Goal: Task Accomplishment & Management: Manage account settings

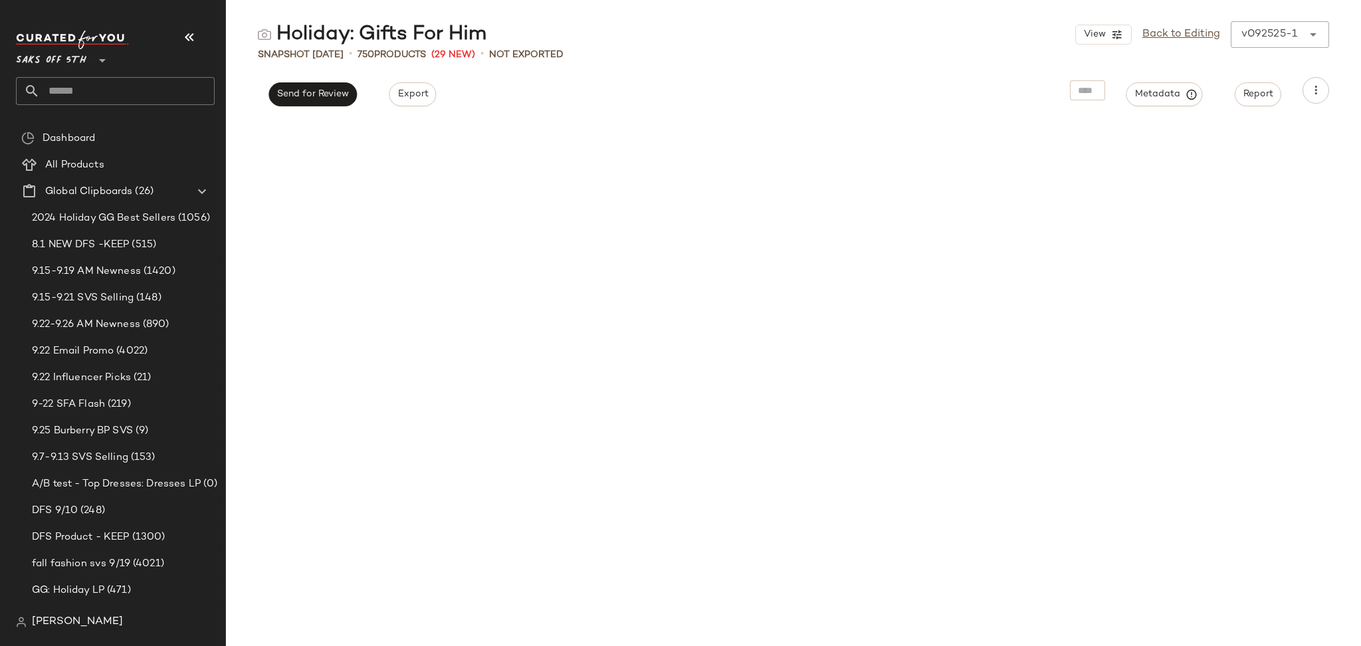
scroll to position [5639, 0]
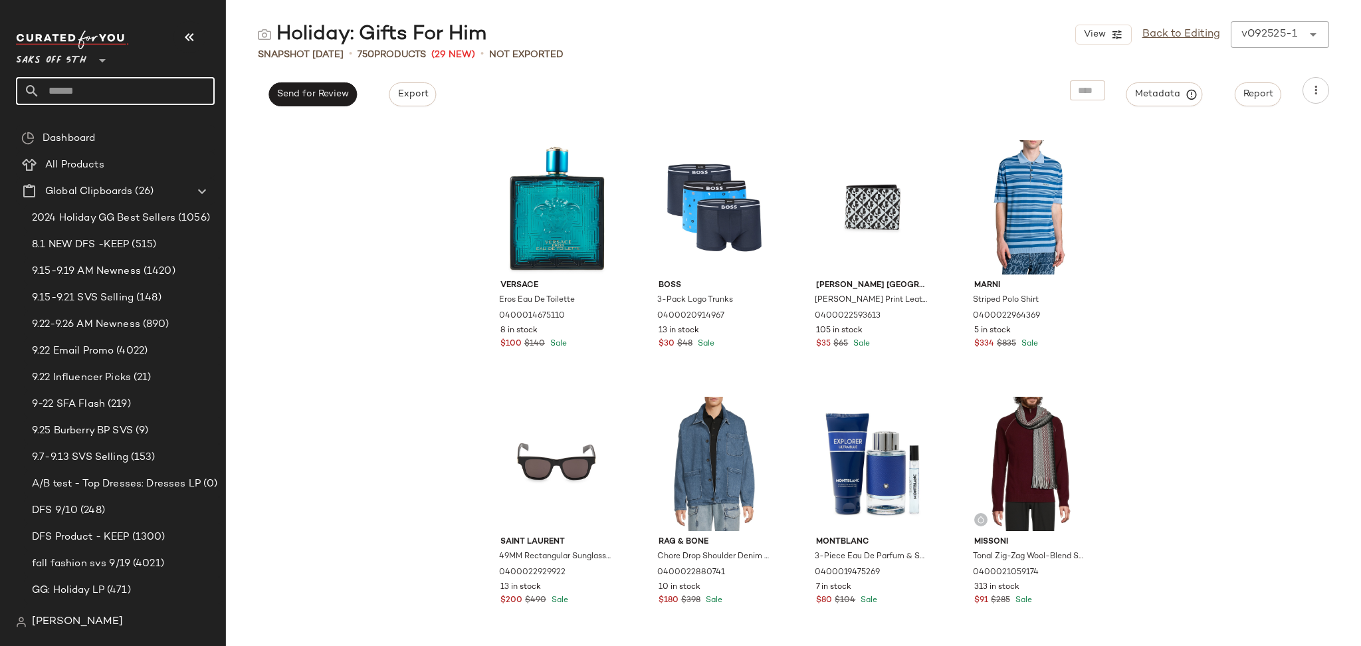
click at [99, 88] on input "text" at bounding box center [127, 91] width 175 height 28
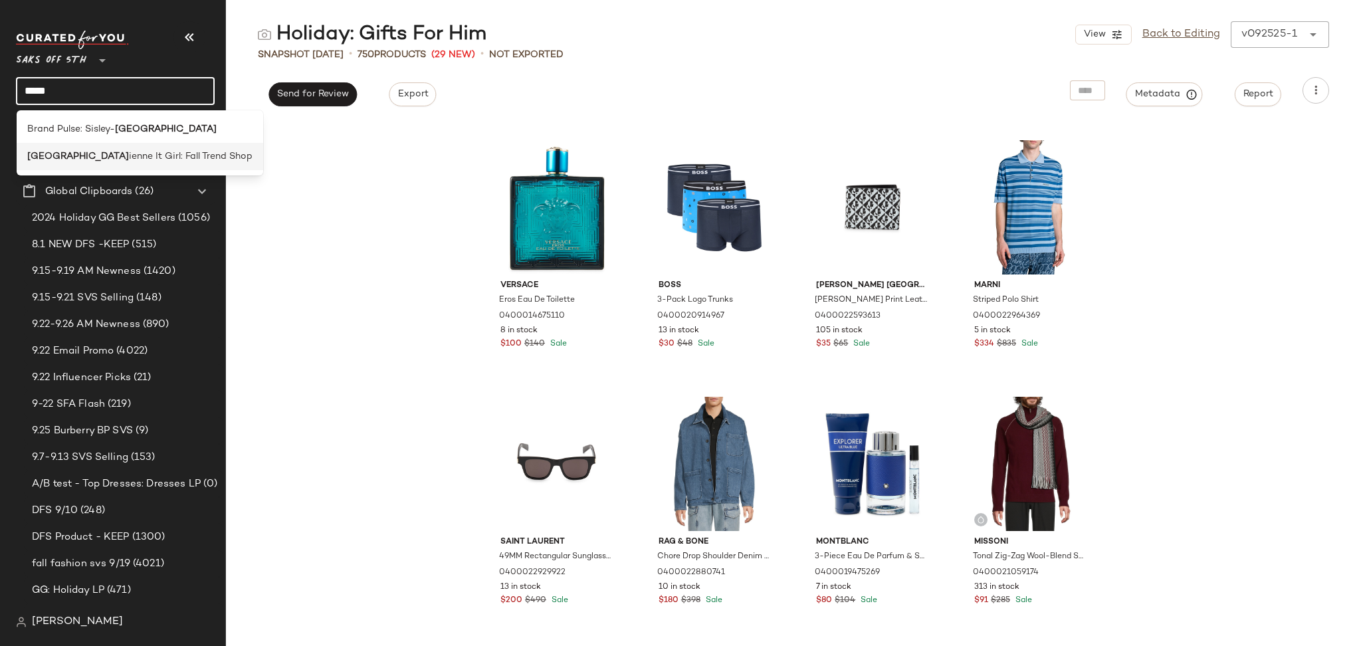
type input "*****"
click at [129, 148] on div "Paris ienne It Girl: Fall Trend Shop" at bounding box center [140, 156] width 246 height 27
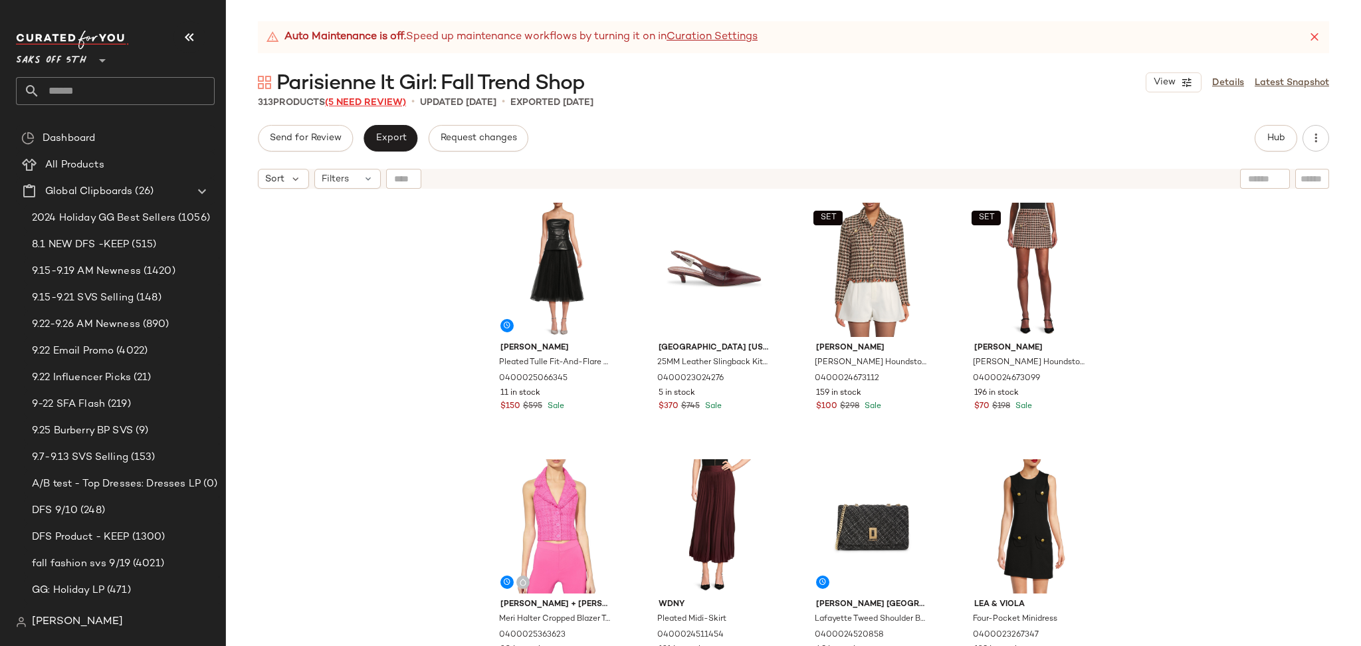
click at [374, 100] on span "(5 Need Review)" at bounding box center [365, 103] width 81 height 10
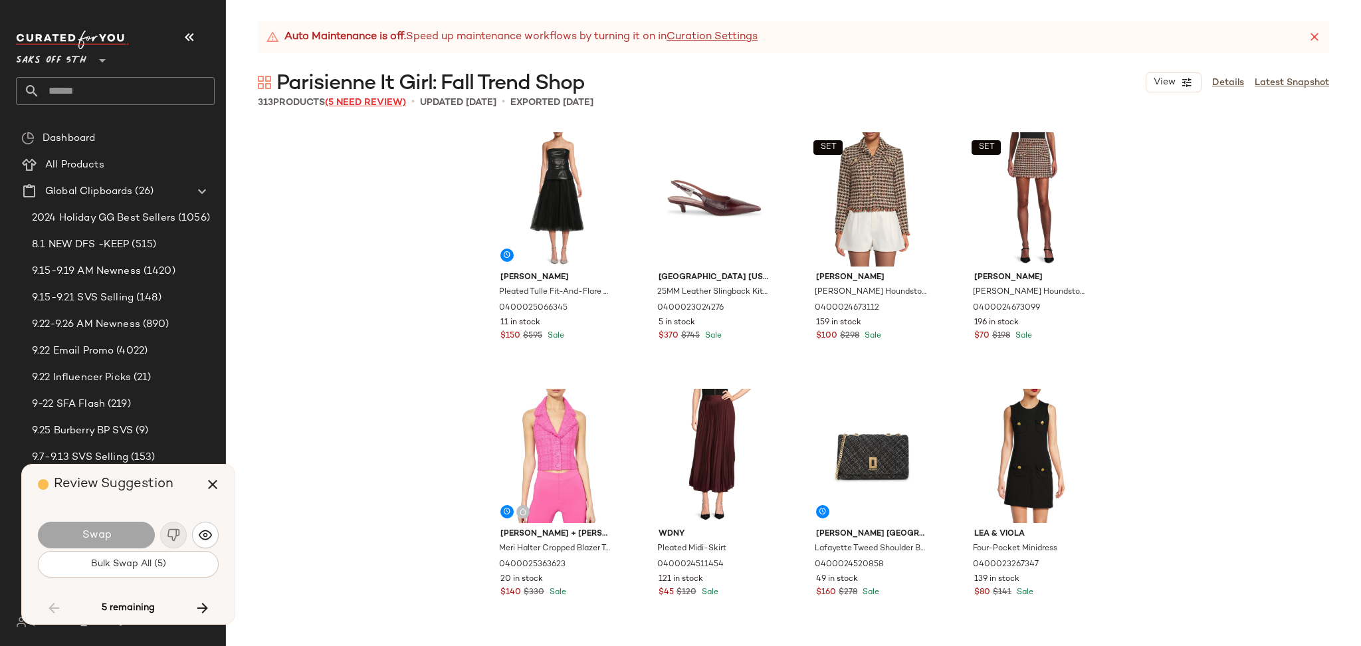
scroll to position [4872, 0]
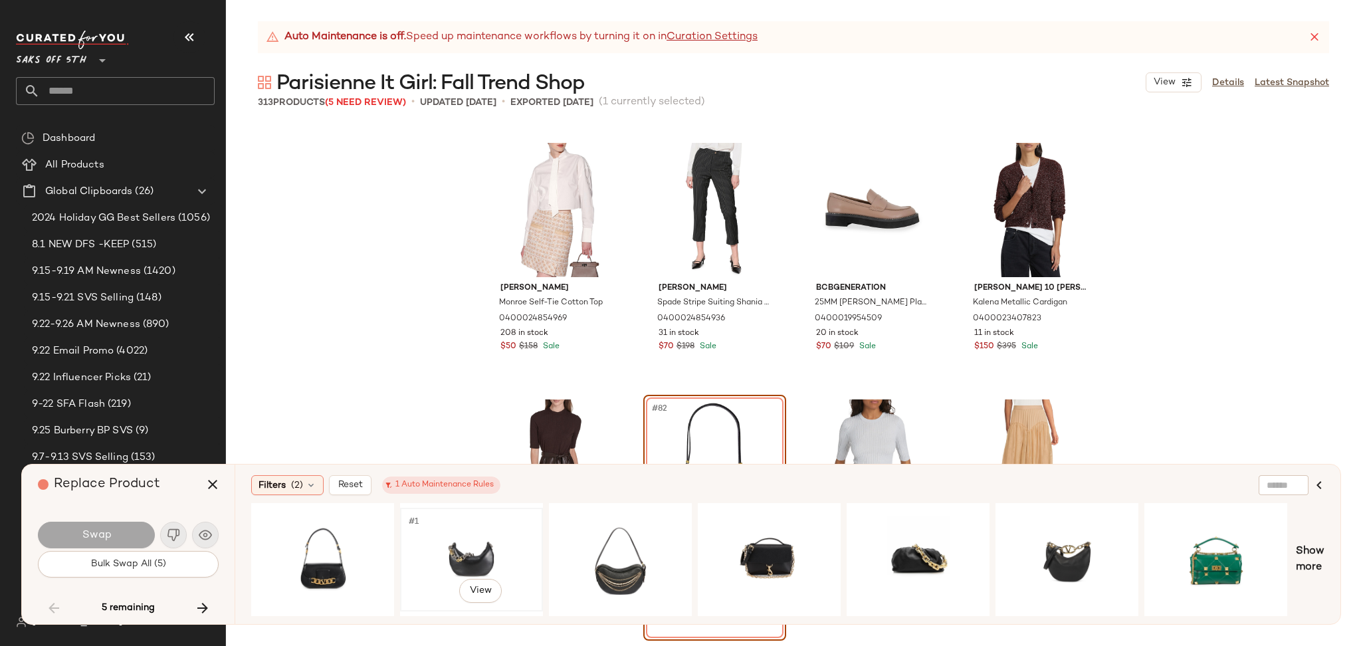
click at [468, 543] on div "#1 View" at bounding box center [472, 559] width 134 height 94
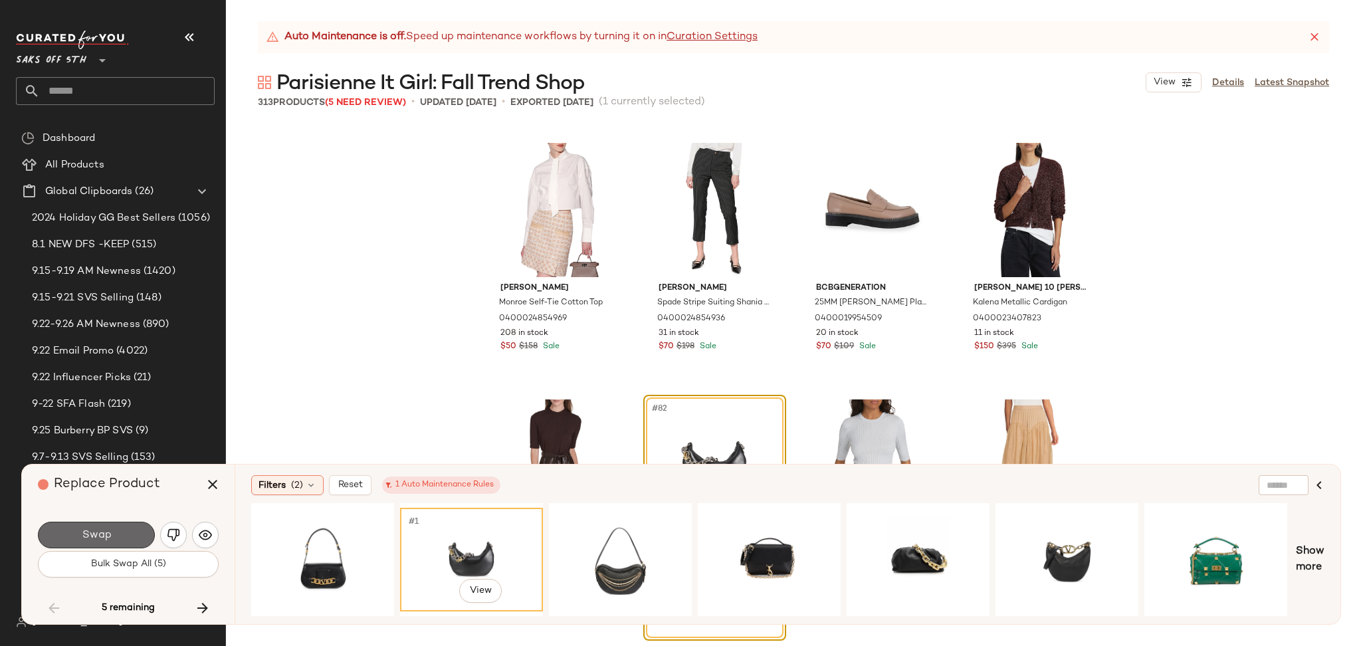
click at [132, 531] on button "Swap" at bounding box center [96, 534] width 117 height 27
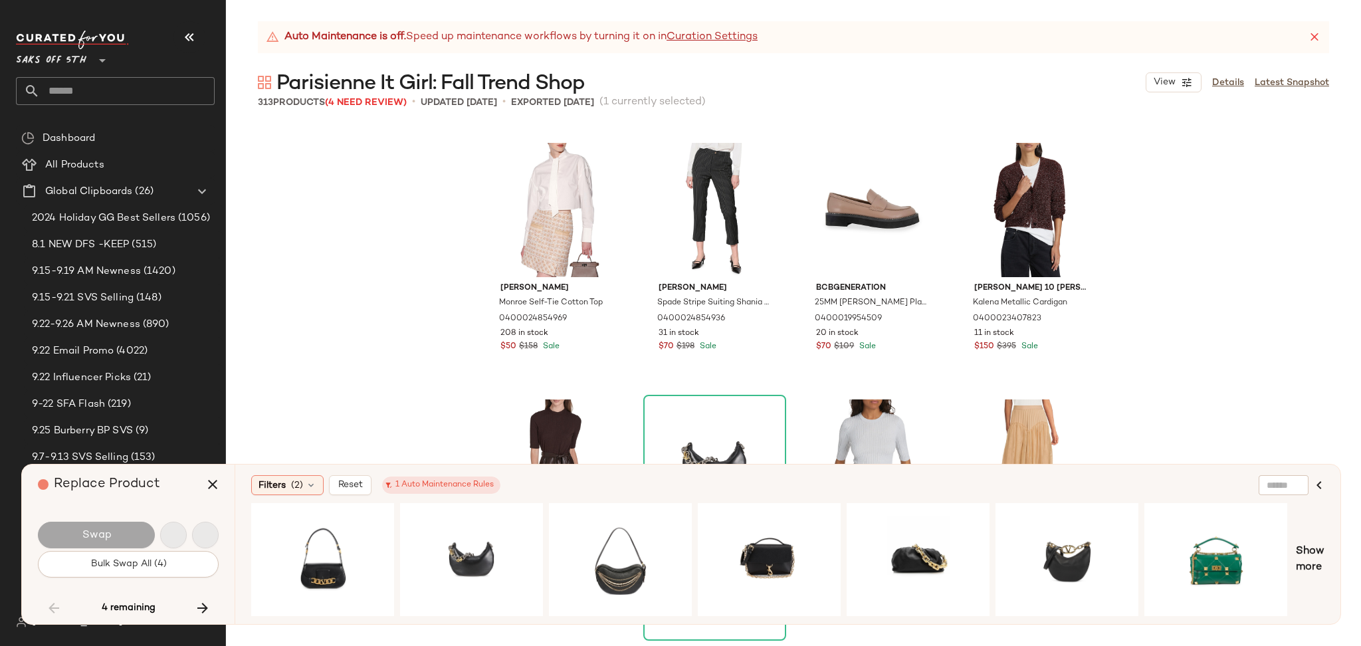
scroll to position [7692, 0]
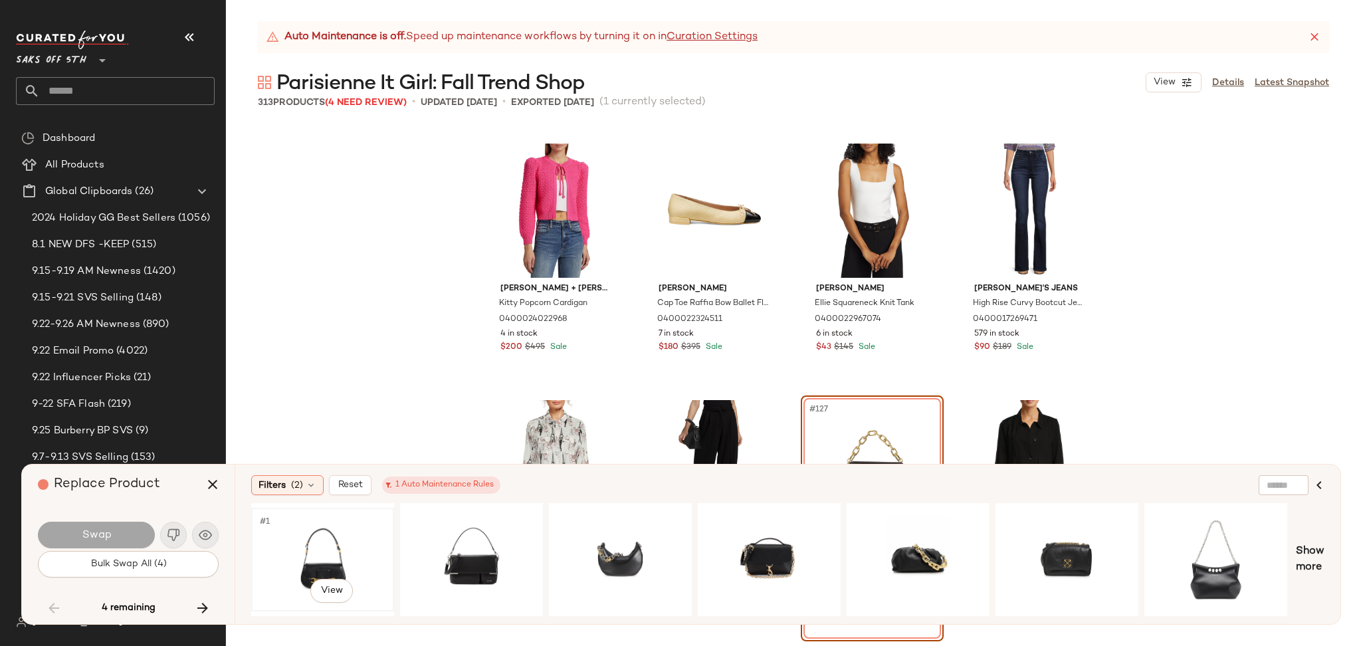
click at [328, 544] on div "#1 View" at bounding box center [323, 559] width 134 height 94
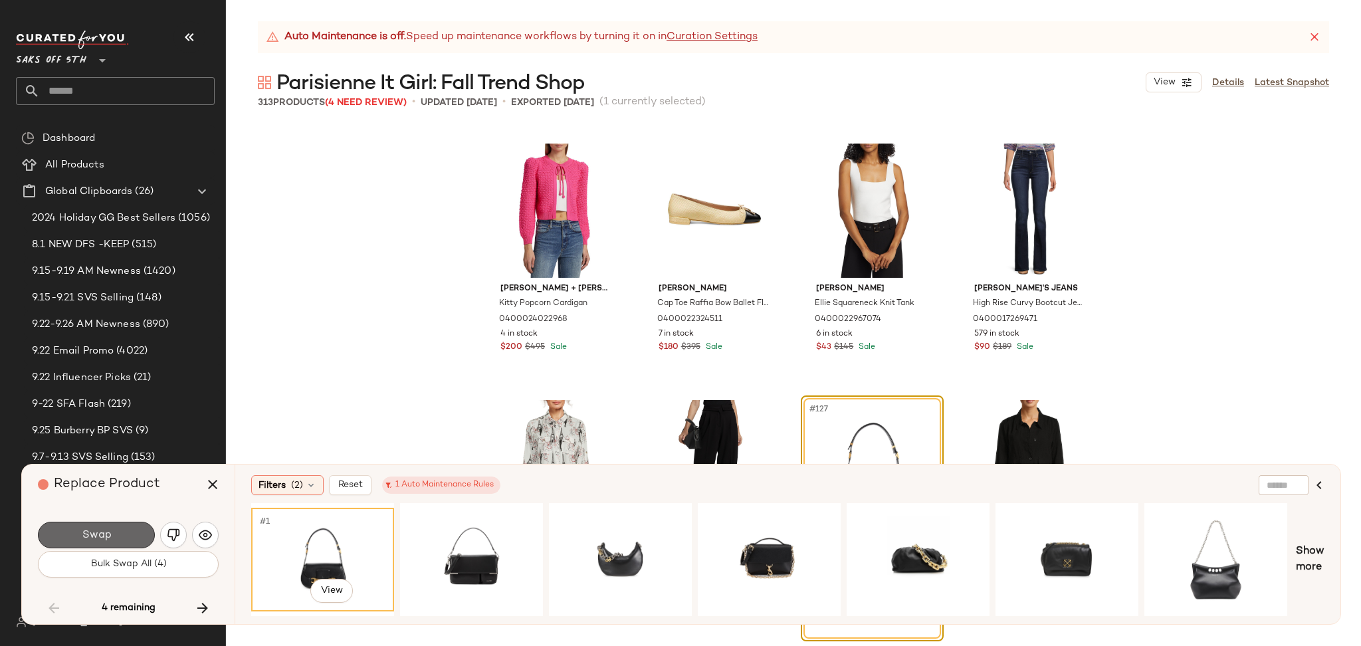
click at [137, 534] on button "Swap" at bounding box center [96, 534] width 117 height 27
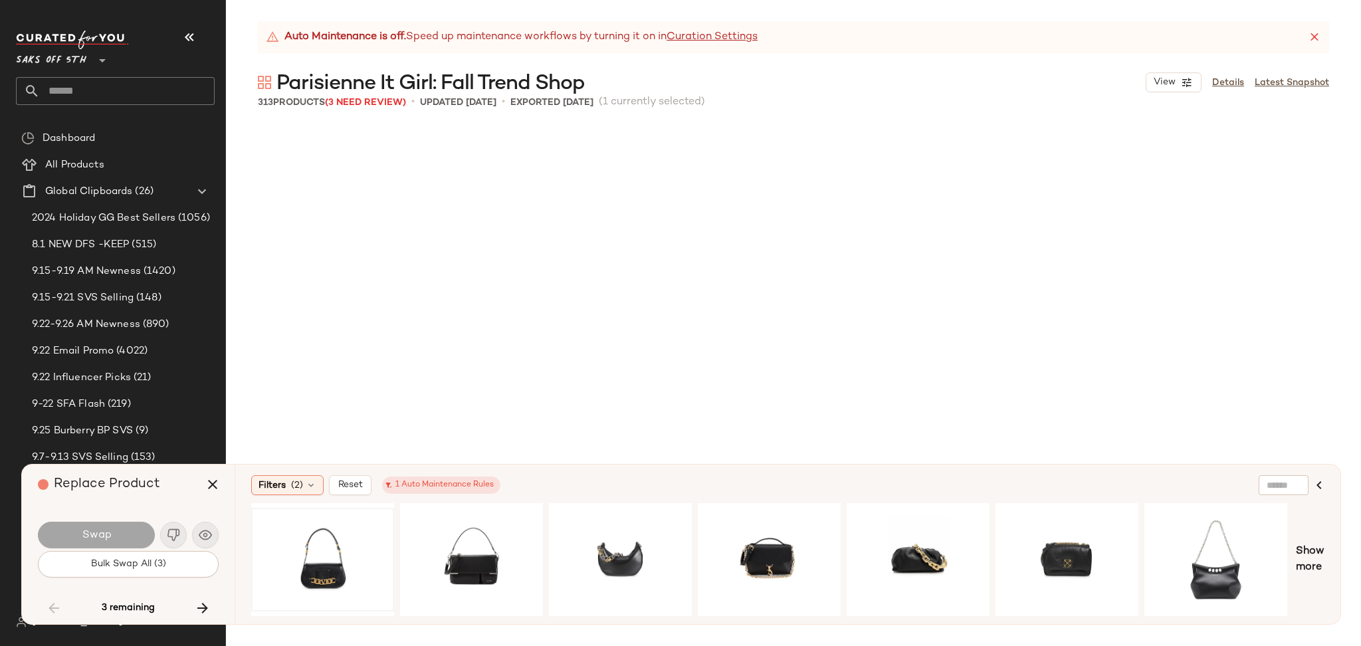
scroll to position [13334, 0]
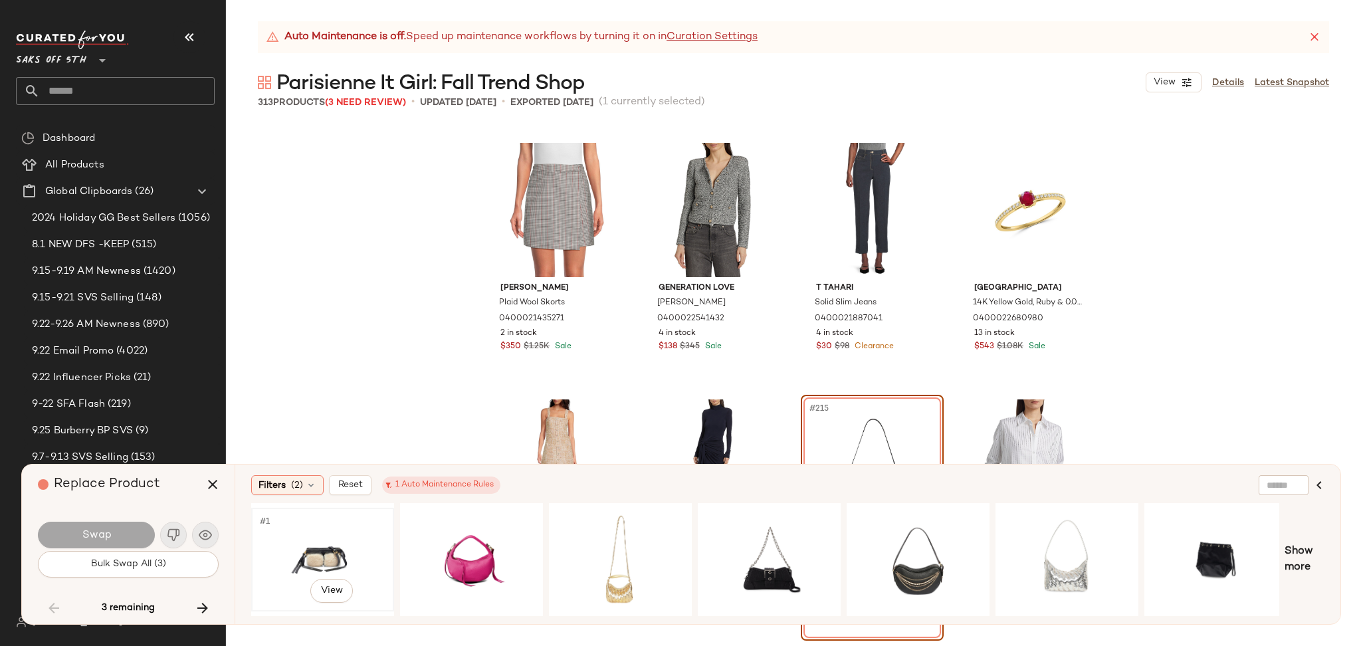
click at [326, 553] on div "#1 View" at bounding box center [323, 559] width 134 height 94
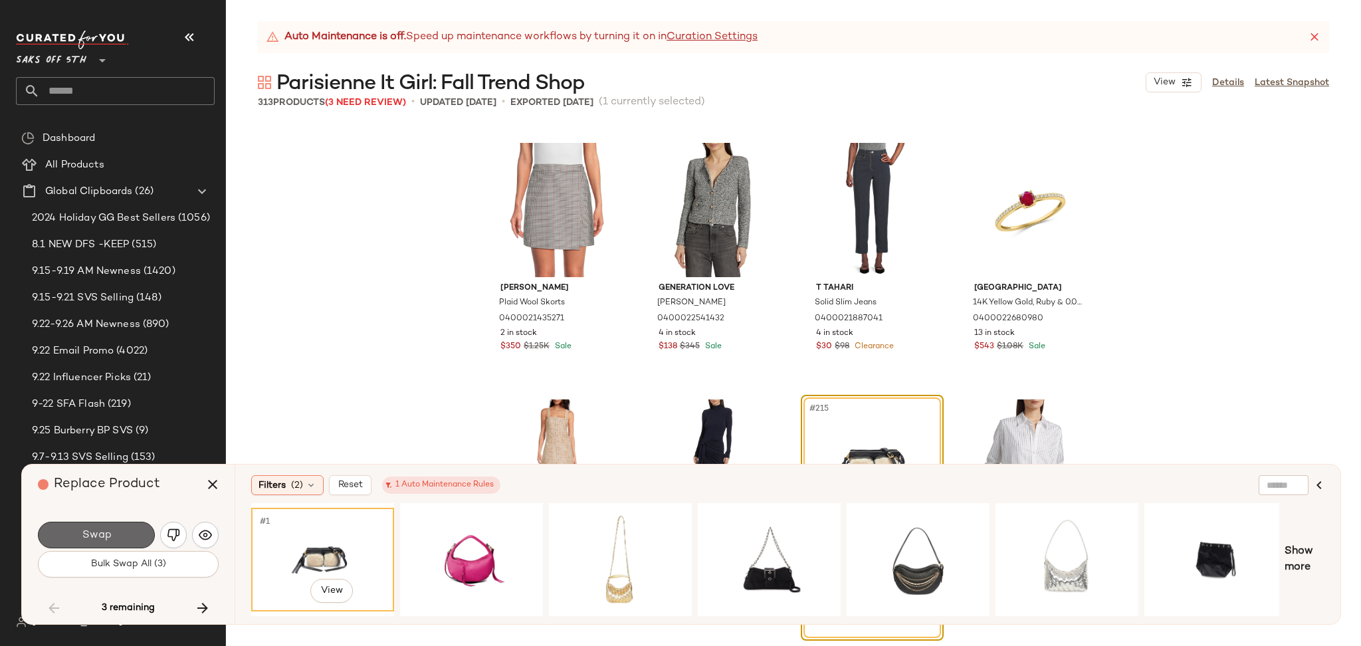
click at [120, 533] on button "Swap" at bounding box center [96, 534] width 117 height 27
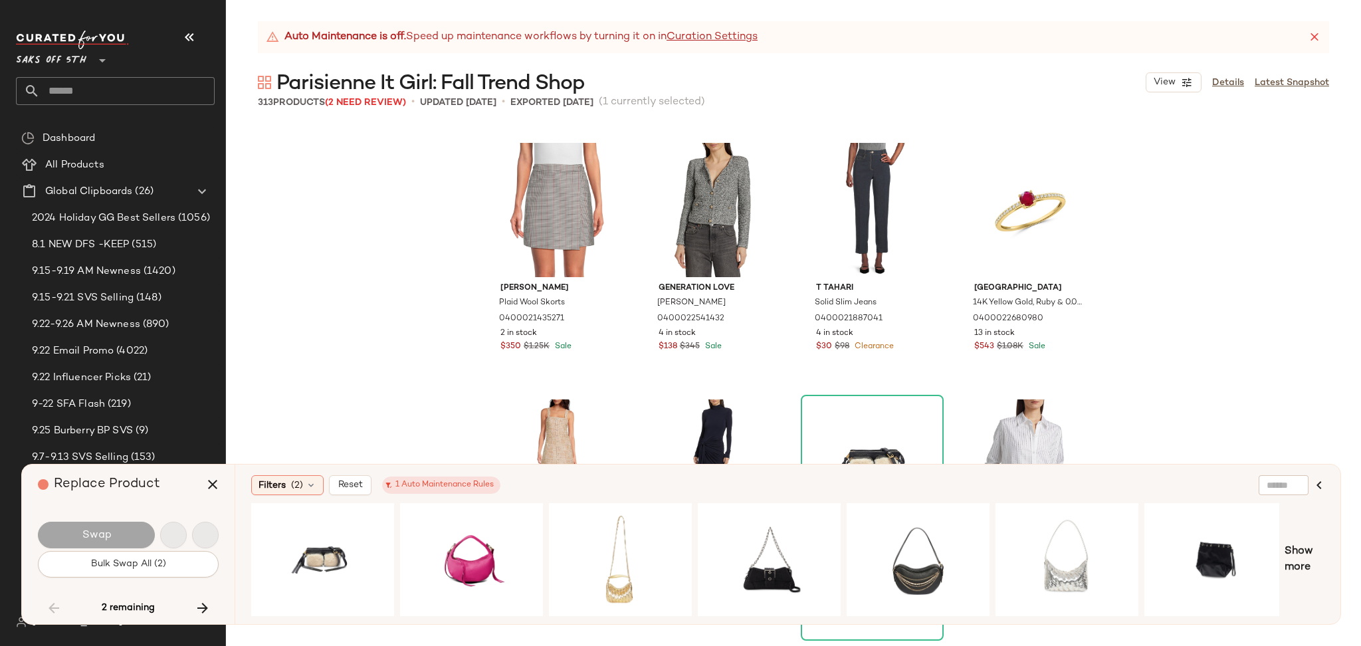
scroll to position [14103, 0]
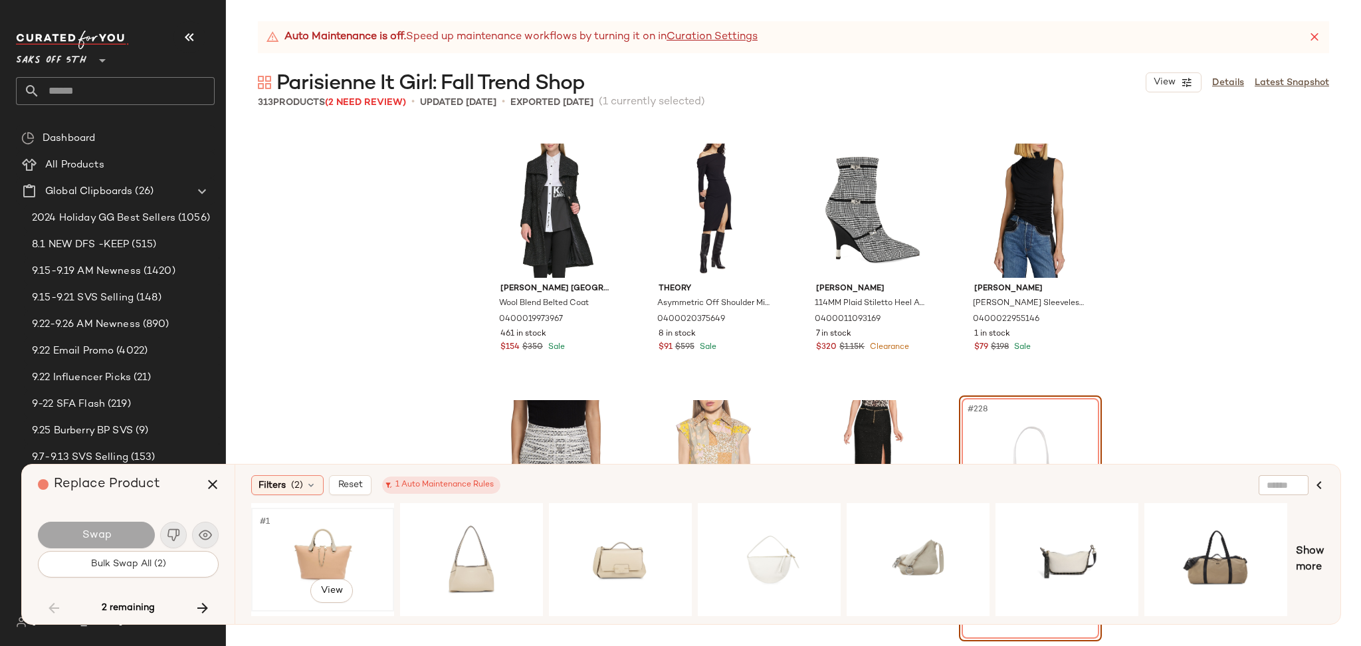
click at [314, 537] on div "#1 View" at bounding box center [323, 559] width 134 height 94
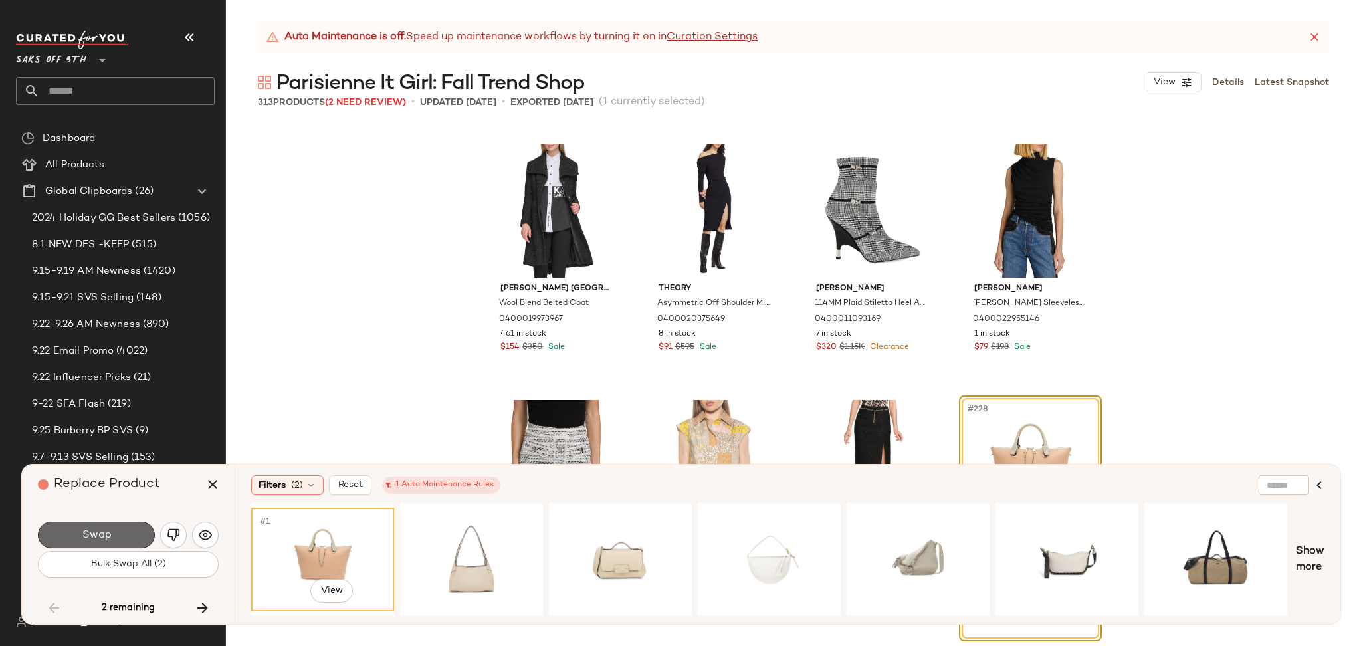
click at [130, 535] on button "Swap" at bounding box center [96, 534] width 117 height 27
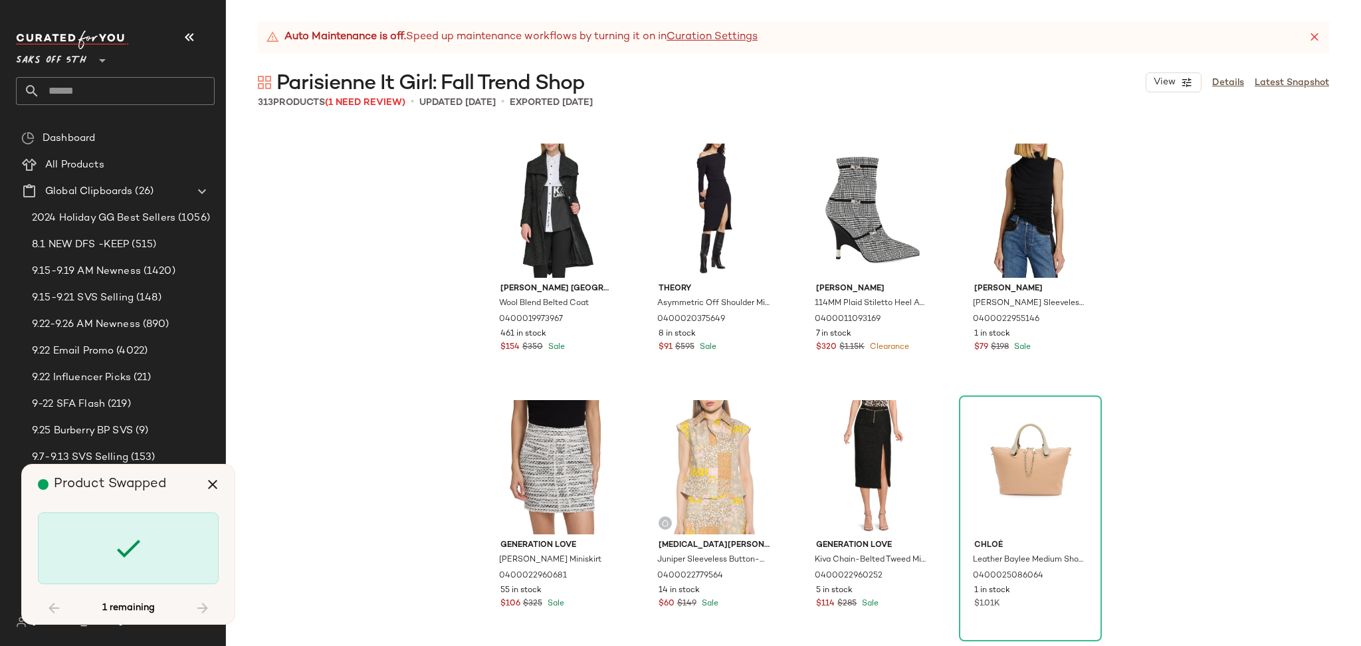
scroll to position [16667, 0]
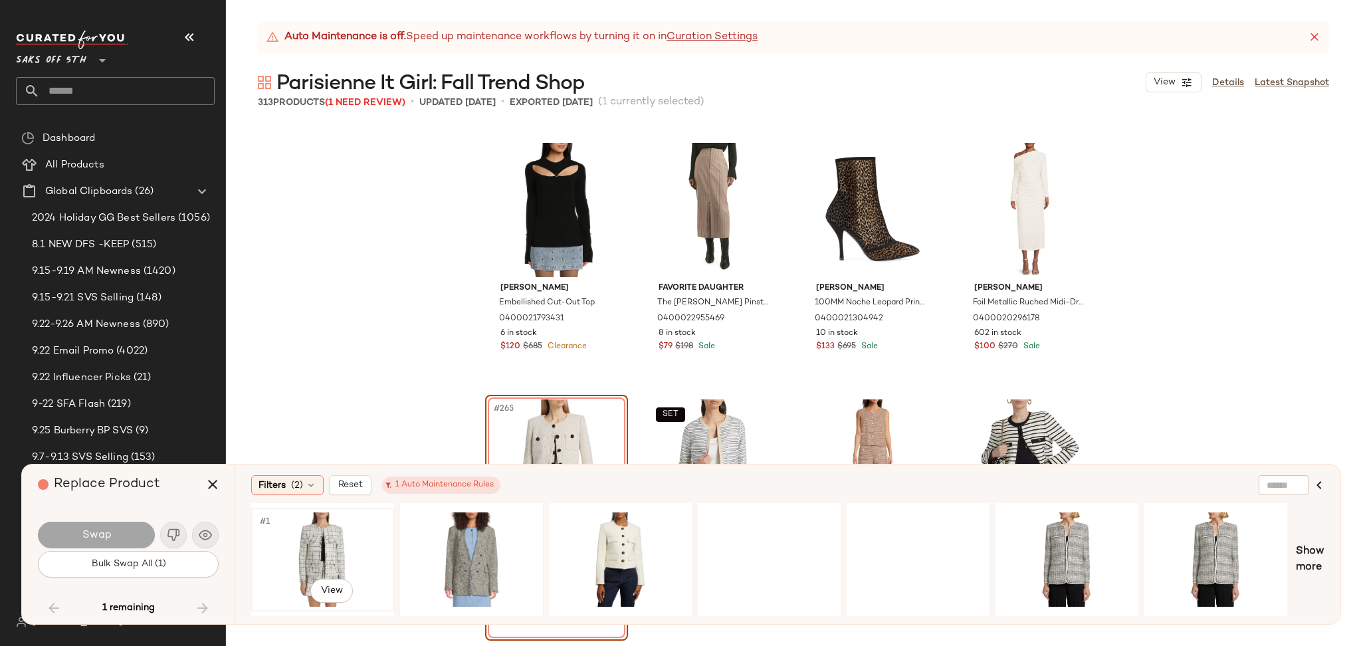
click at [316, 542] on div "#1 View" at bounding box center [323, 559] width 134 height 94
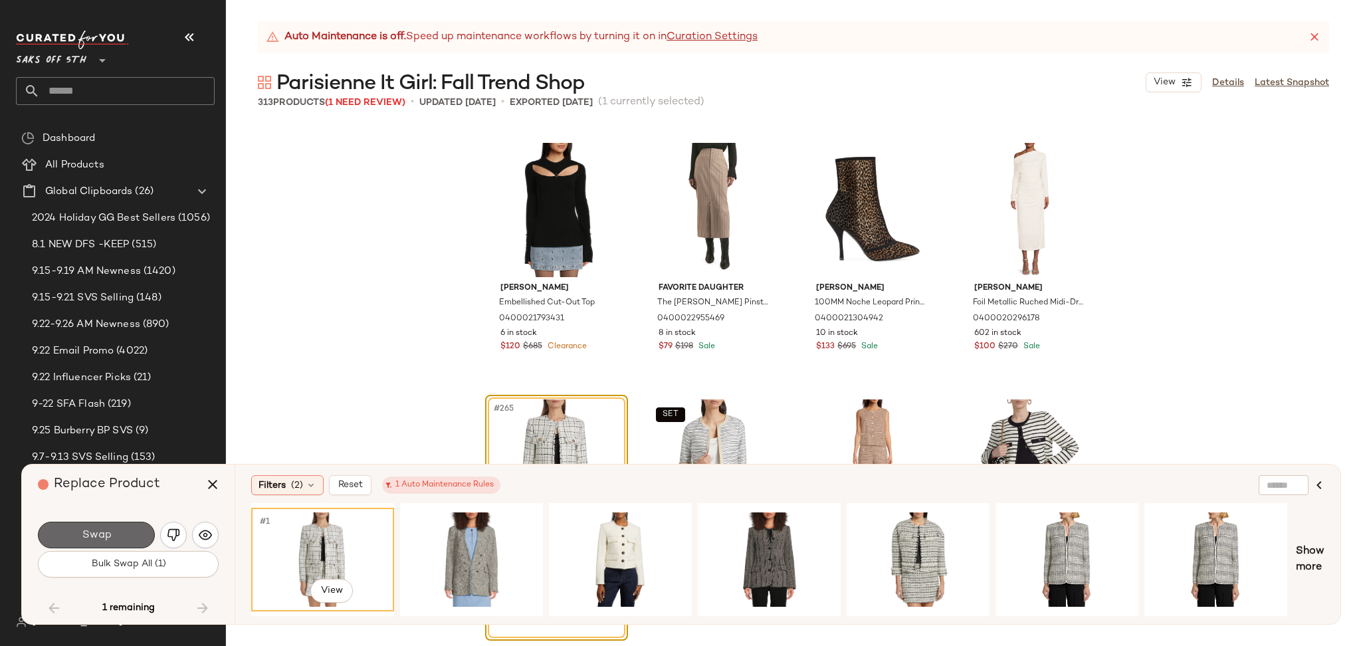
click at [117, 541] on button "Swap" at bounding box center [96, 534] width 117 height 27
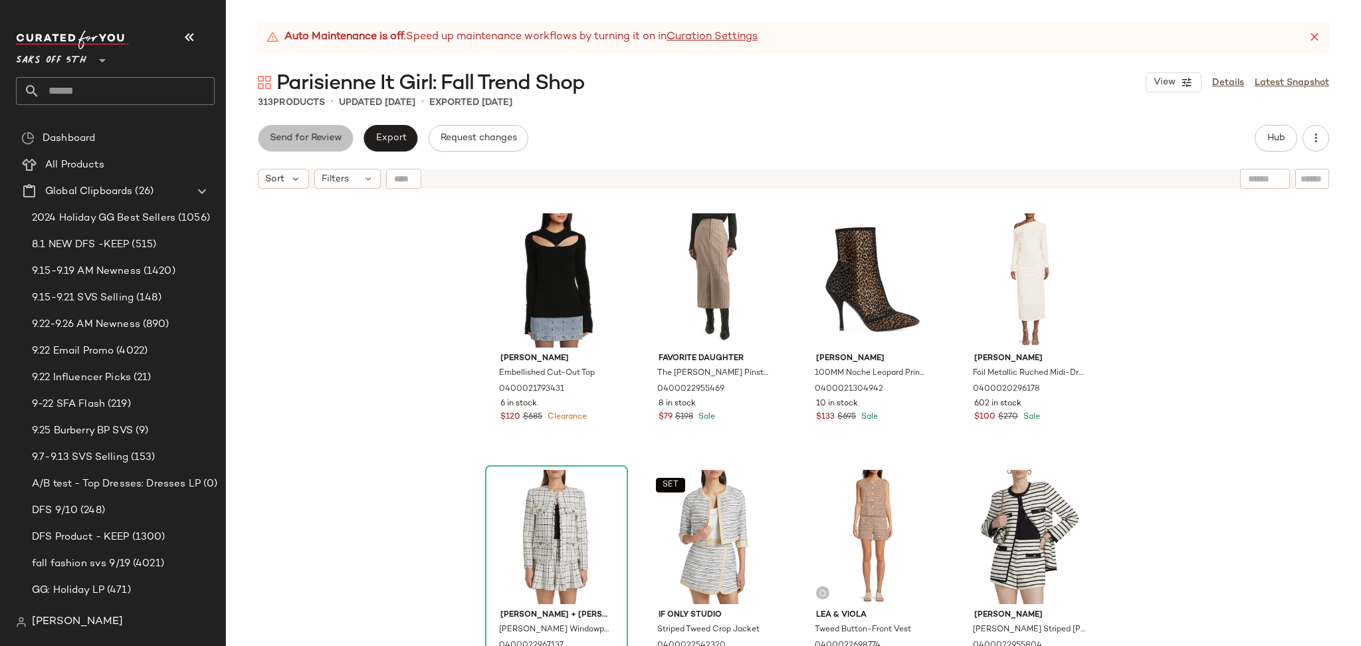
click at [328, 140] on span "Send for Review" at bounding box center [305, 138] width 72 height 11
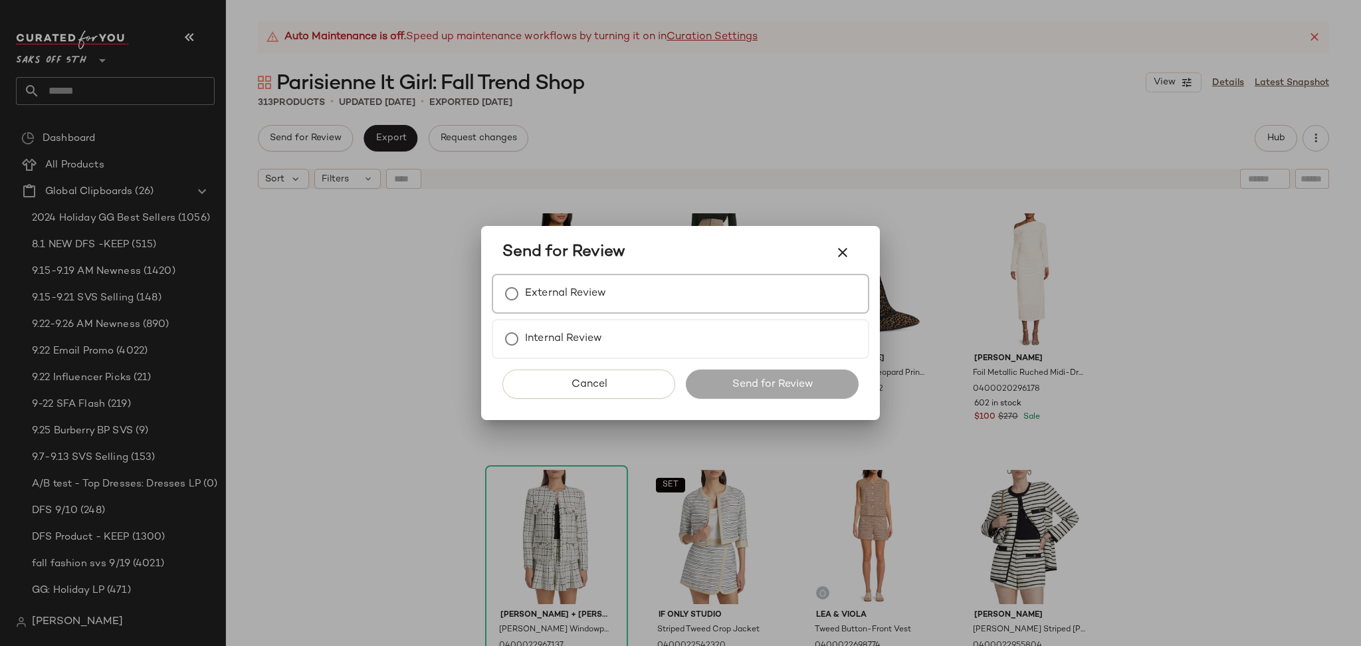
click at [588, 288] on label "External Review" at bounding box center [565, 293] width 81 height 27
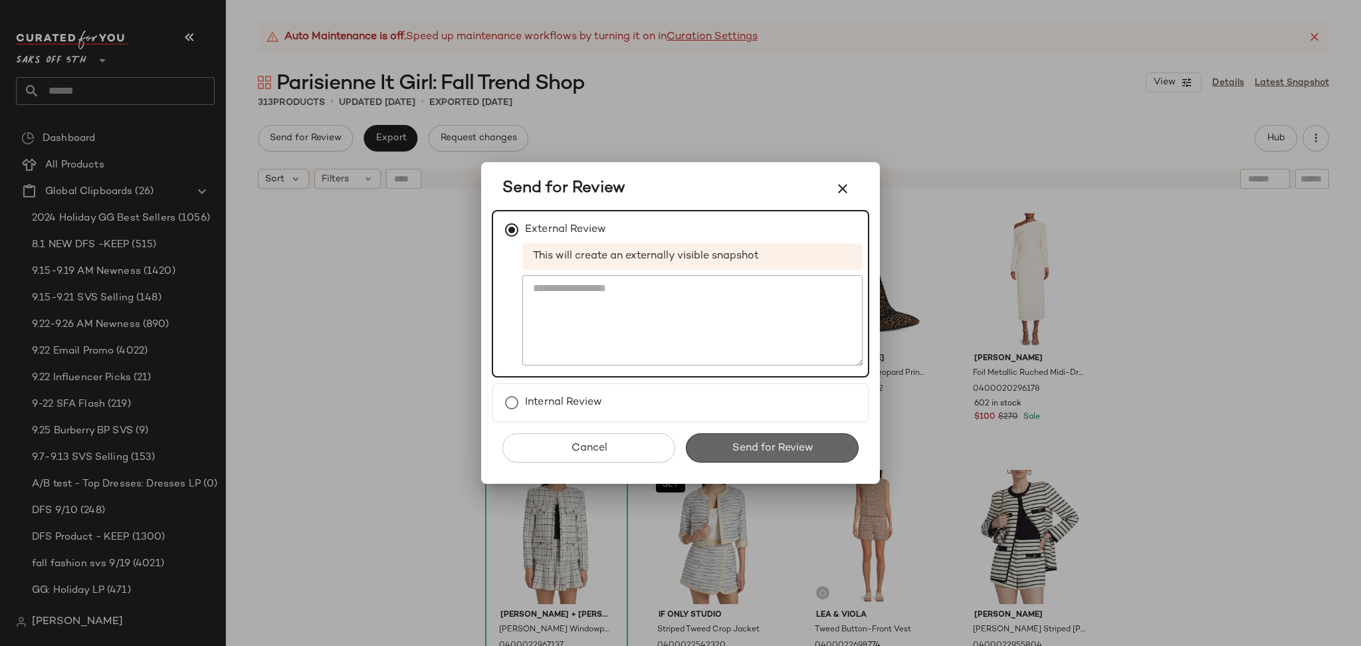
click at [795, 442] on span "Send for Review" at bounding box center [772, 448] width 82 height 13
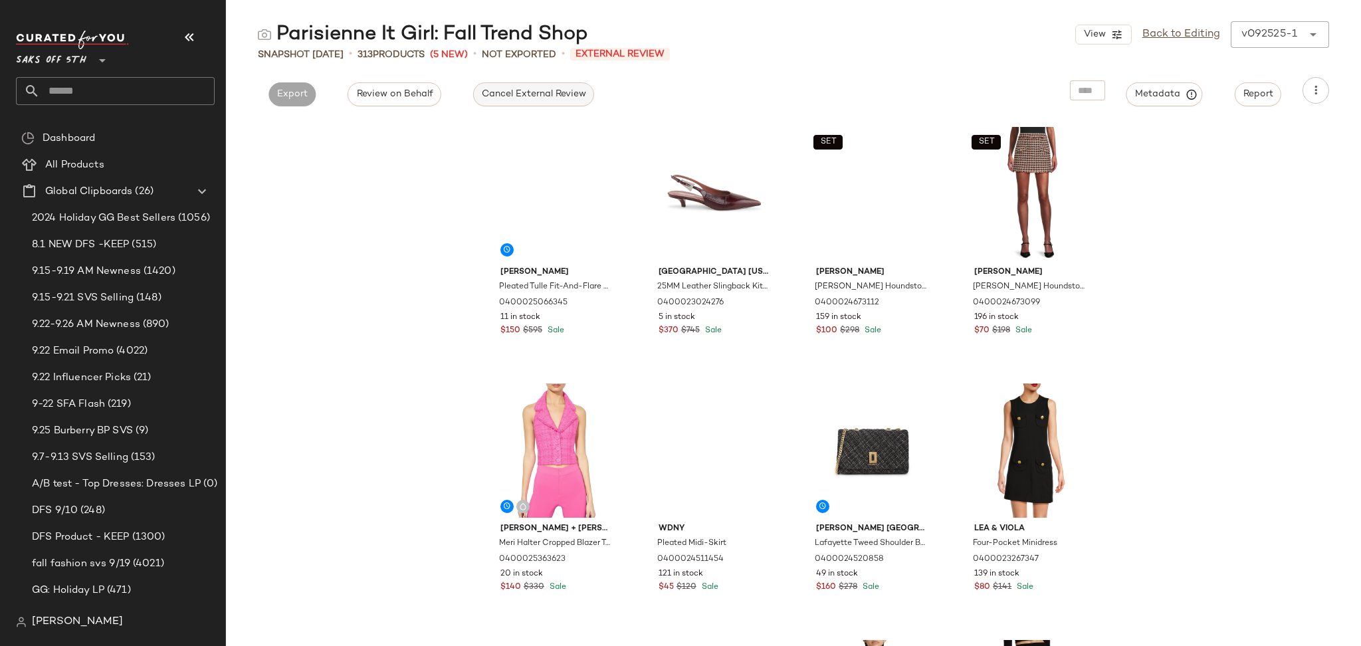
click at [521, 92] on span "Cancel External Review" at bounding box center [533, 94] width 105 height 11
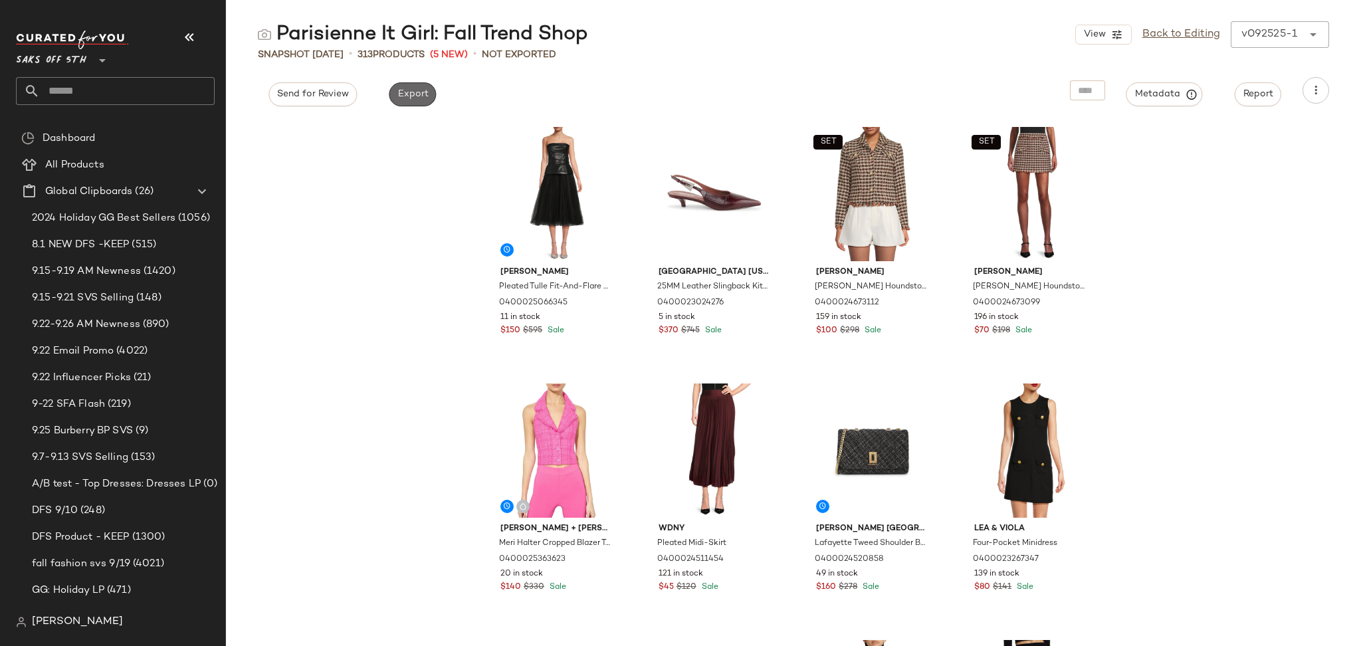
click at [425, 99] on span "Export" at bounding box center [412, 94] width 31 height 11
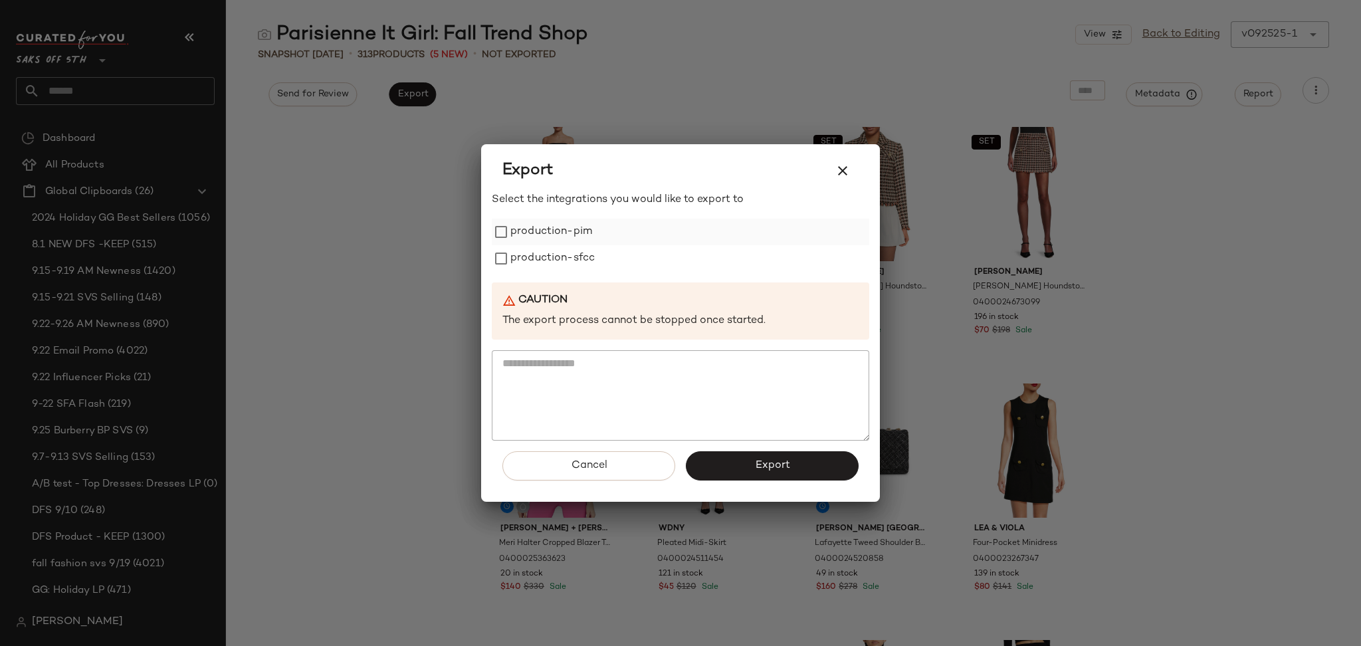
click at [528, 235] on label "production-pim" at bounding box center [551, 232] width 82 height 27
click at [533, 256] on label "production-sfcc" at bounding box center [552, 258] width 84 height 27
click at [731, 454] on button "Export" at bounding box center [772, 465] width 173 height 29
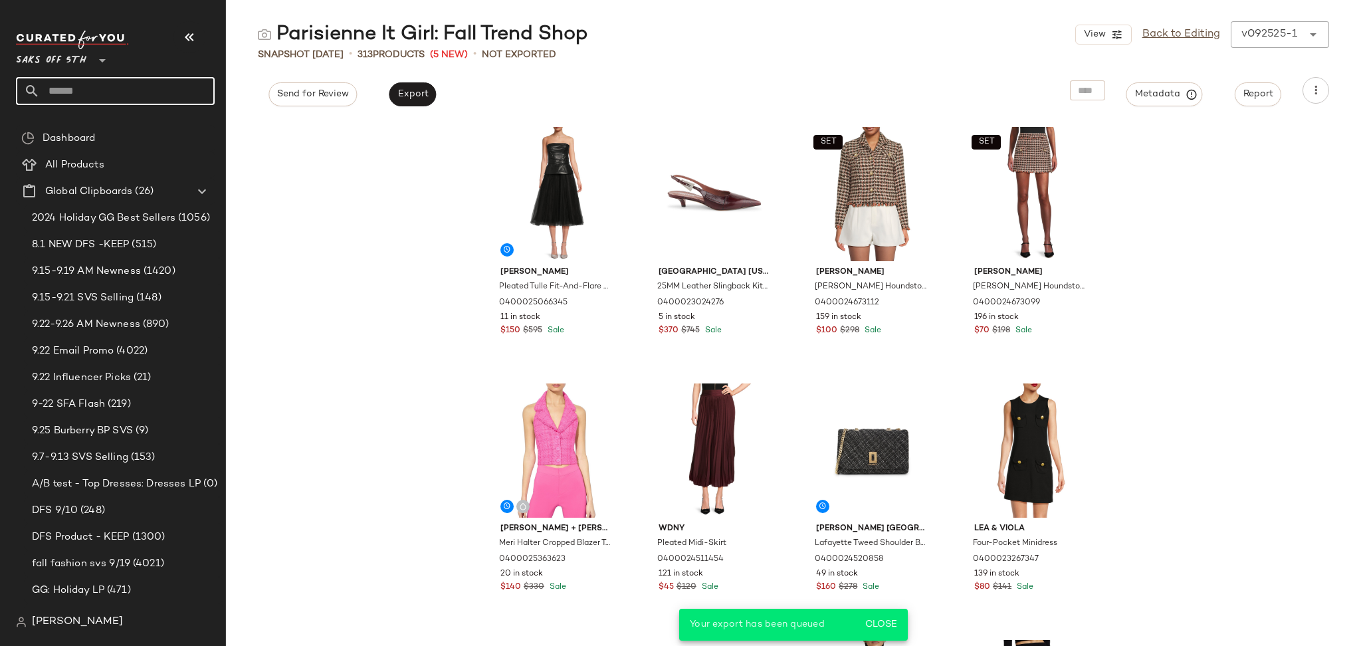
click at [165, 97] on input "text" at bounding box center [127, 91] width 175 height 28
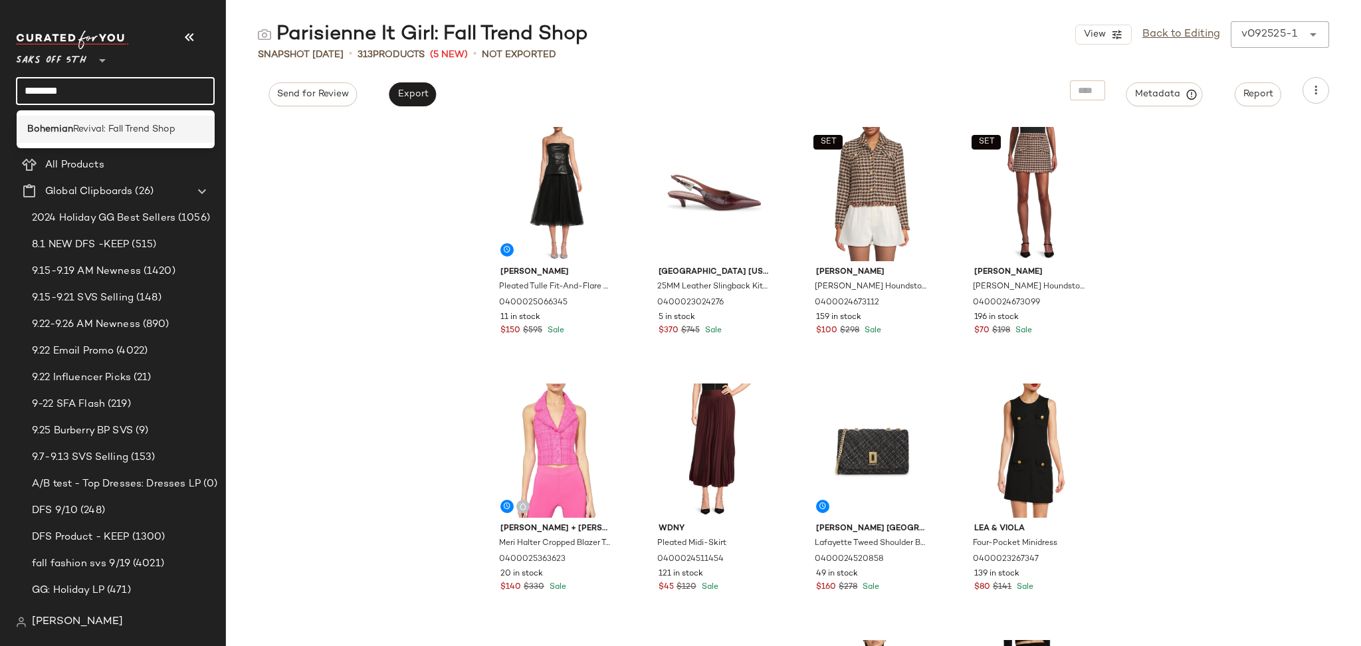
type input "********"
click at [155, 127] on span "Revival: Fall Trend Shop" at bounding box center [124, 129] width 102 height 14
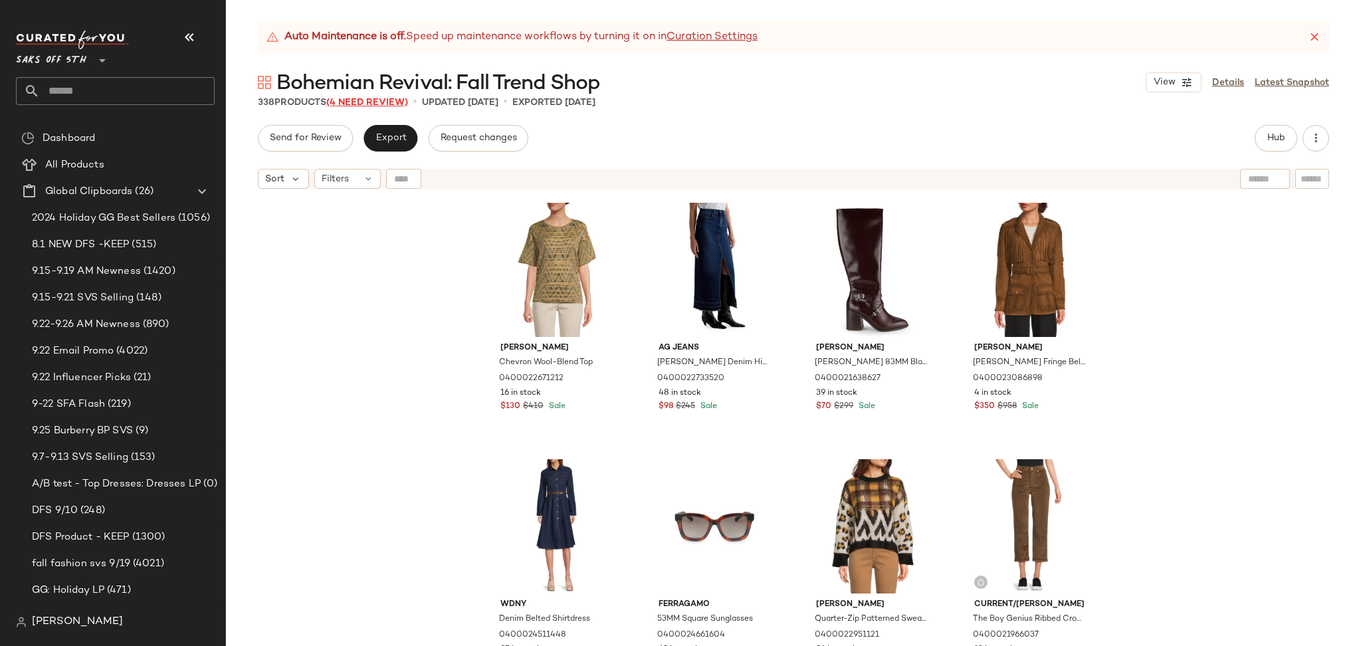
click at [378, 102] on span "(4 Need Review)" at bounding box center [367, 103] width 82 height 10
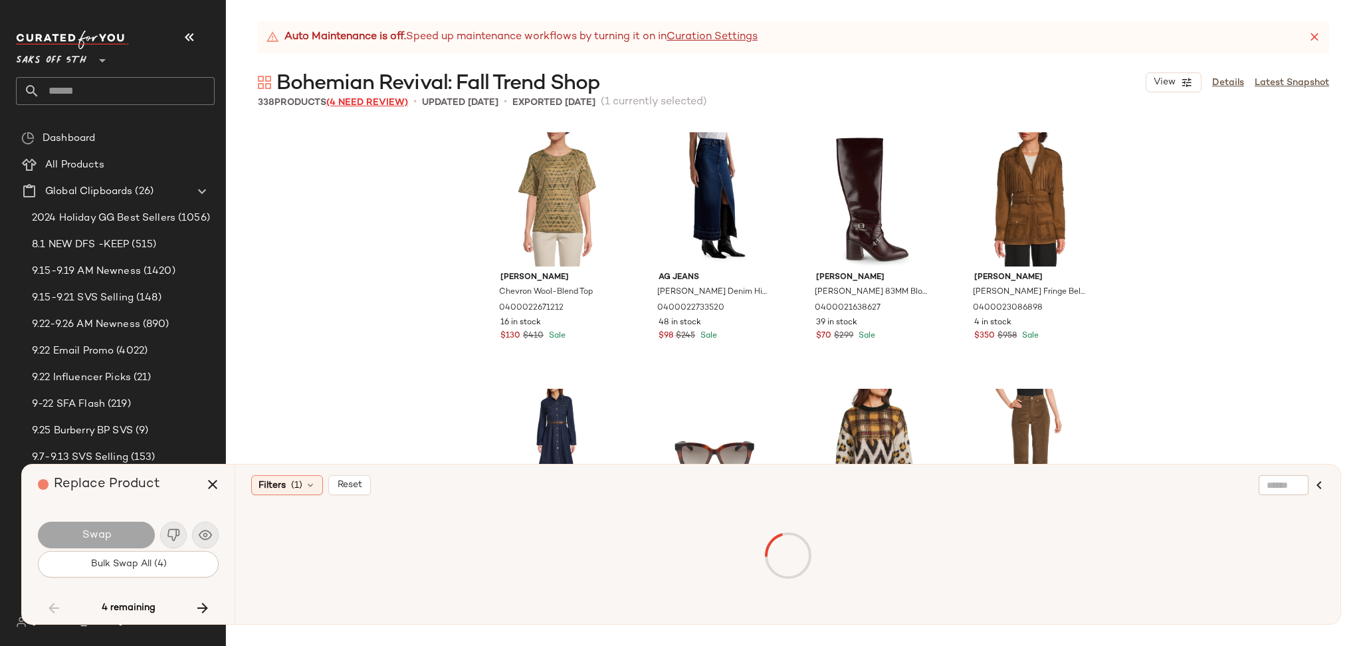
scroll to position [7180, 0]
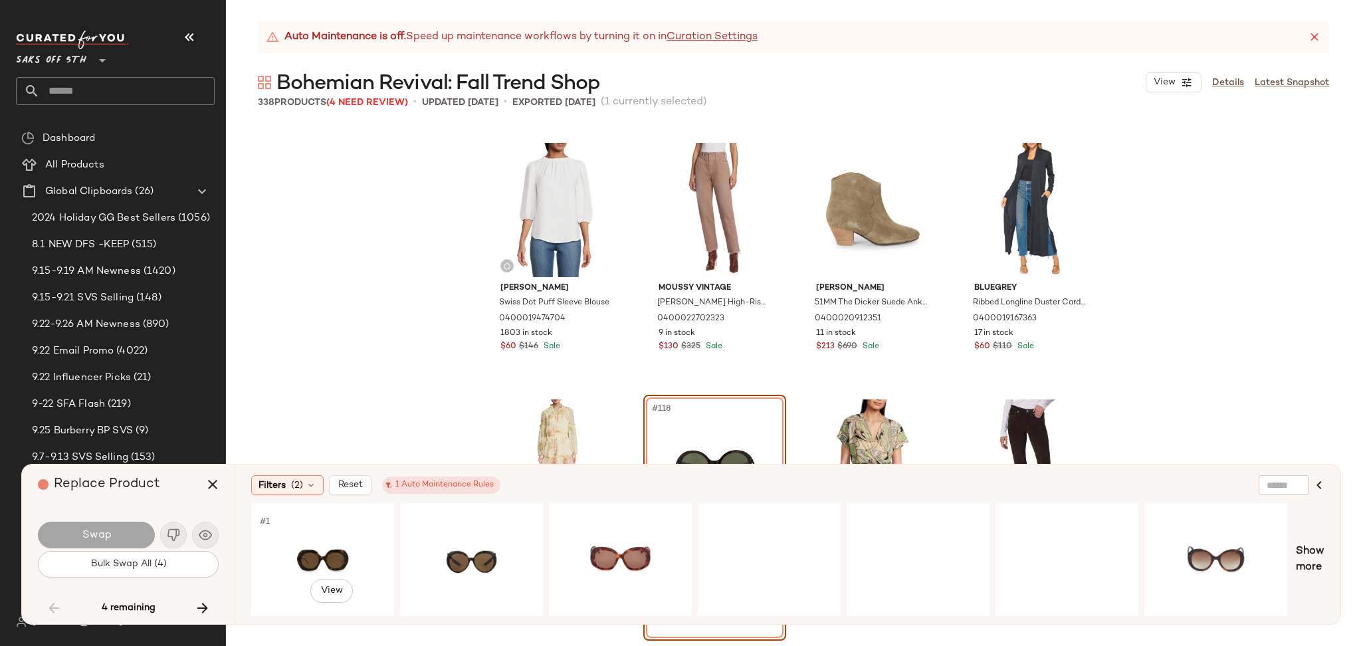
click at [304, 541] on div "#1 View" at bounding box center [323, 559] width 134 height 94
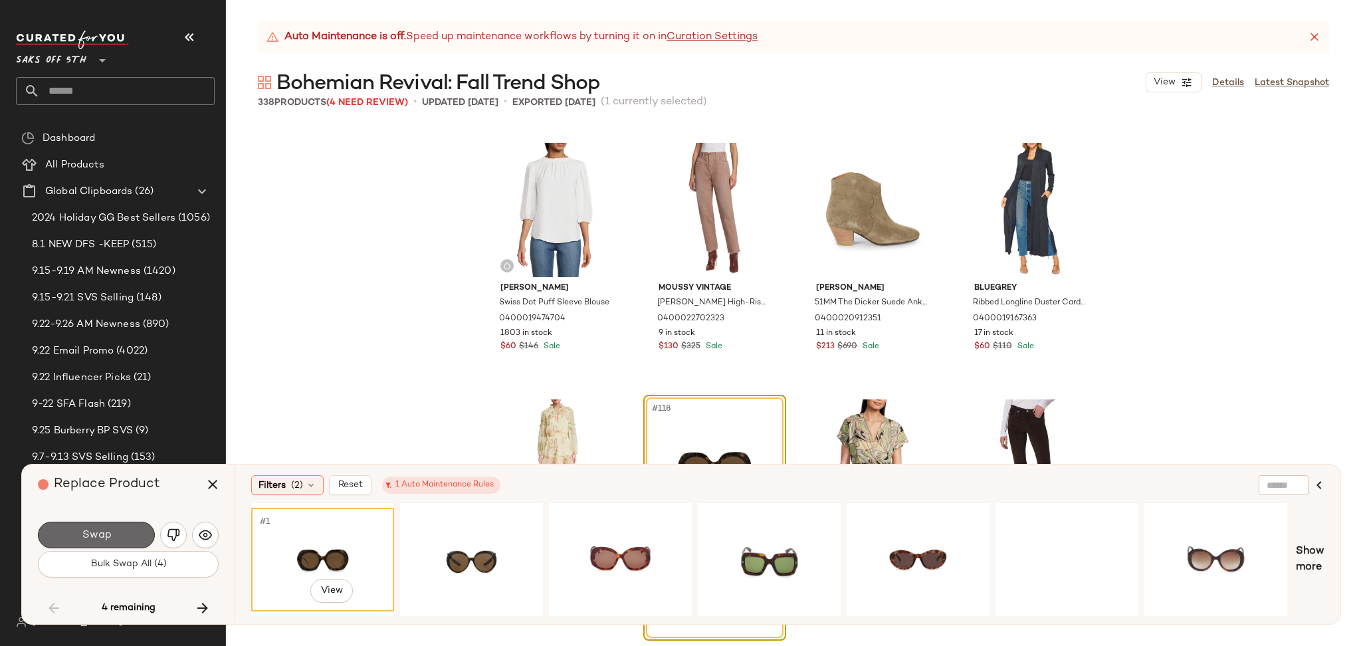
click at [142, 538] on button "Swap" at bounding box center [96, 534] width 117 height 27
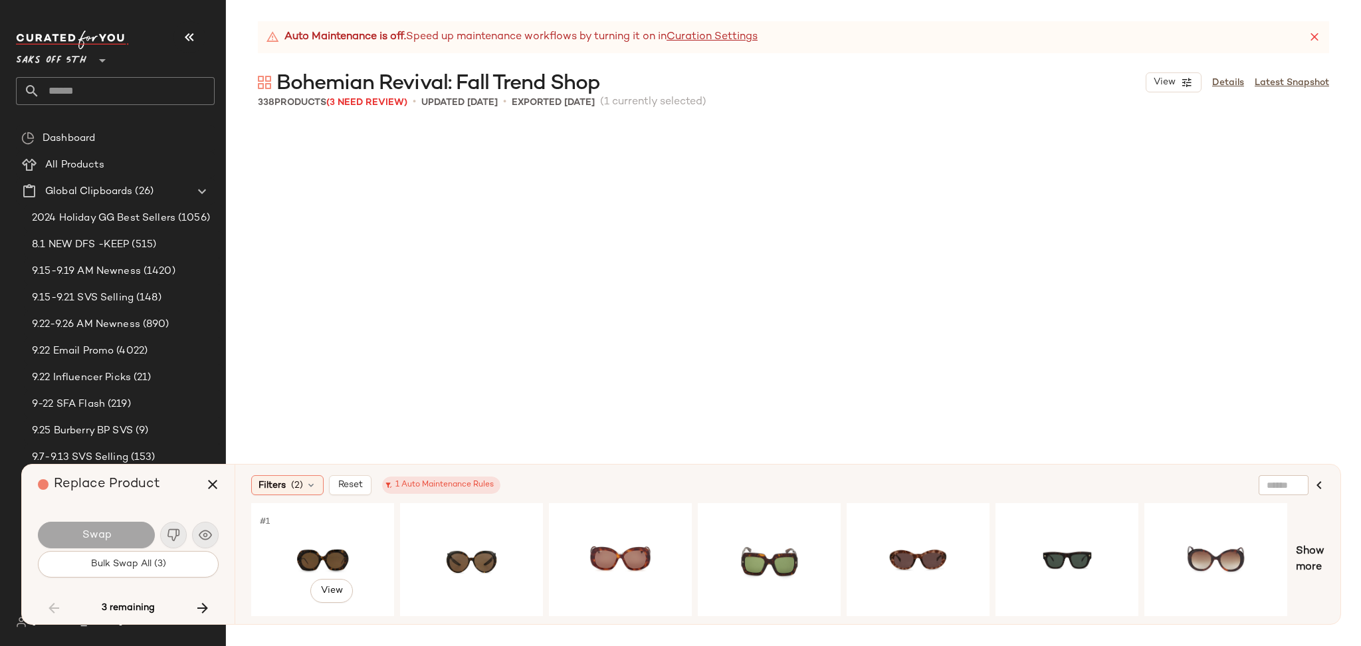
scroll to position [9231, 0]
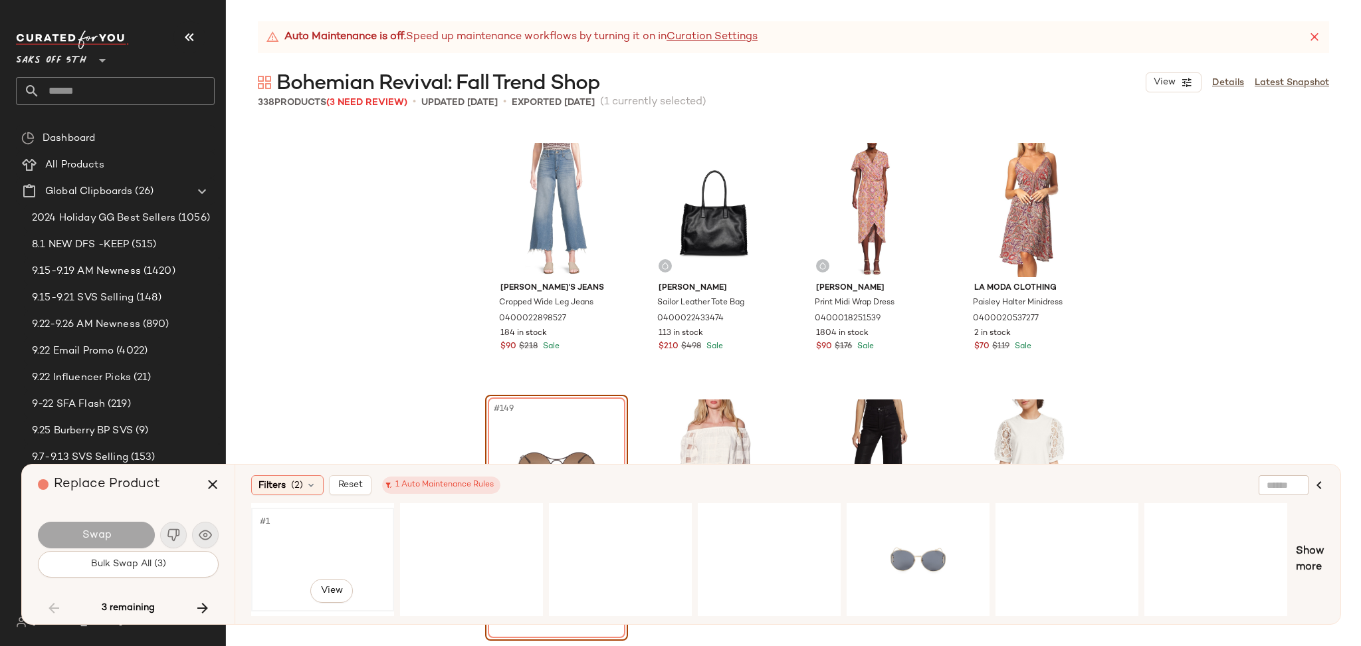
click at [293, 554] on div "#1 View" at bounding box center [323, 559] width 134 height 94
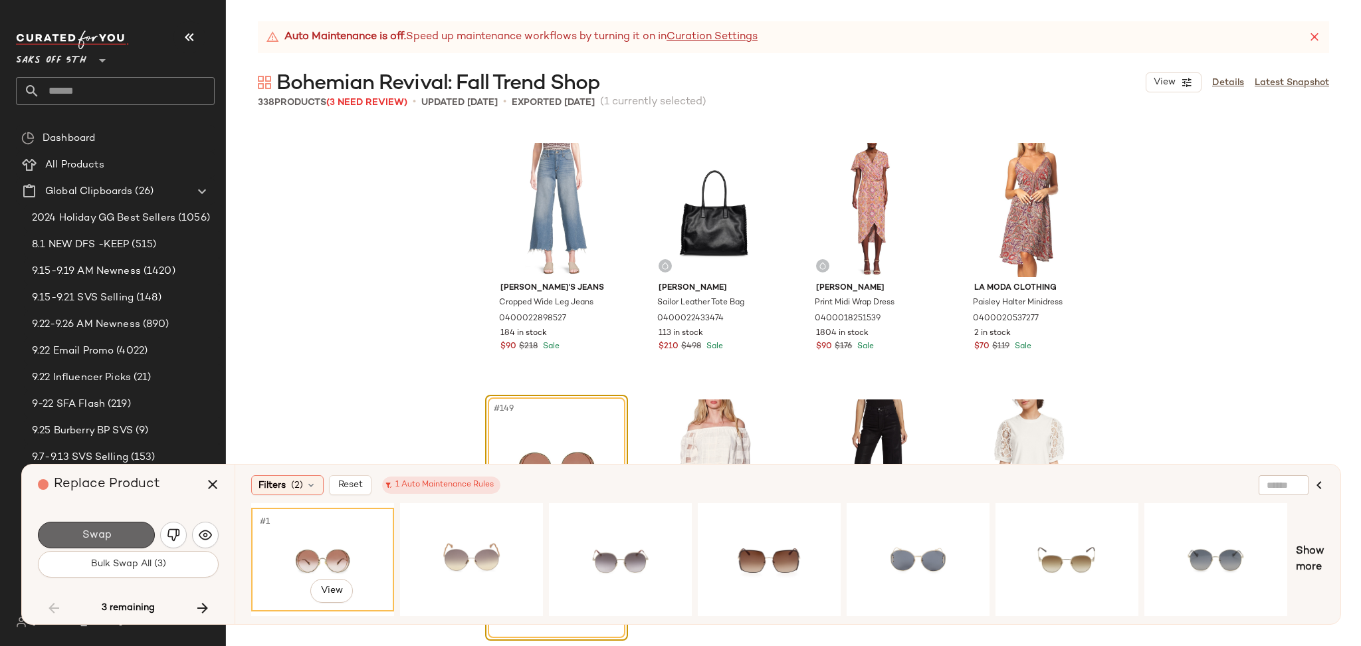
click at [115, 541] on button "Swap" at bounding box center [96, 534] width 117 height 27
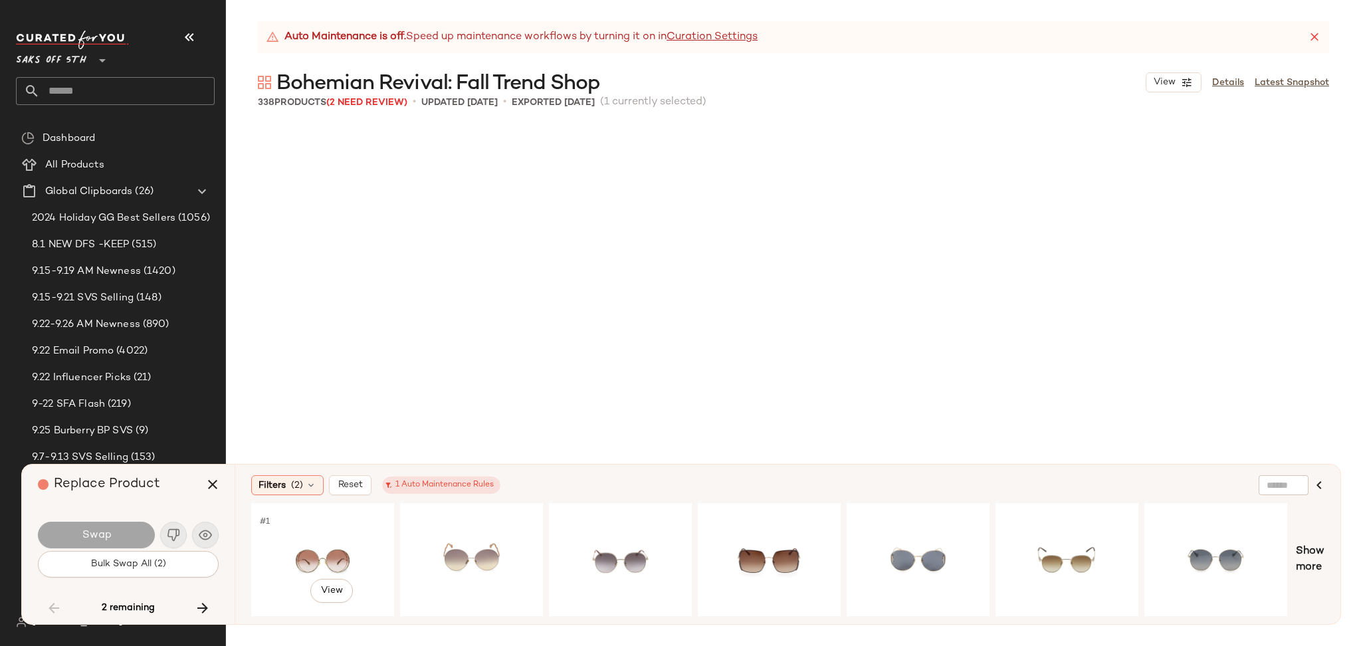
scroll to position [20514, 0]
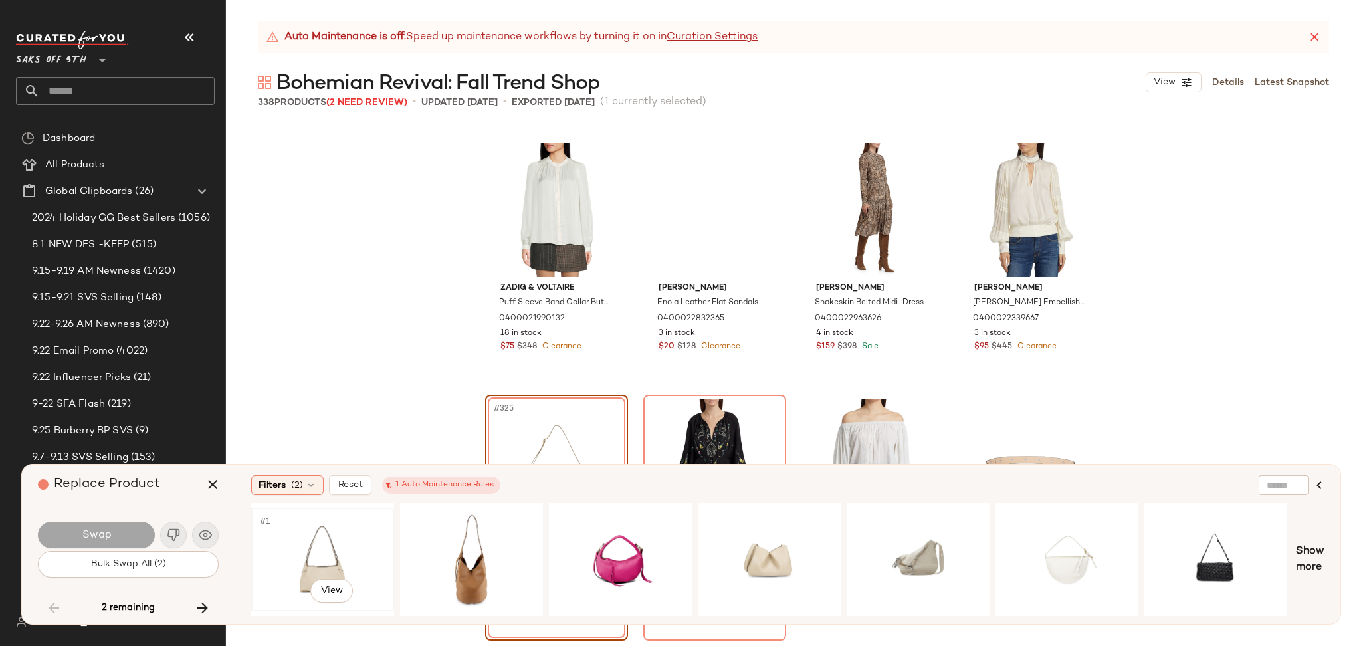
click at [303, 545] on div "#1 View" at bounding box center [323, 559] width 134 height 94
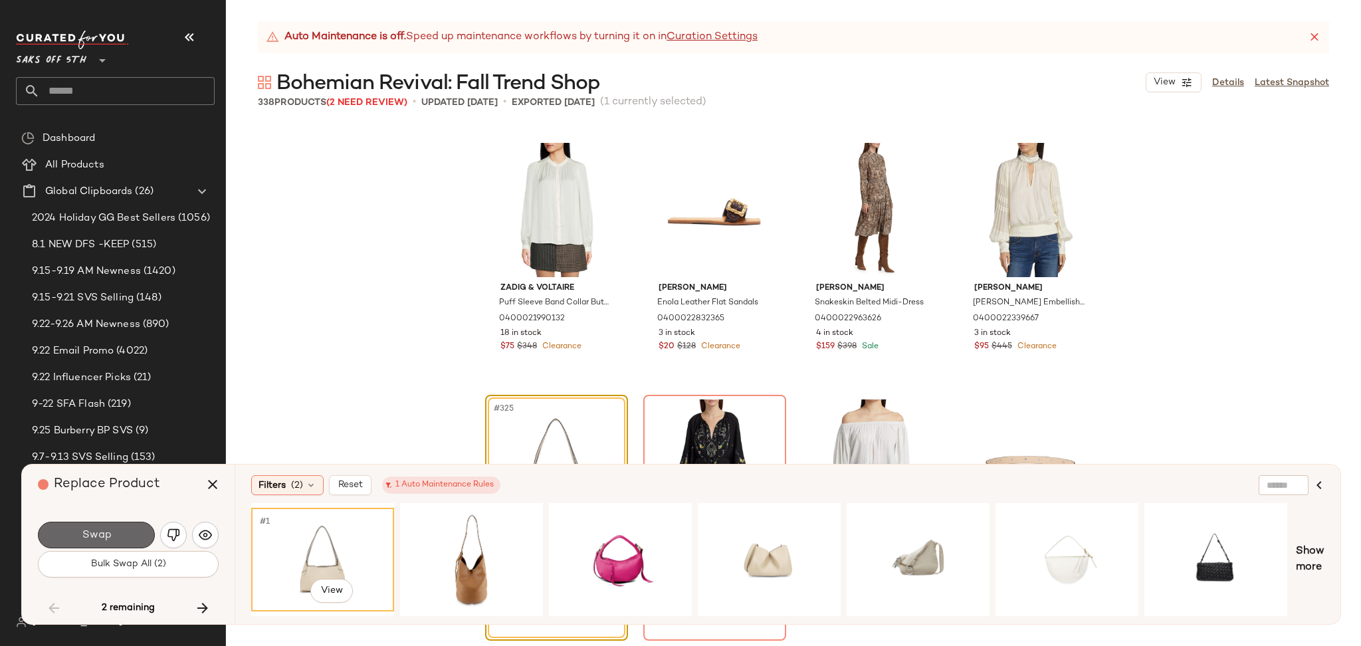
click at [126, 531] on button "Swap" at bounding box center [96, 534] width 117 height 27
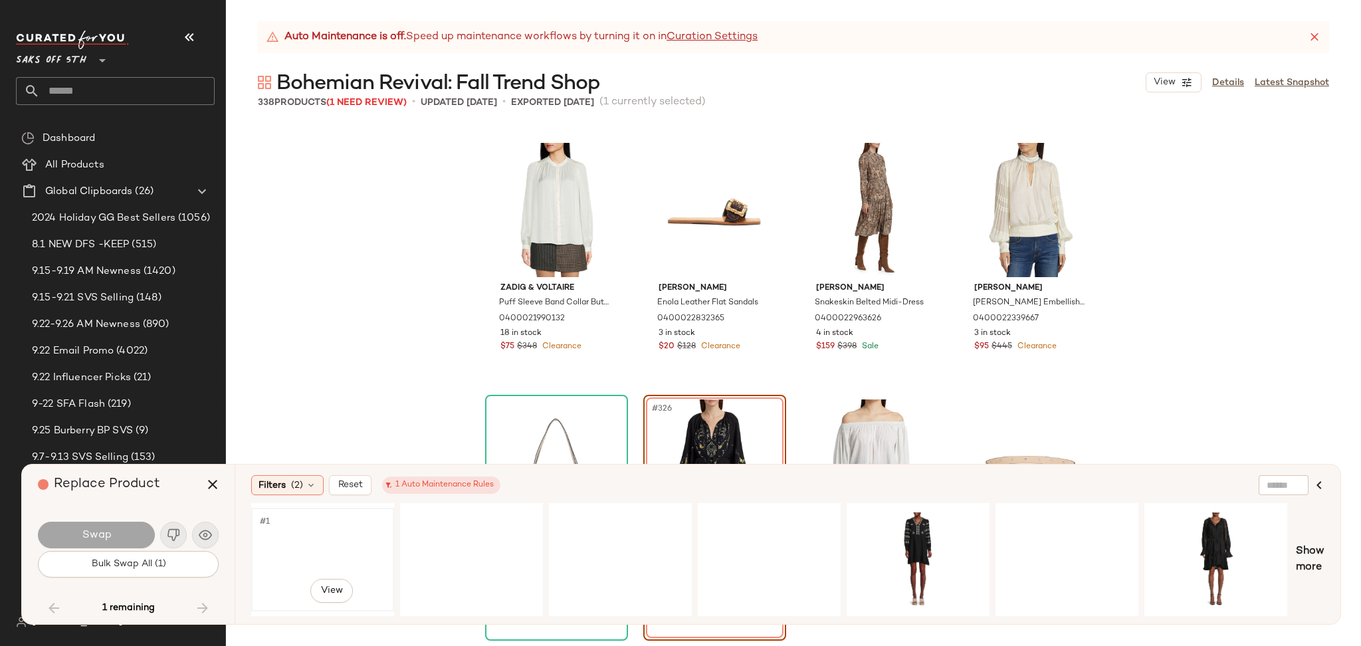
click at [326, 552] on div "#1 View" at bounding box center [323, 559] width 134 height 94
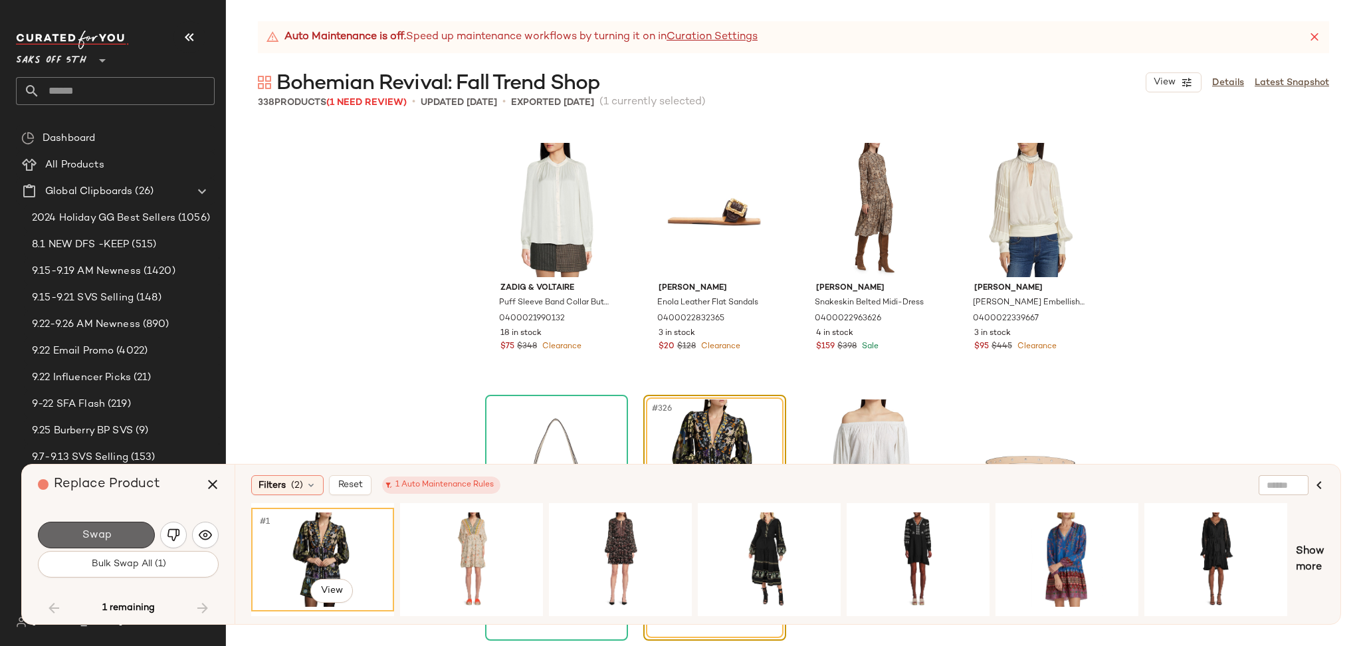
click at [134, 538] on button "Swap" at bounding box center [96, 534] width 117 height 27
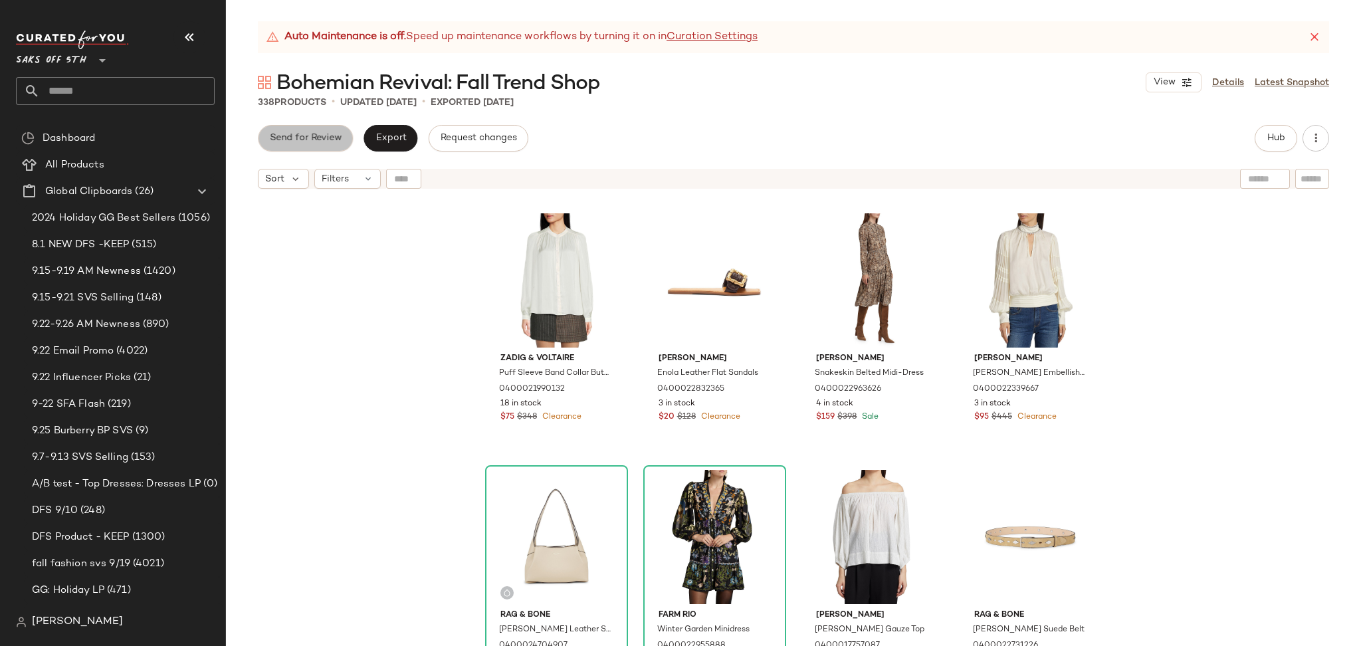
click at [314, 130] on button "Send for Review" at bounding box center [305, 138] width 95 height 27
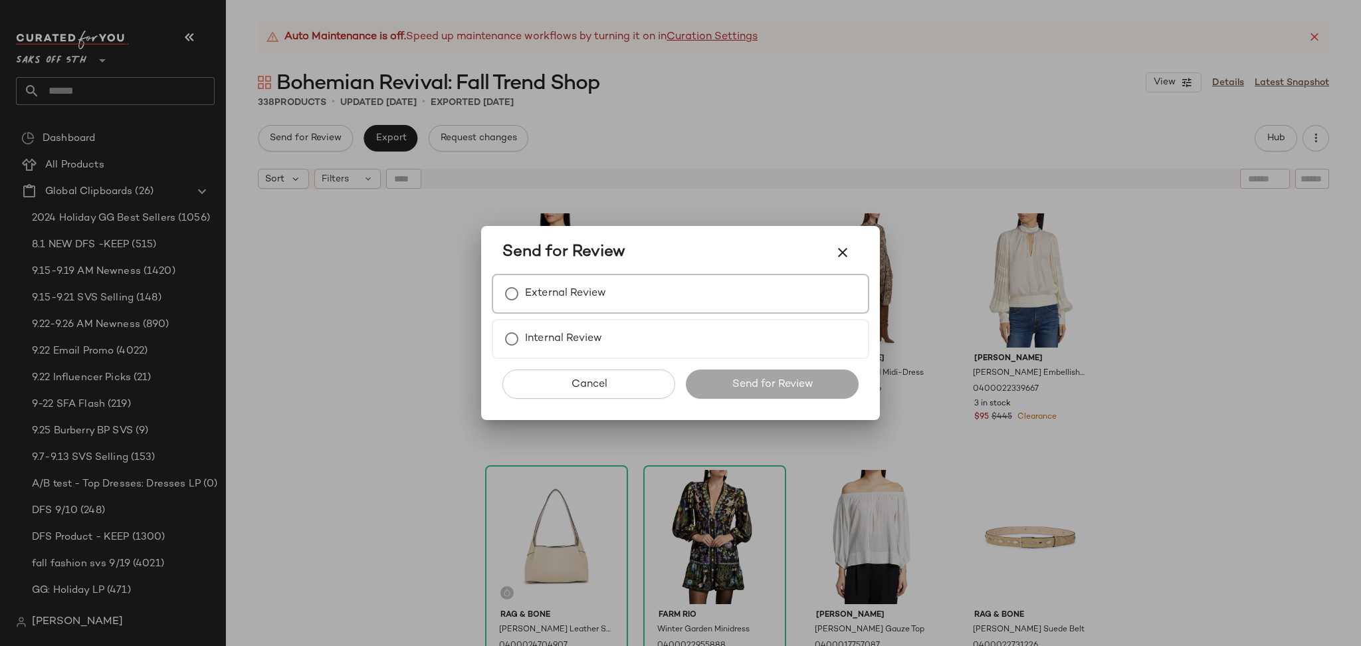
click at [526, 290] on label "External Review" at bounding box center [565, 293] width 81 height 27
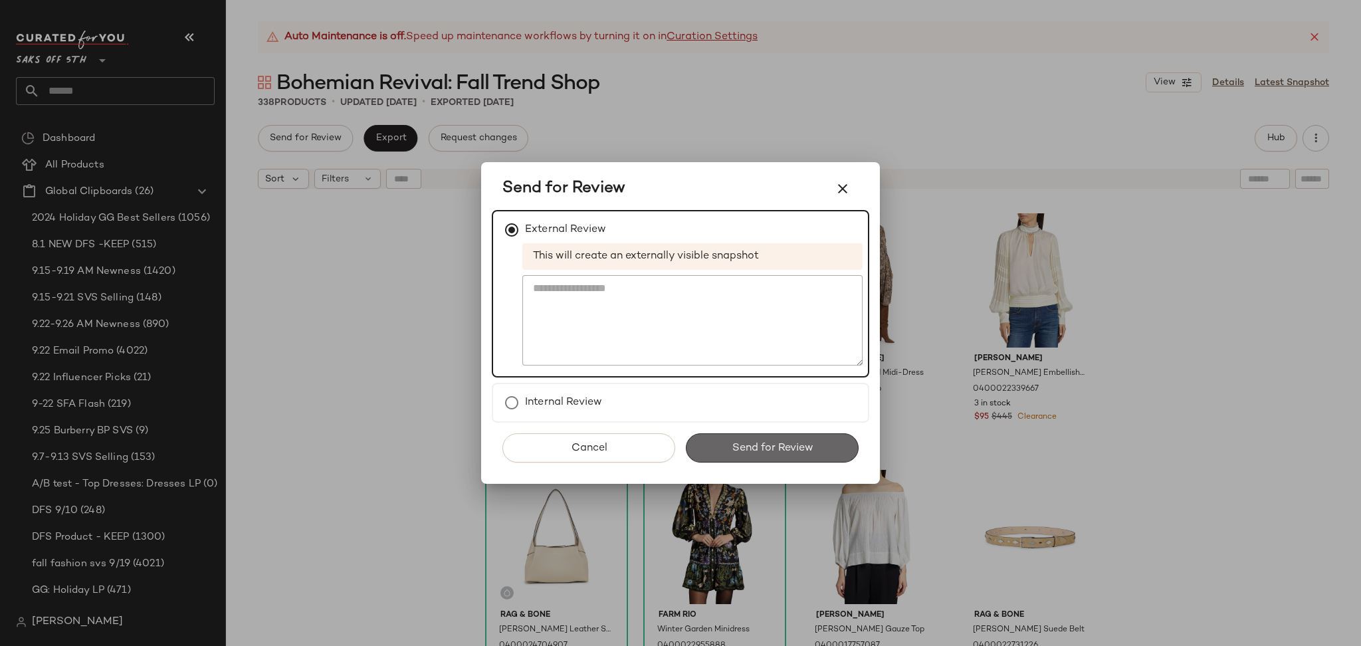
click at [726, 439] on button "Send for Review" at bounding box center [772, 447] width 173 height 29
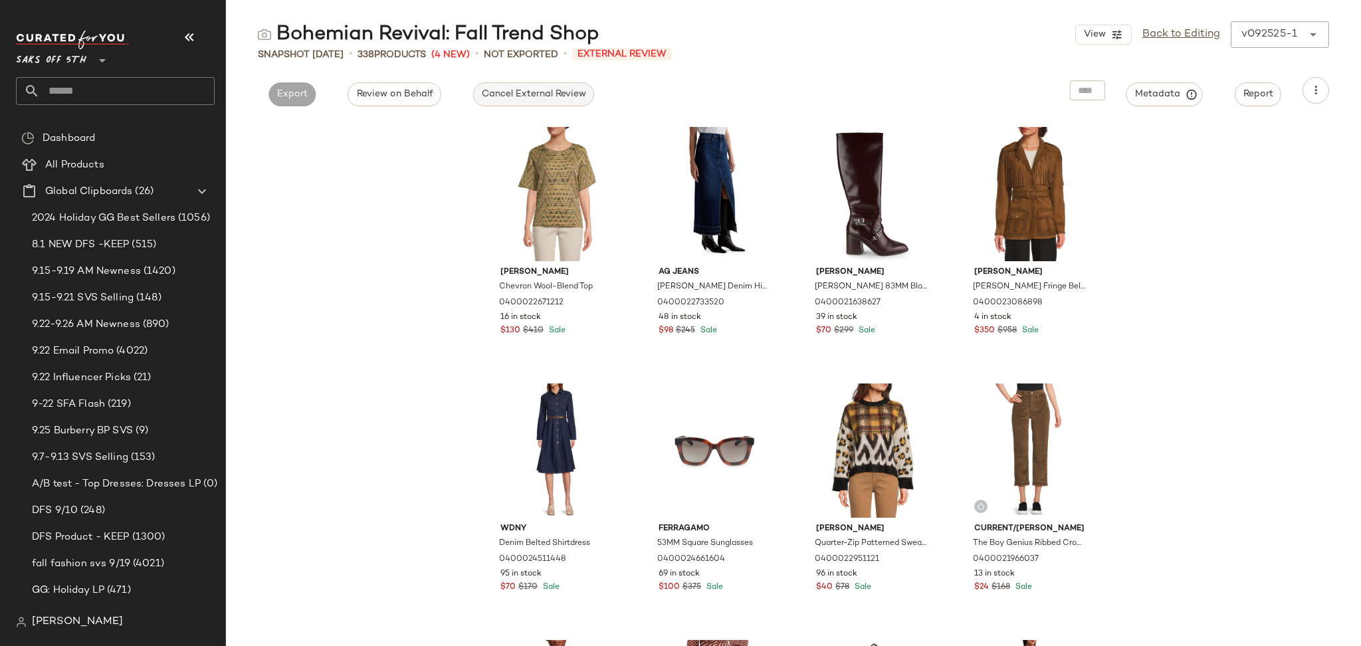
click at [537, 100] on span "Cancel External Review" at bounding box center [533, 94] width 105 height 11
click at [429, 102] on button "Export" at bounding box center [412, 94] width 47 height 24
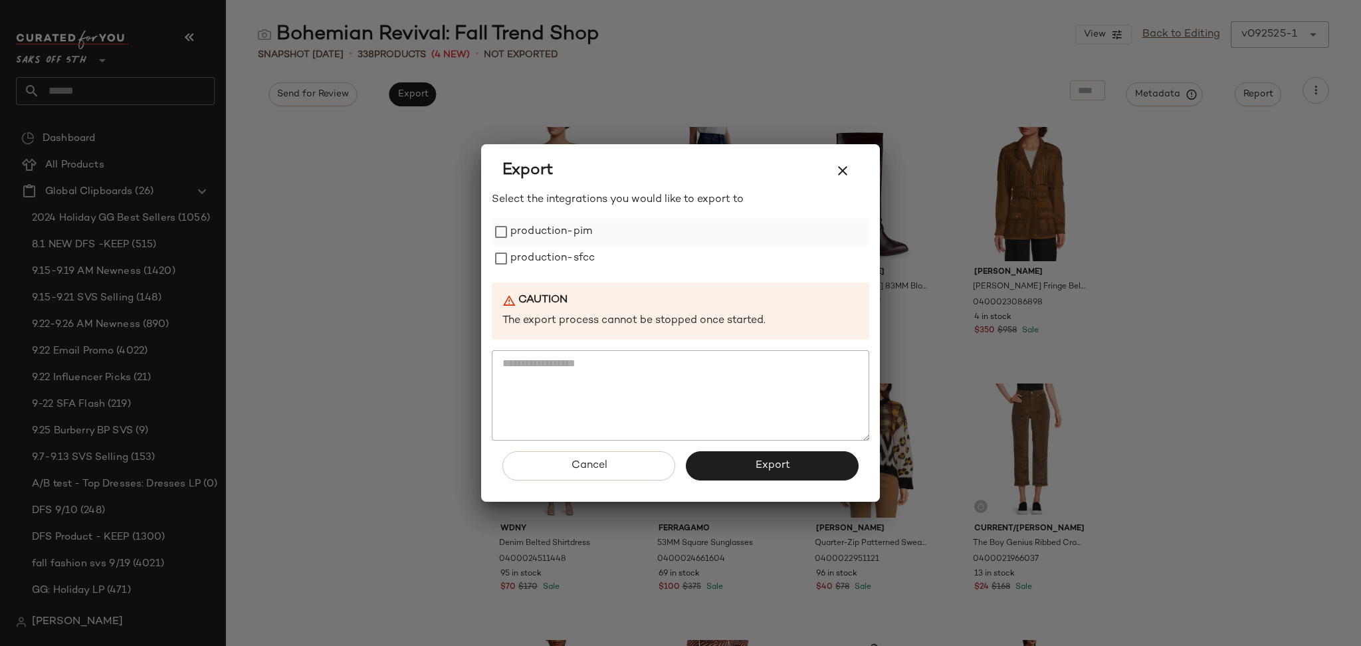
click at [519, 234] on label "production-pim" at bounding box center [551, 232] width 82 height 27
click at [523, 252] on label "production-sfcc" at bounding box center [552, 258] width 84 height 27
click at [717, 458] on button "Export" at bounding box center [772, 465] width 173 height 29
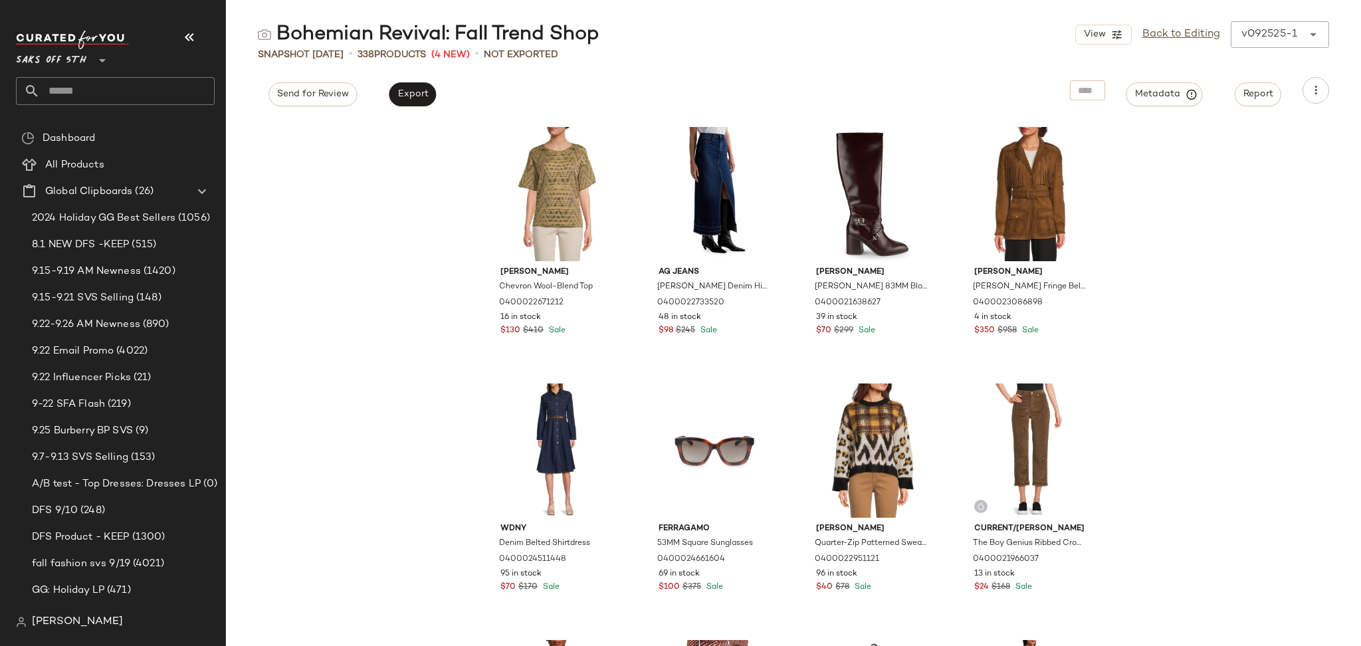
click at [128, 87] on input "text" at bounding box center [127, 91] width 175 height 28
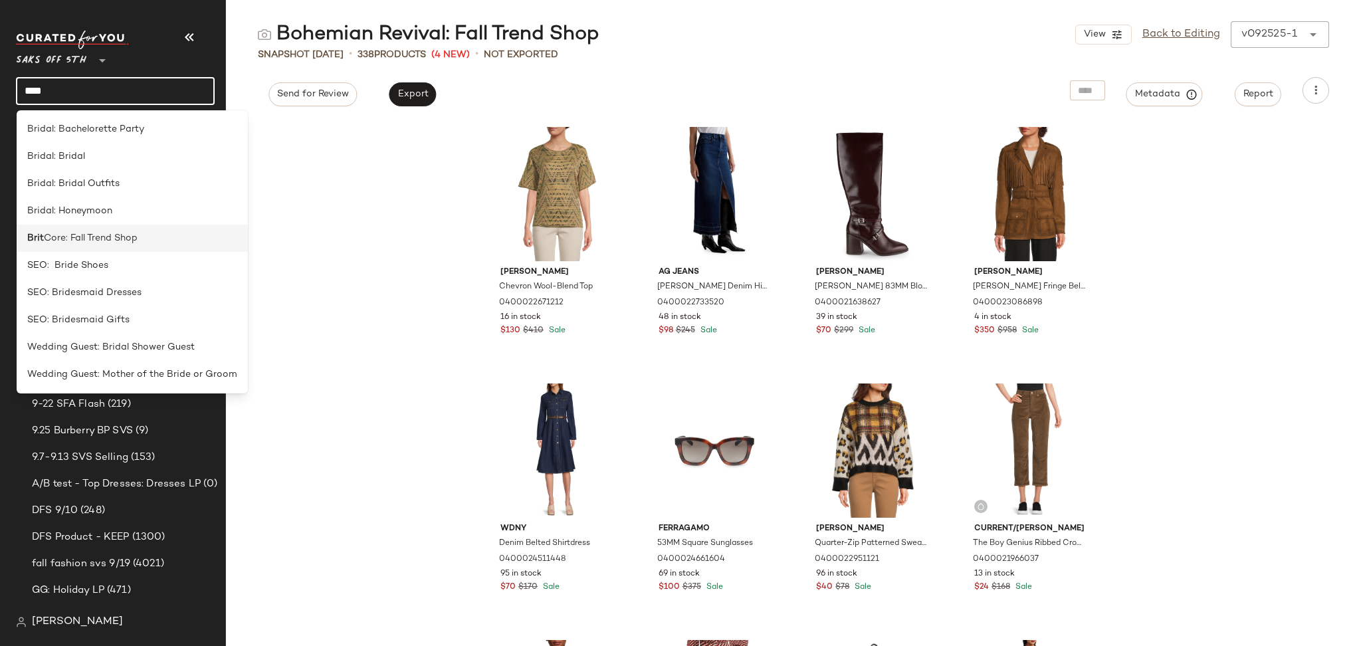
type input "****"
click at [120, 132] on span "Bridal: Bachelorette Party" at bounding box center [85, 129] width 117 height 14
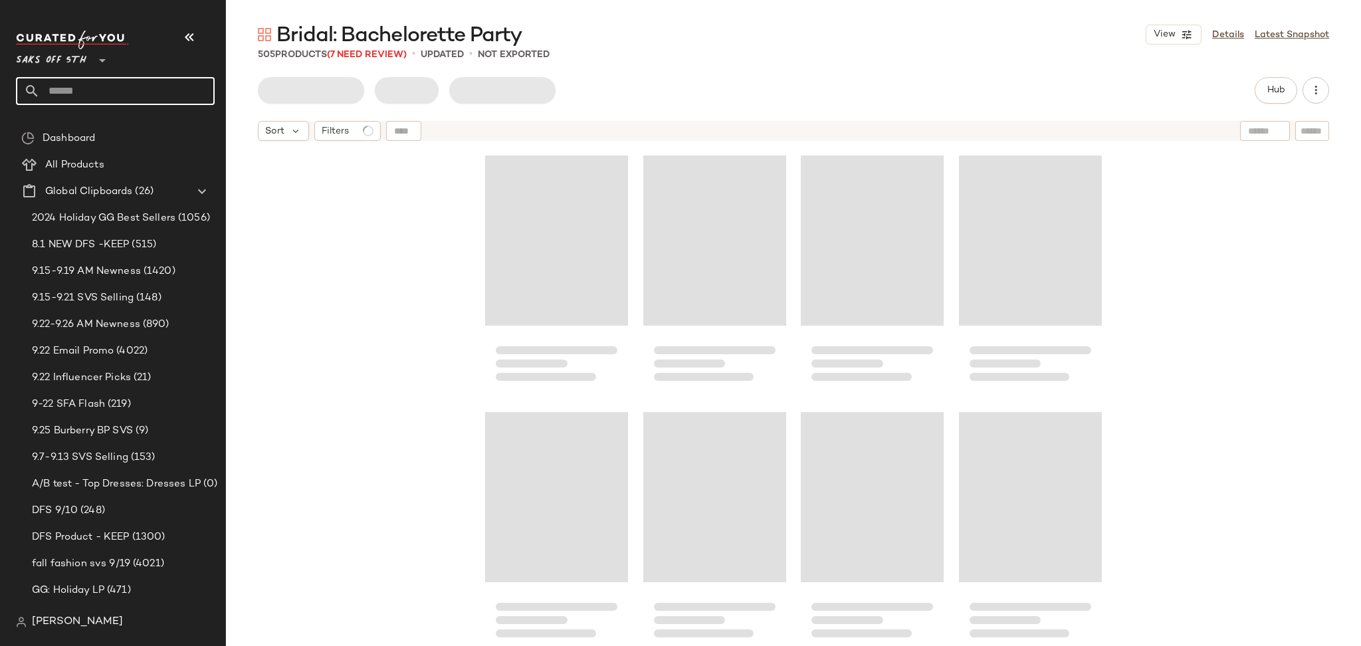
click at [98, 91] on input "text" at bounding box center [127, 91] width 175 height 28
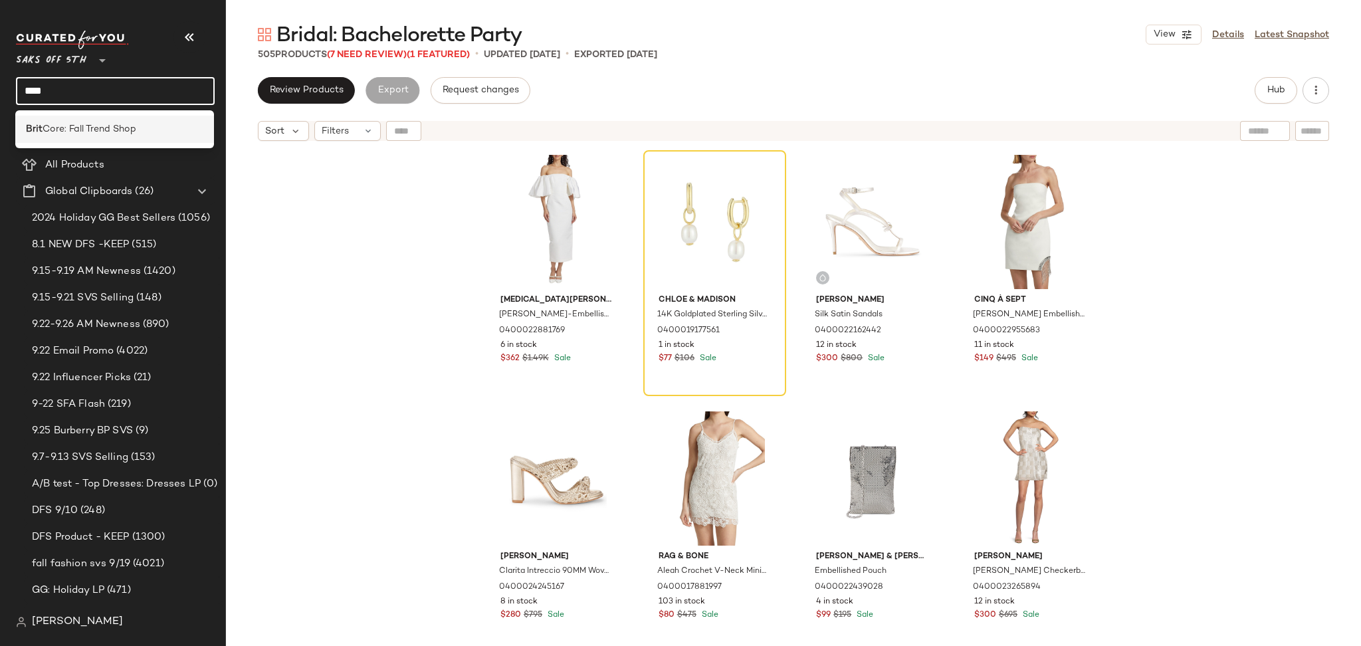
type input "****"
click at [108, 127] on span "Core: Fall Trend Shop" at bounding box center [90, 129] width 94 height 14
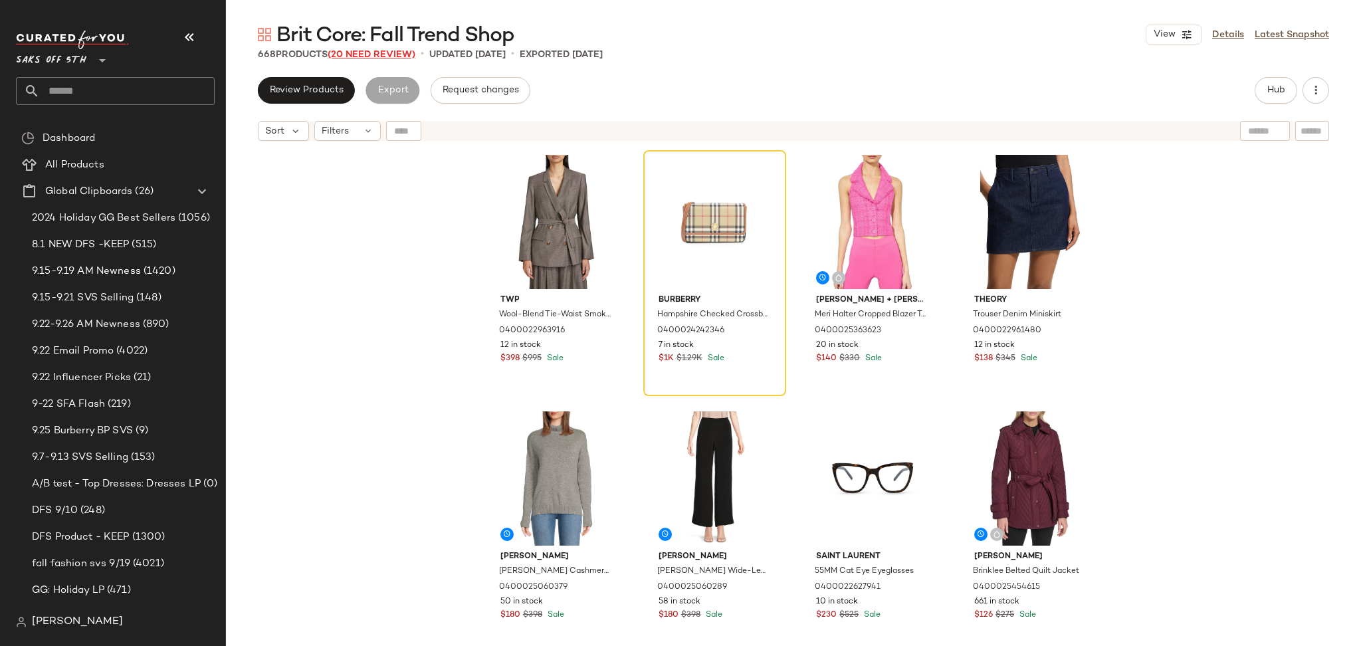
click at [373, 52] on span "(20 Need Review)" at bounding box center [372, 55] width 88 height 10
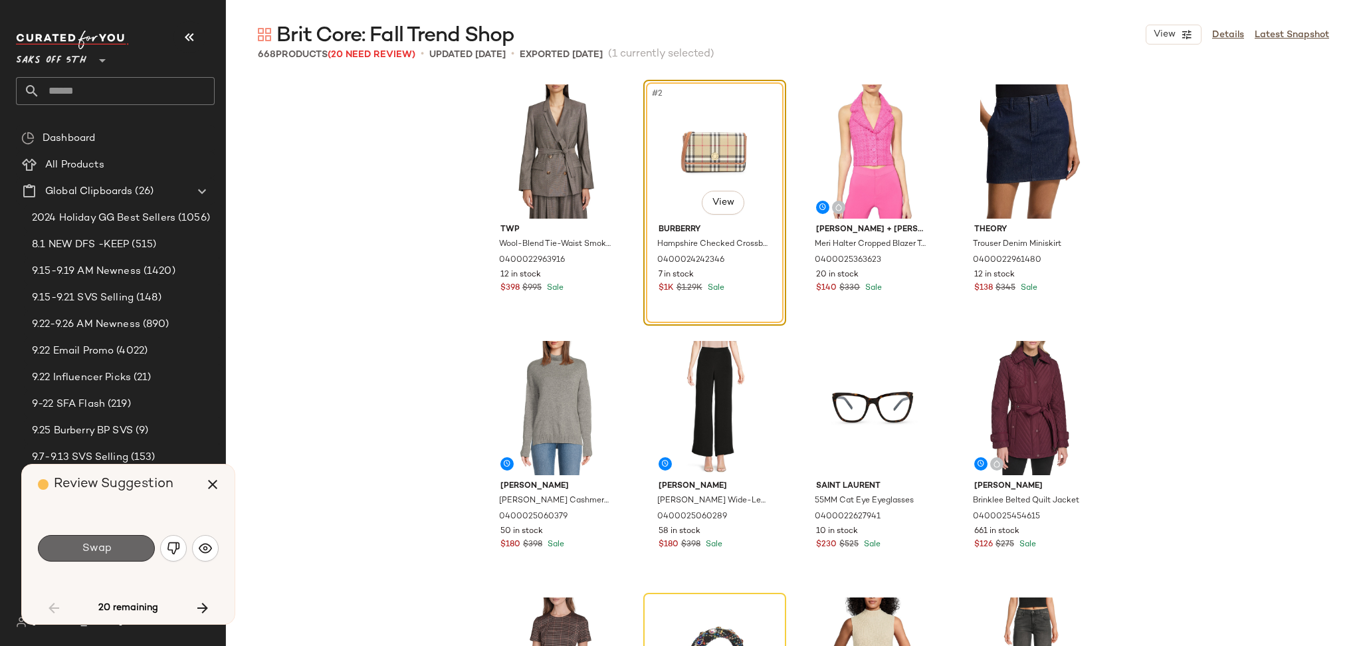
click at [67, 545] on button "Swap" at bounding box center [96, 548] width 117 height 27
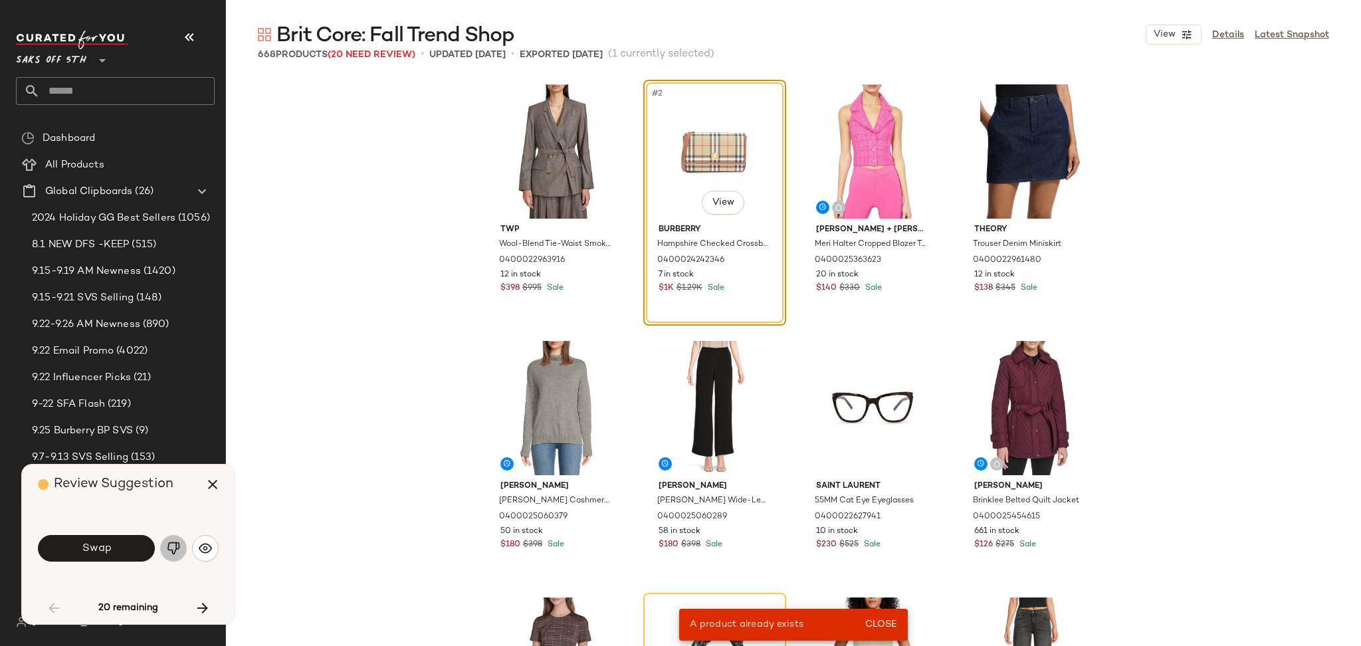
click at [172, 543] on img "button" at bounding box center [173, 547] width 13 height 13
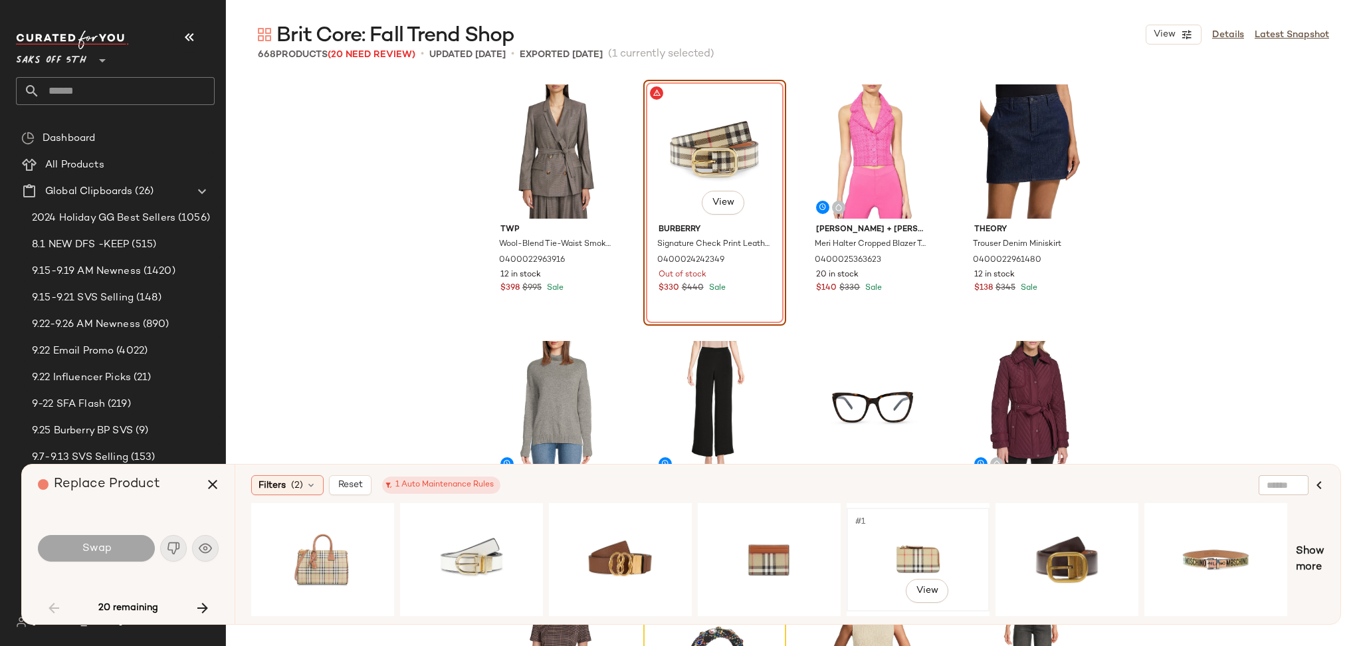
click at [911, 535] on div "#1 View" at bounding box center [918, 559] width 134 height 94
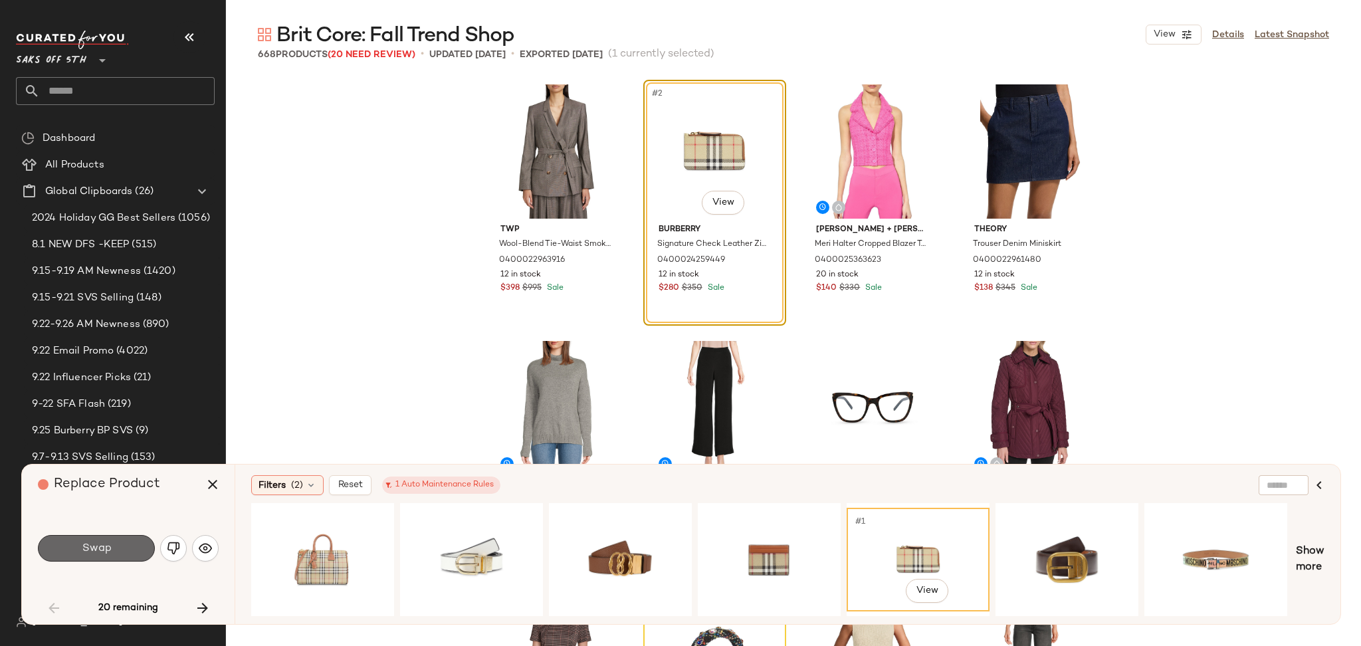
click at [124, 542] on button "Swap" at bounding box center [96, 548] width 117 height 27
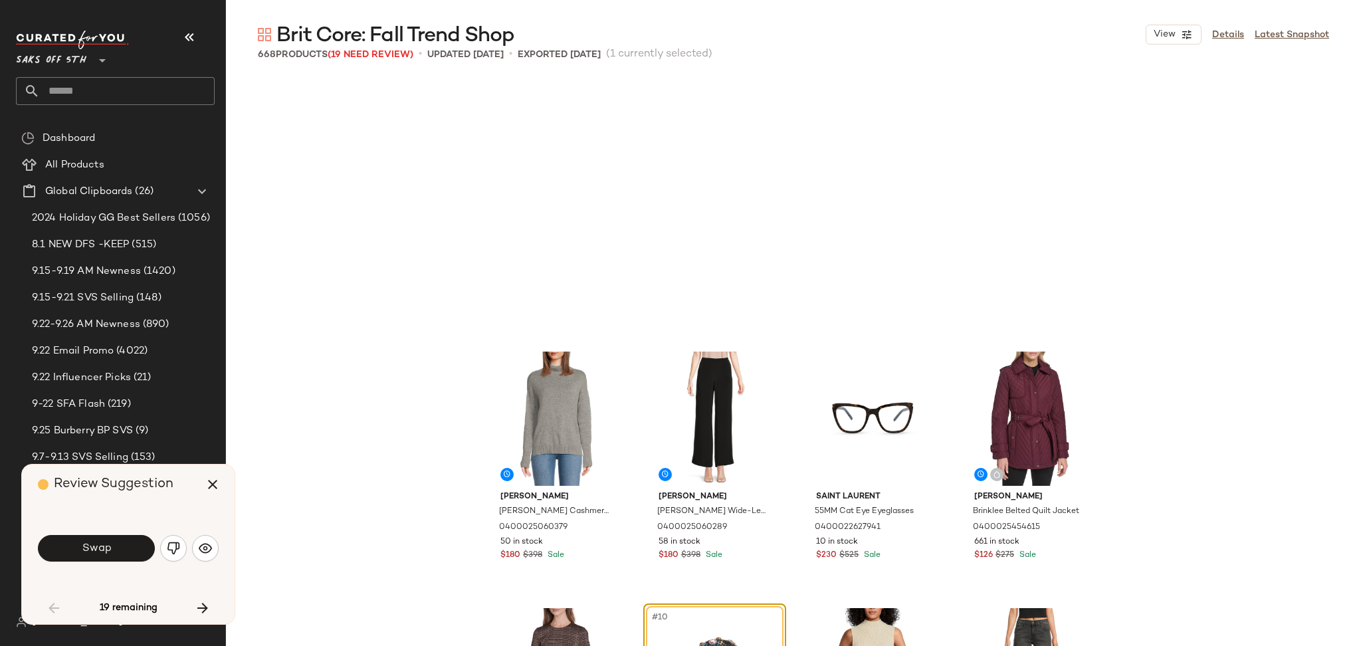
scroll to position [267, 0]
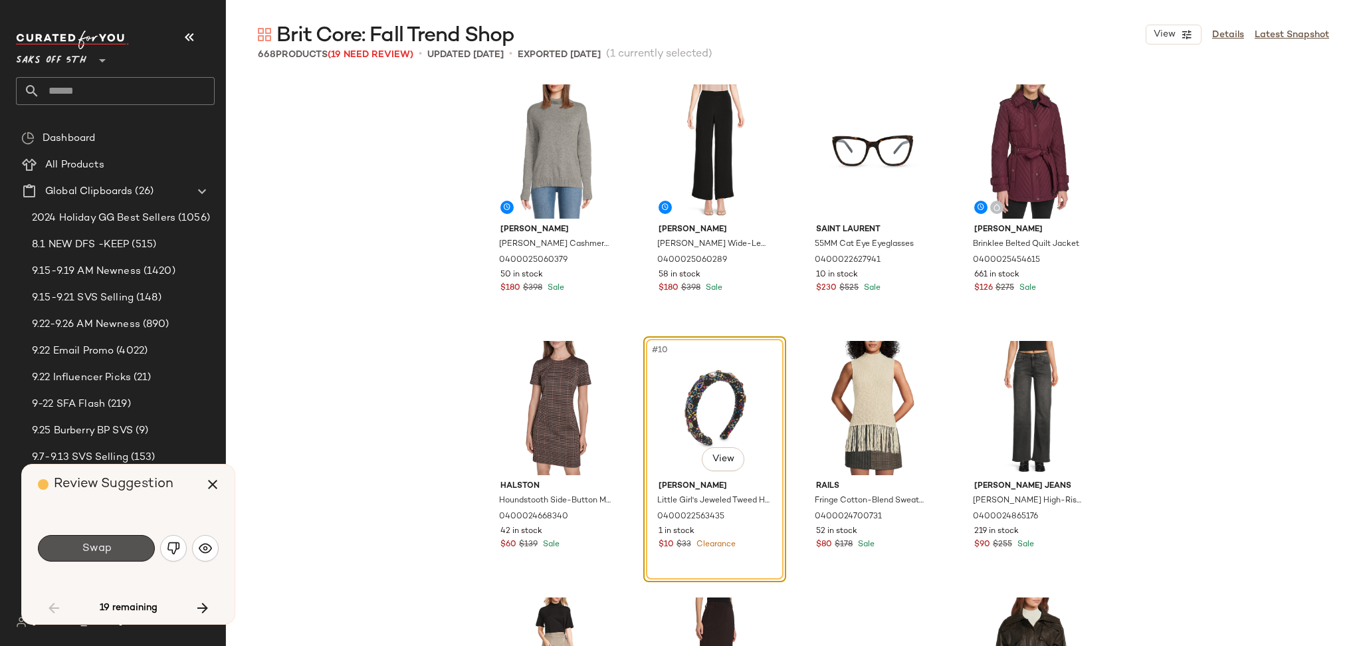
click at [124, 542] on button "Swap" at bounding box center [96, 548] width 117 height 27
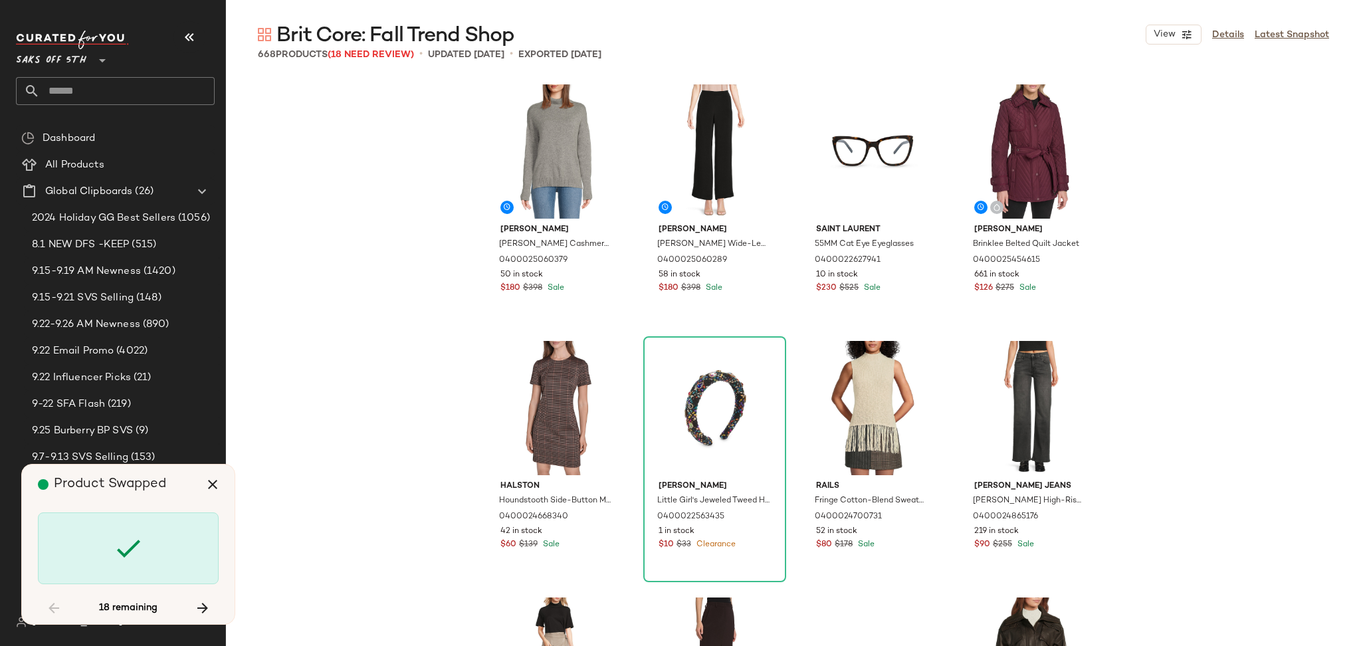
scroll to position [13078, 0]
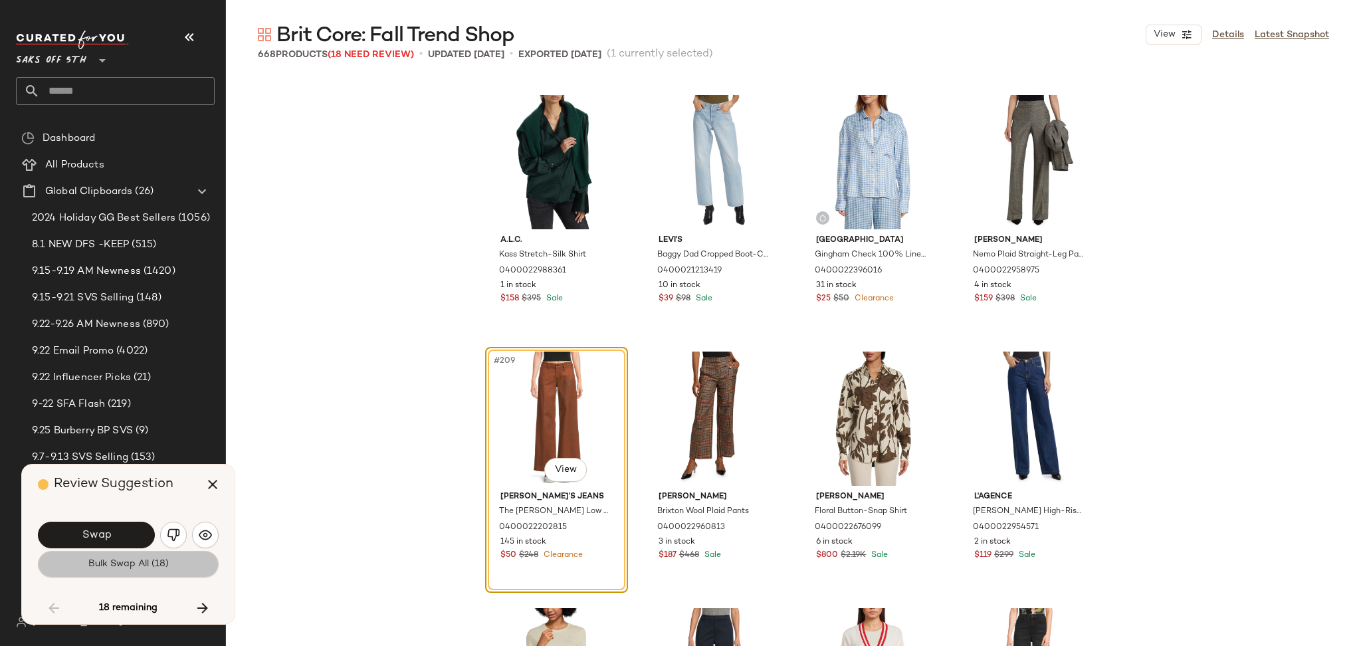
click at [122, 570] on button "Bulk Swap All (18)" at bounding box center [128, 564] width 181 height 27
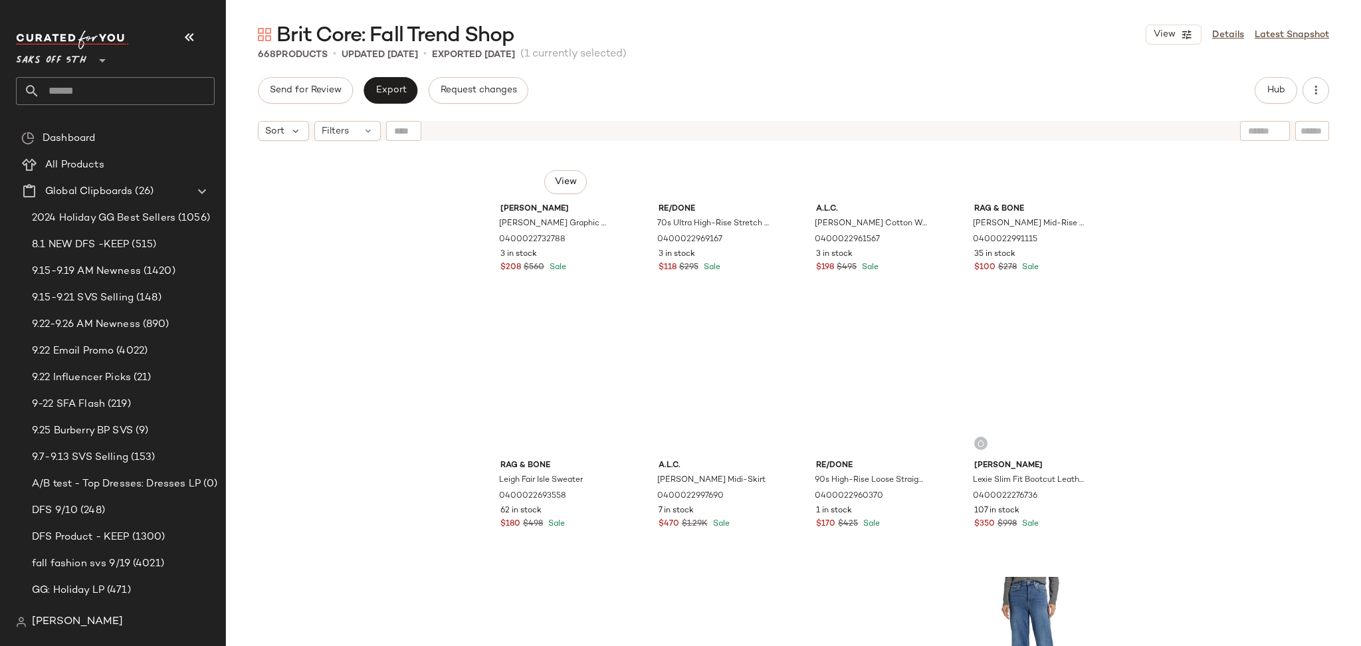
scroll to position [12110, 0]
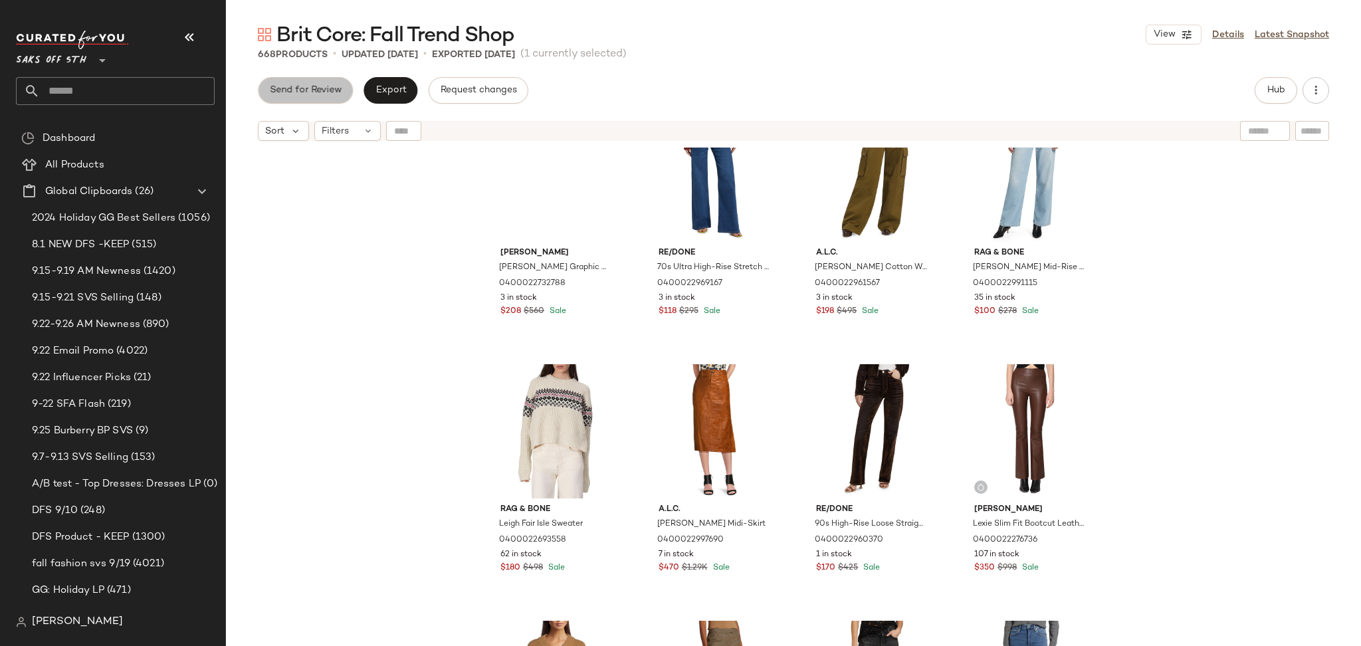
click at [334, 95] on span "Send for Review" at bounding box center [305, 90] width 72 height 11
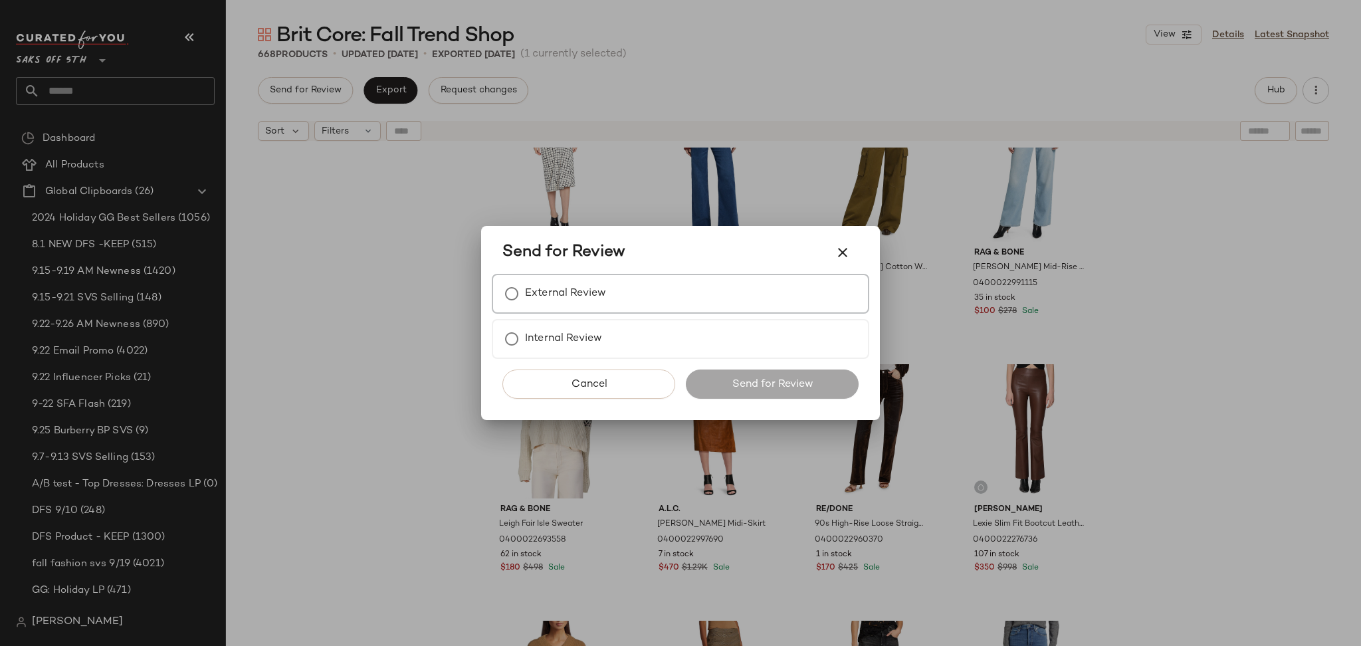
click at [559, 297] on label "External Review" at bounding box center [565, 293] width 81 height 27
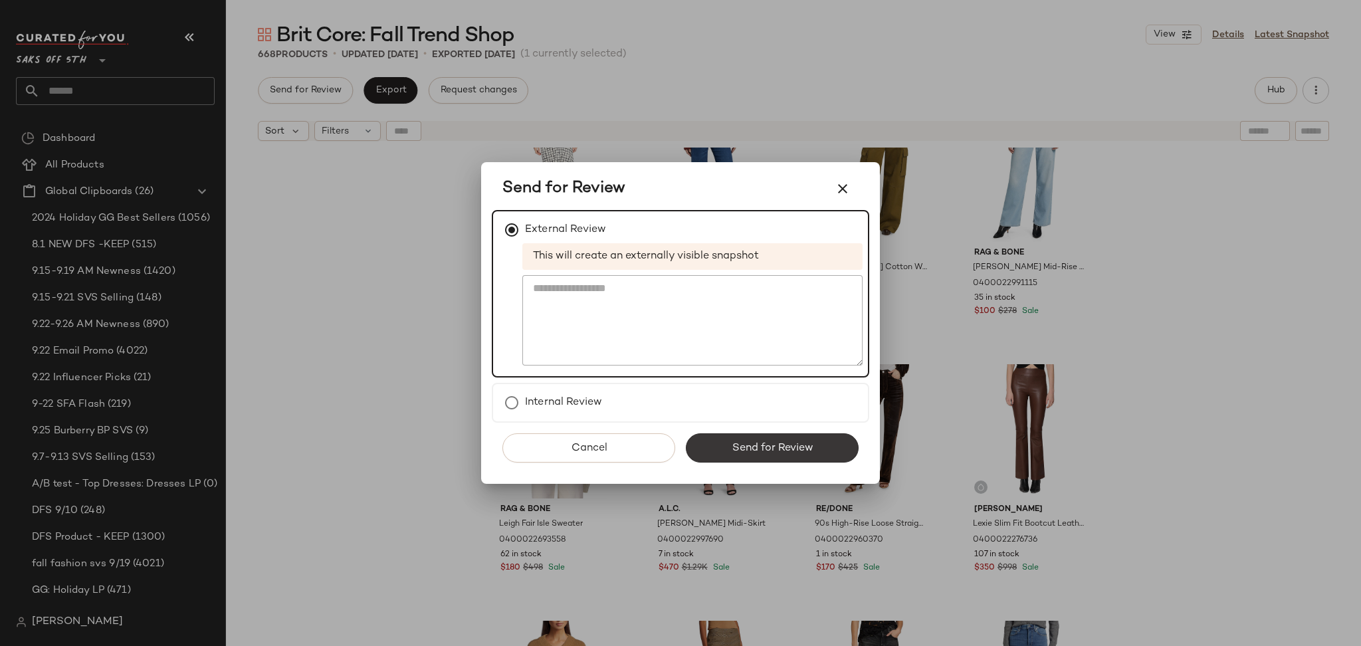
click at [747, 442] on span "Send for Review" at bounding box center [772, 448] width 82 height 13
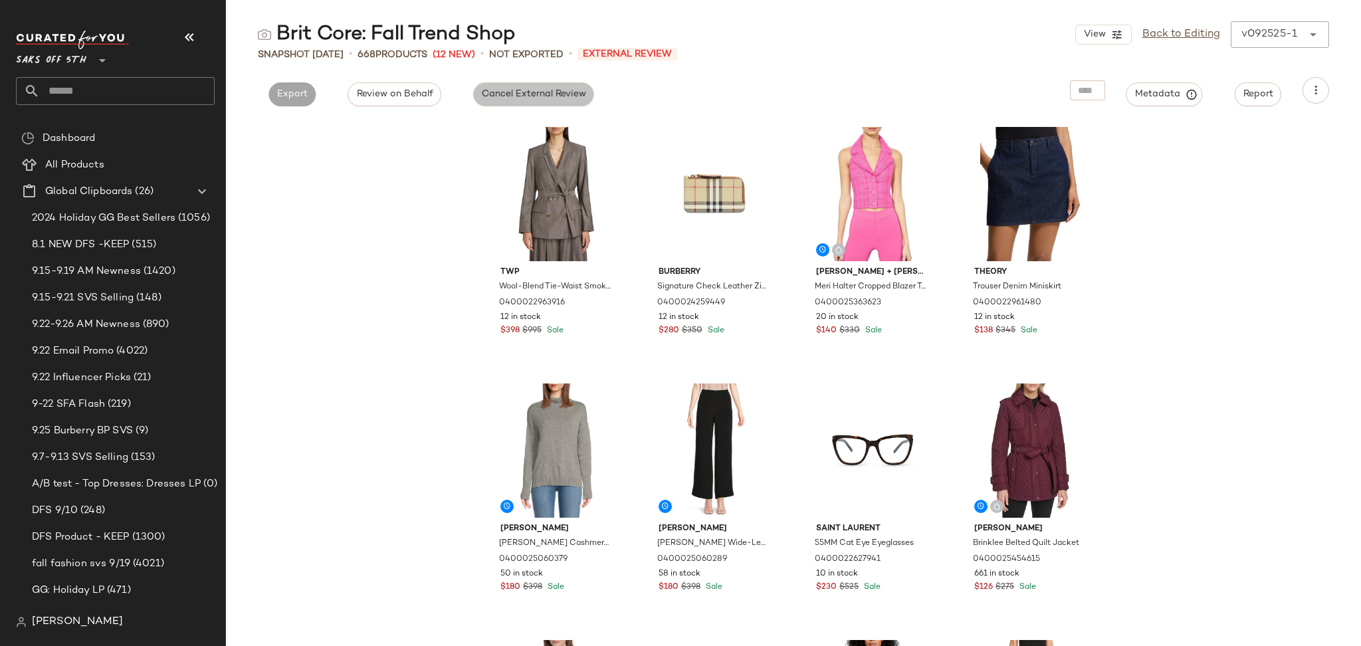
click at [504, 98] on span "Cancel External Review" at bounding box center [533, 94] width 105 height 11
click at [397, 95] on span "Export" at bounding box center [412, 94] width 31 height 11
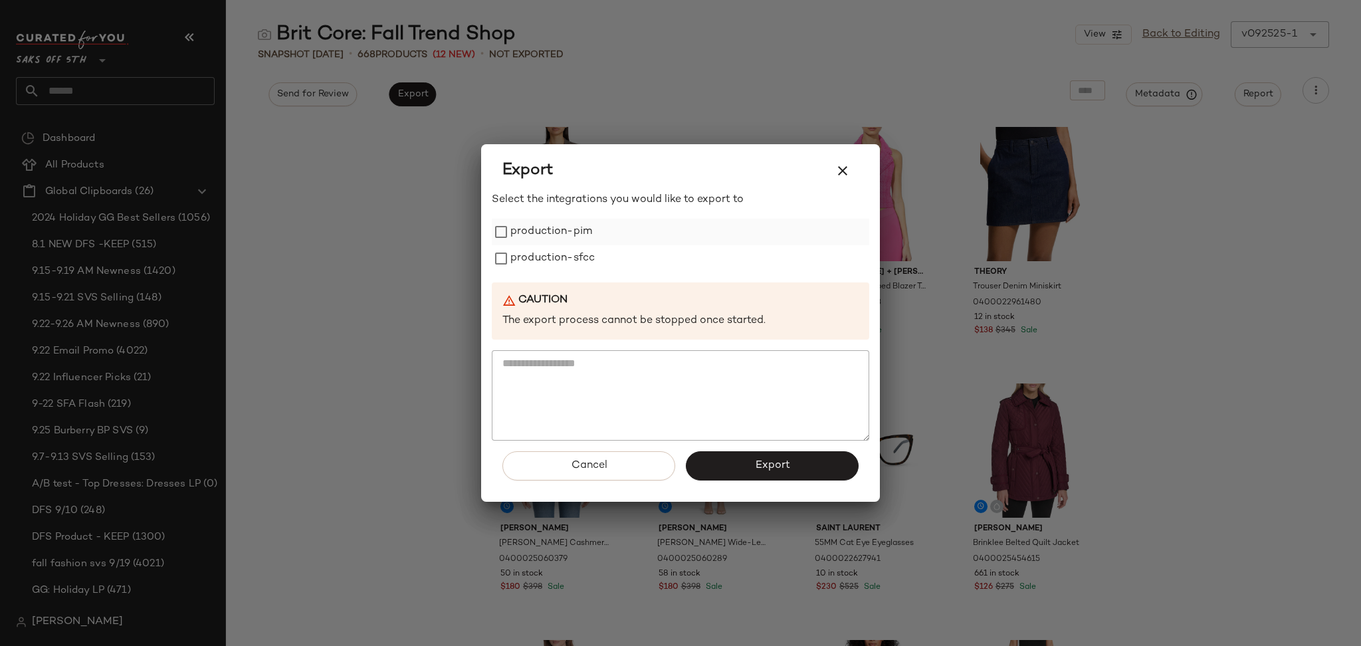
click at [512, 226] on label "production-pim" at bounding box center [551, 232] width 82 height 27
click at [514, 251] on label "production-sfcc" at bounding box center [552, 258] width 84 height 27
click at [737, 474] on button "Export" at bounding box center [772, 465] width 173 height 29
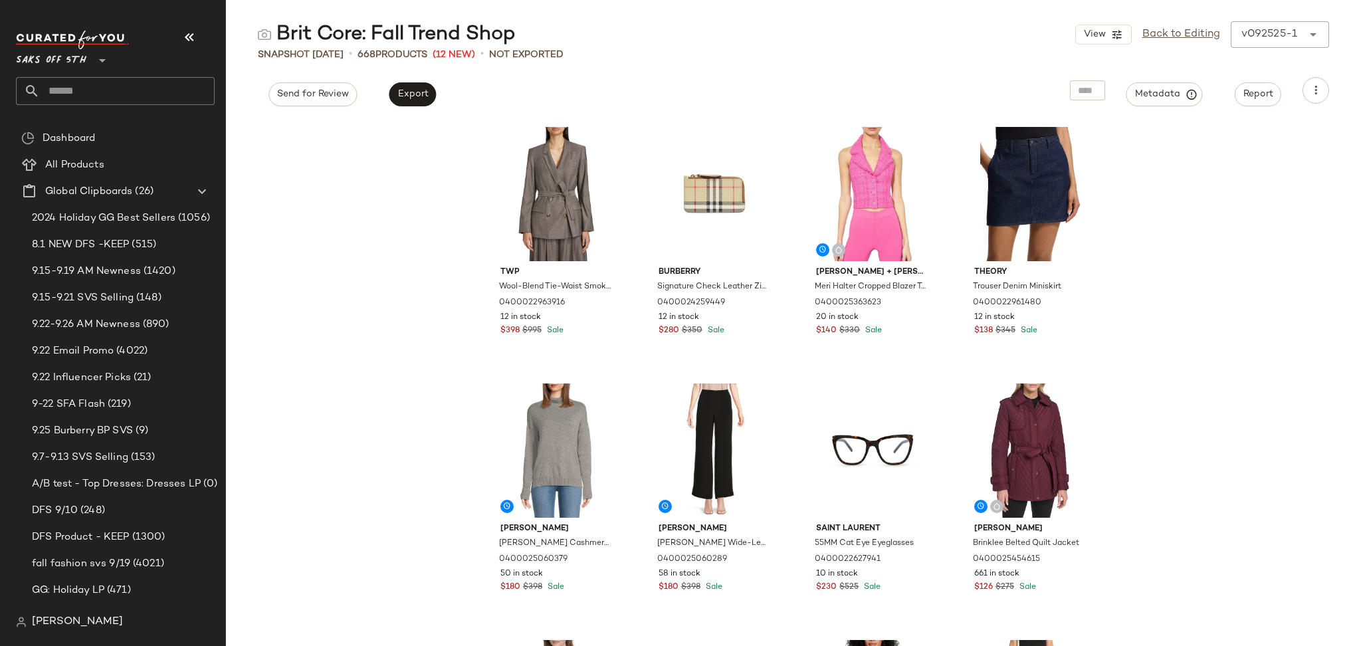
click at [112, 98] on input "text" at bounding box center [127, 91] width 175 height 28
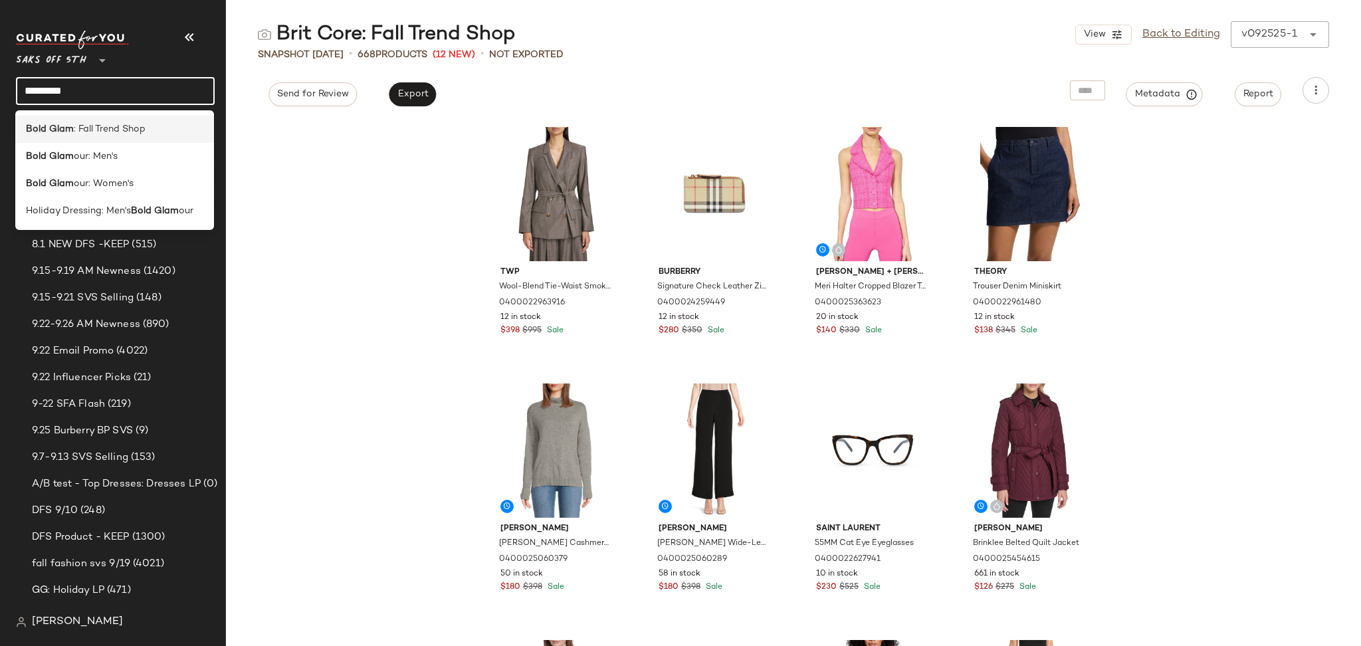
type input "*********"
click at [114, 127] on span ": Fall Trend Shop" at bounding box center [110, 129] width 72 height 14
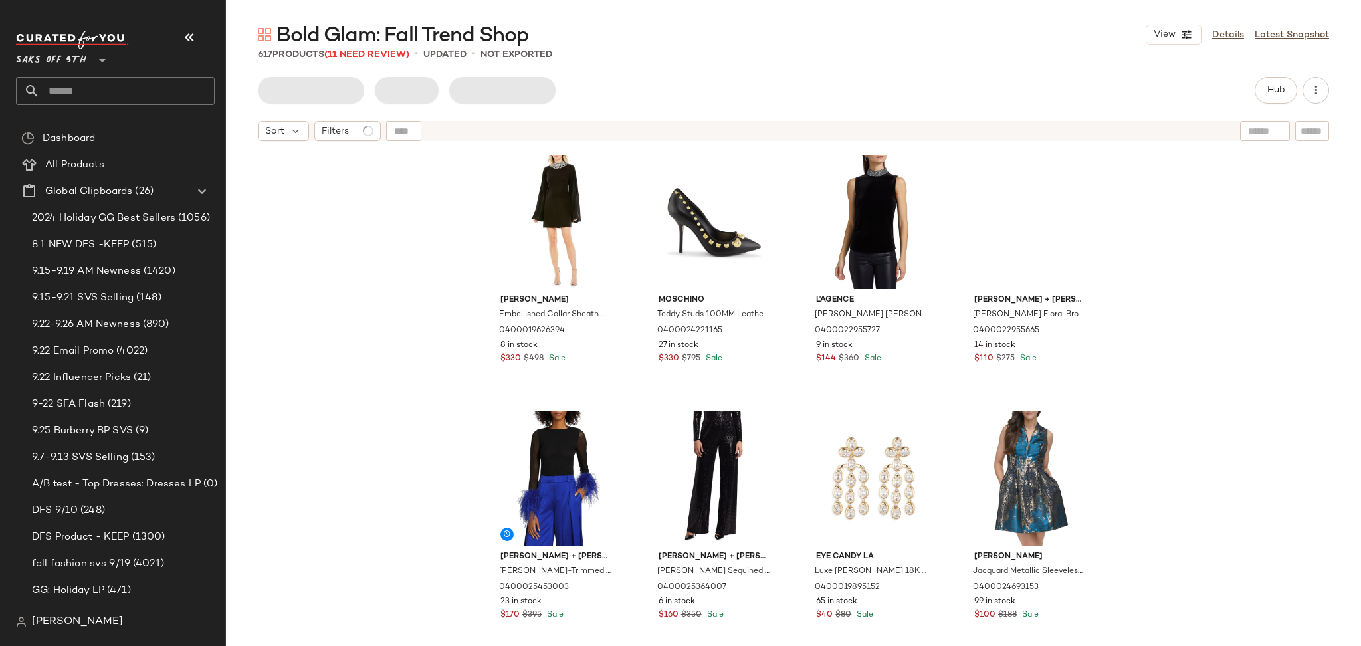
click at [367, 52] on span "(11 Need Review)" at bounding box center [366, 55] width 85 height 10
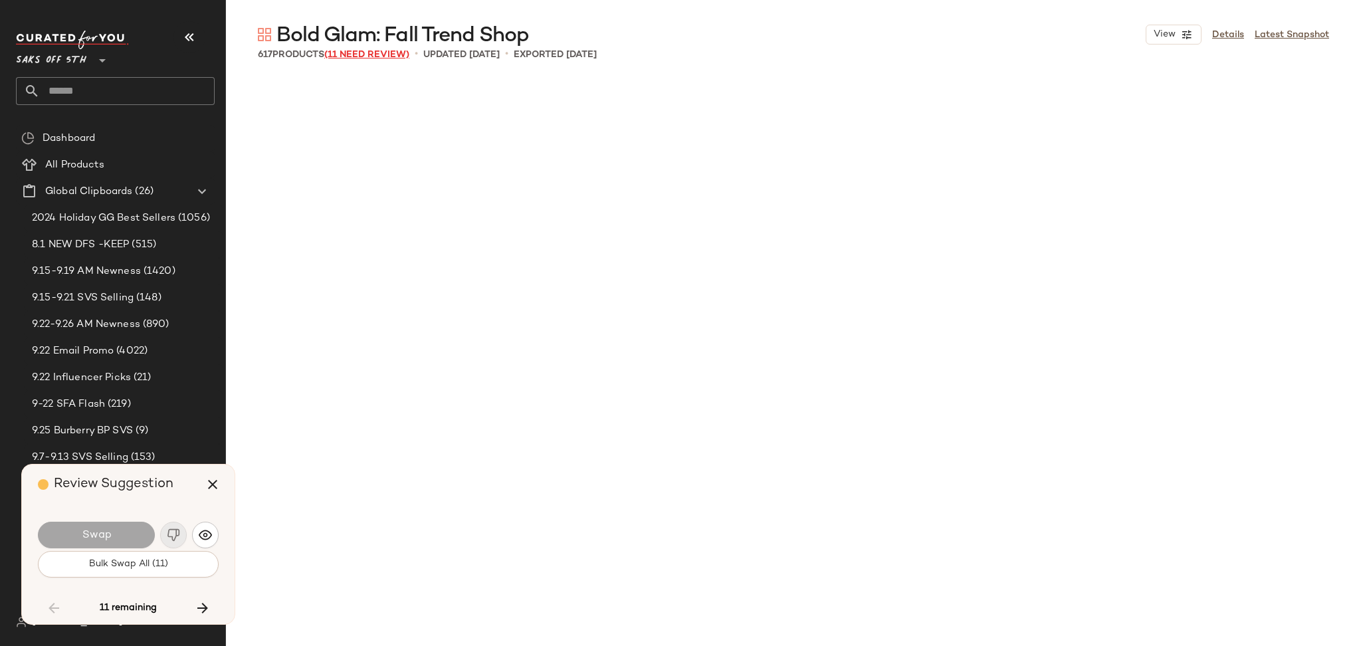
scroll to position [7948, 0]
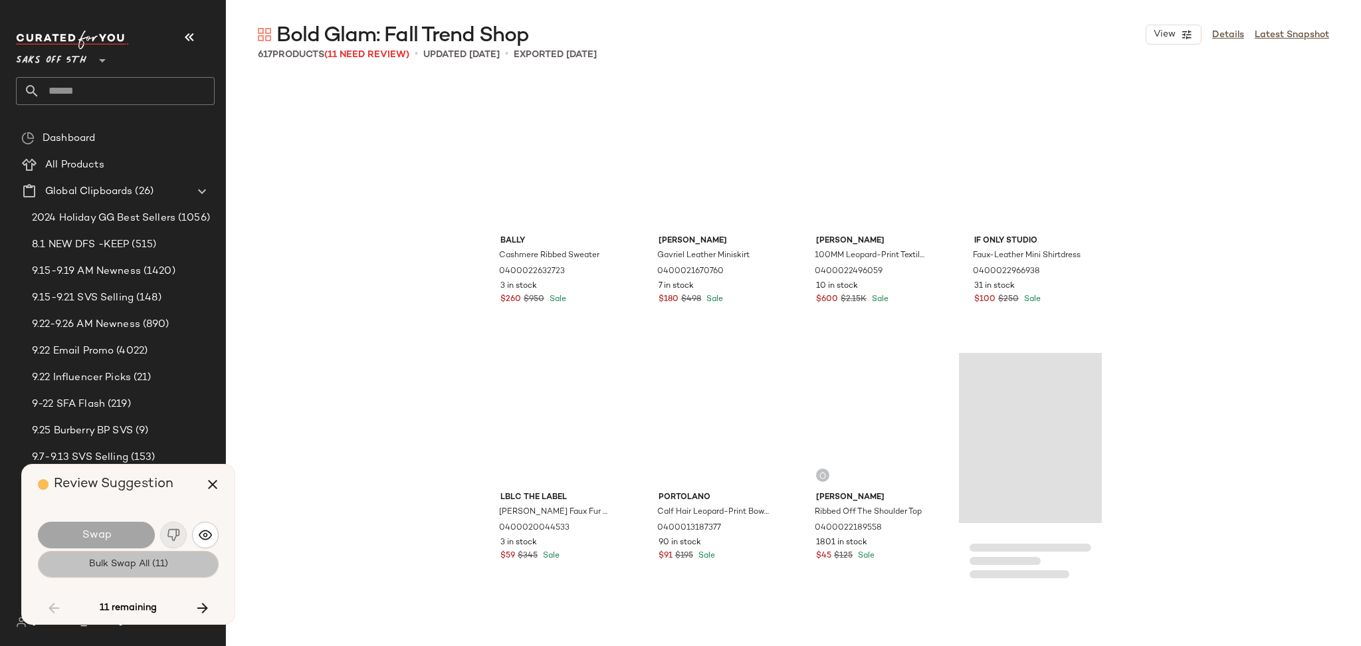
click at [137, 575] on button "Bulk Swap All (11)" at bounding box center [128, 564] width 181 height 27
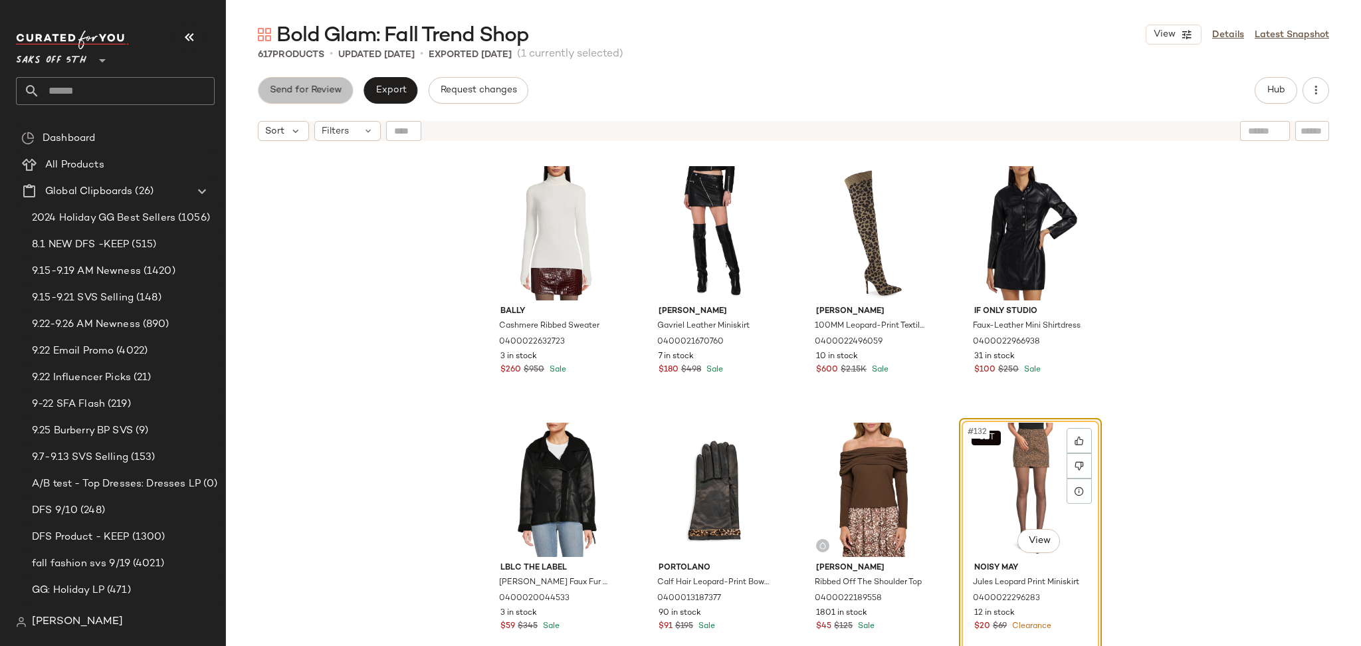
click at [306, 99] on button "Send for Review" at bounding box center [305, 90] width 95 height 27
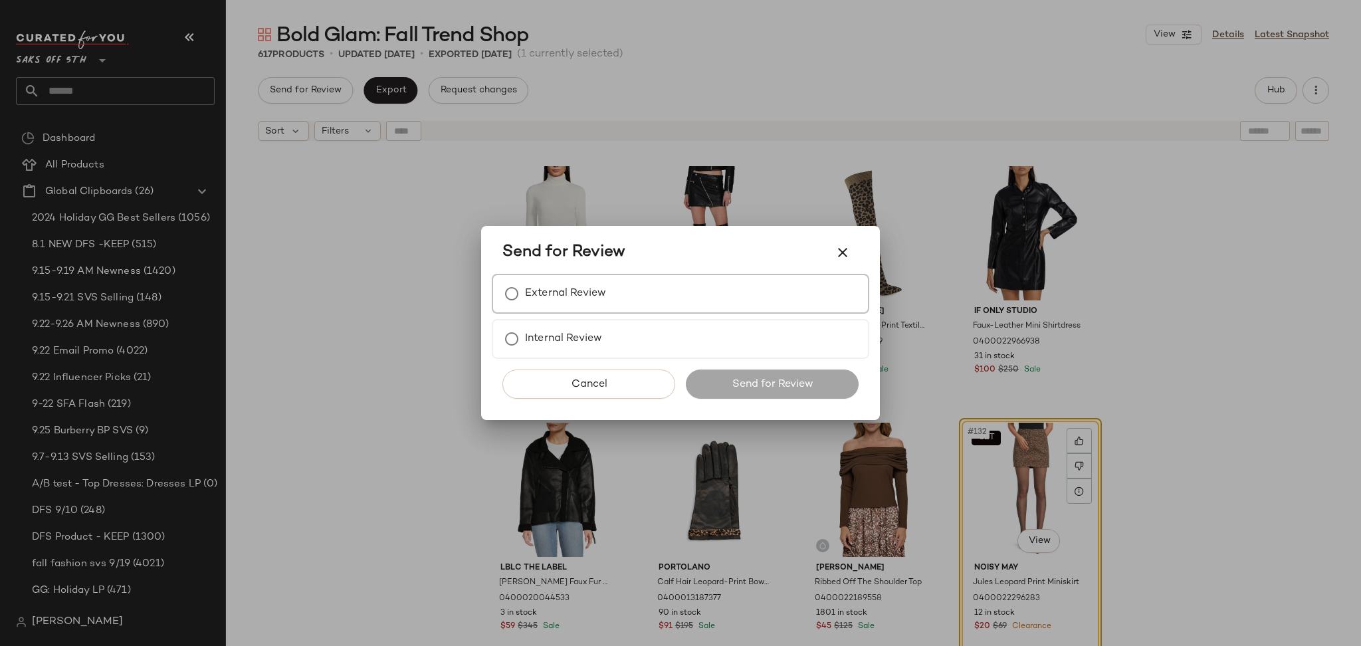
click at [525, 282] on label "External Review" at bounding box center [565, 293] width 81 height 27
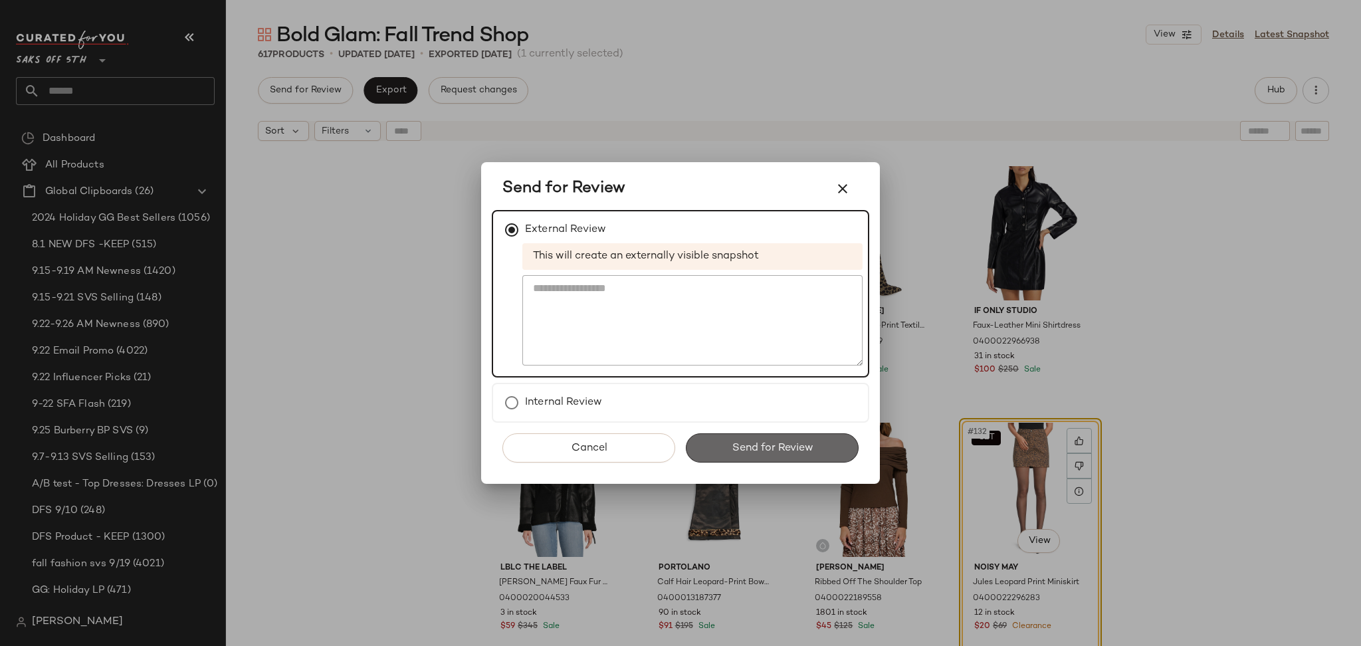
click at [725, 449] on button "Send for Review" at bounding box center [772, 447] width 173 height 29
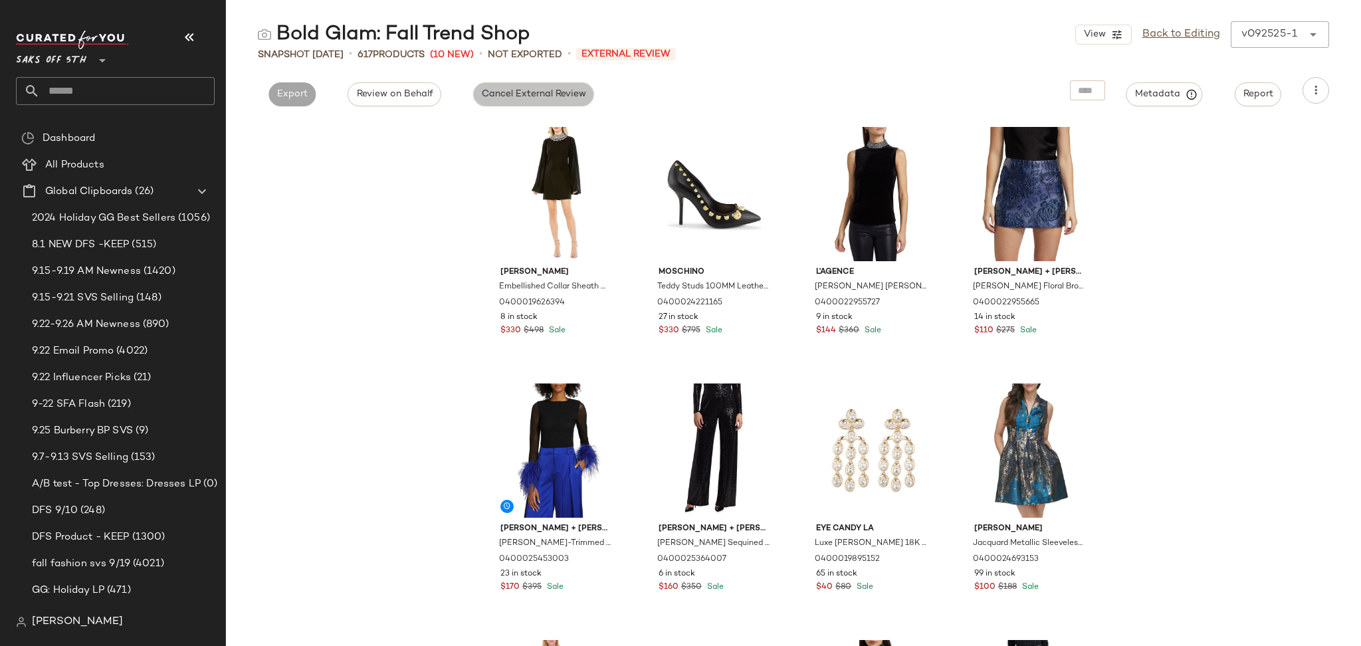
click at [516, 93] on span "Cancel External Review" at bounding box center [533, 94] width 105 height 11
click at [389, 94] on button "Export" at bounding box center [412, 94] width 47 height 24
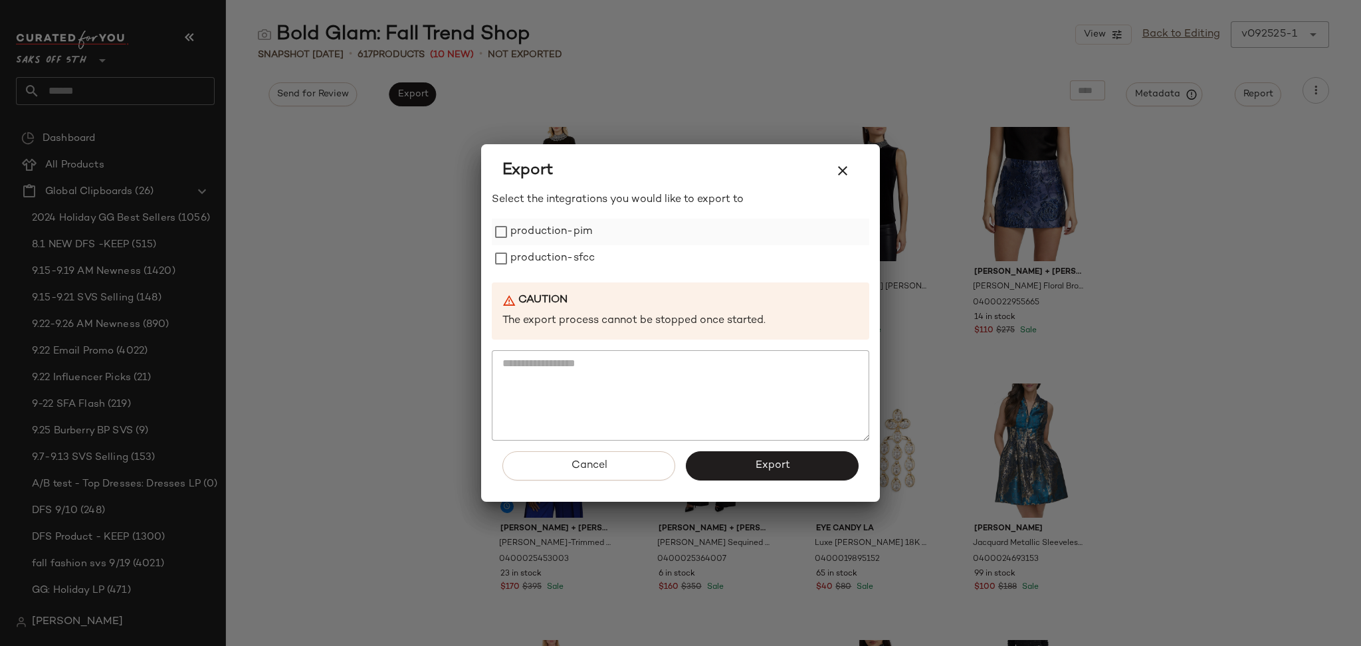
click at [565, 227] on label "production-pim" at bounding box center [551, 232] width 82 height 27
click at [560, 254] on label "production-sfcc" at bounding box center [552, 258] width 84 height 27
click at [751, 466] on button "Export" at bounding box center [772, 465] width 173 height 29
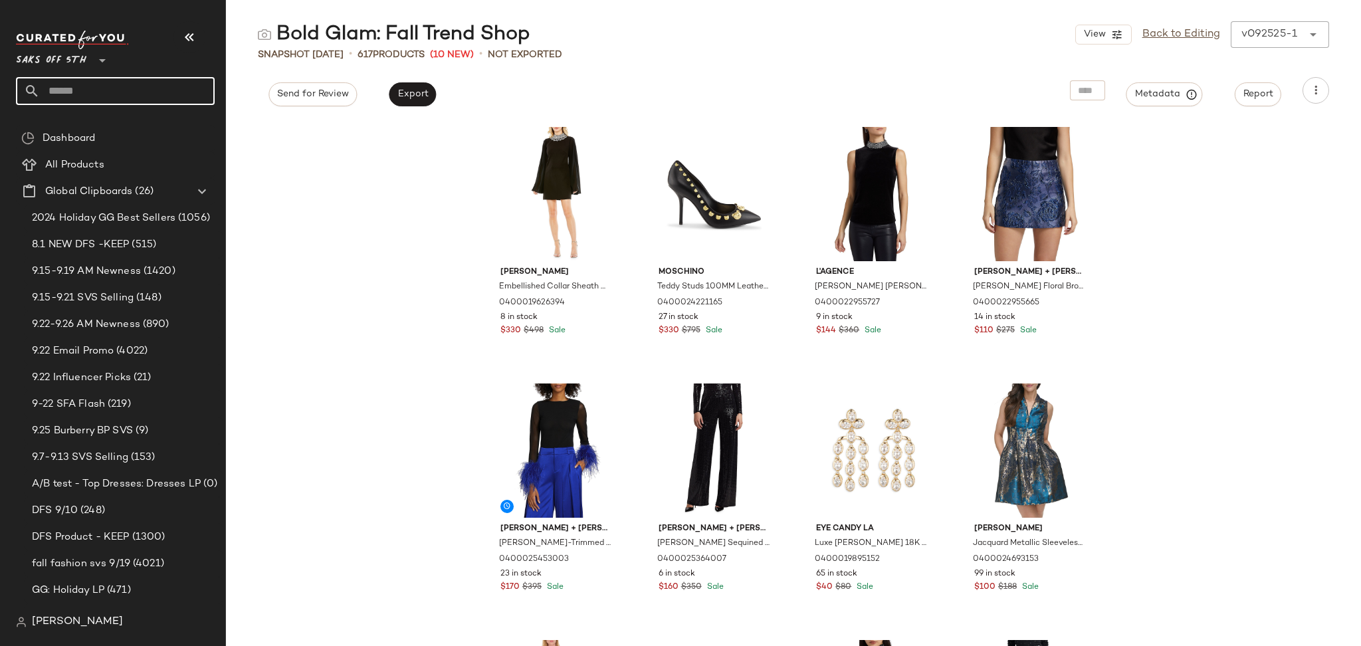
click at [96, 96] on input "text" at bounding box center [127, 91] width 175 height 28
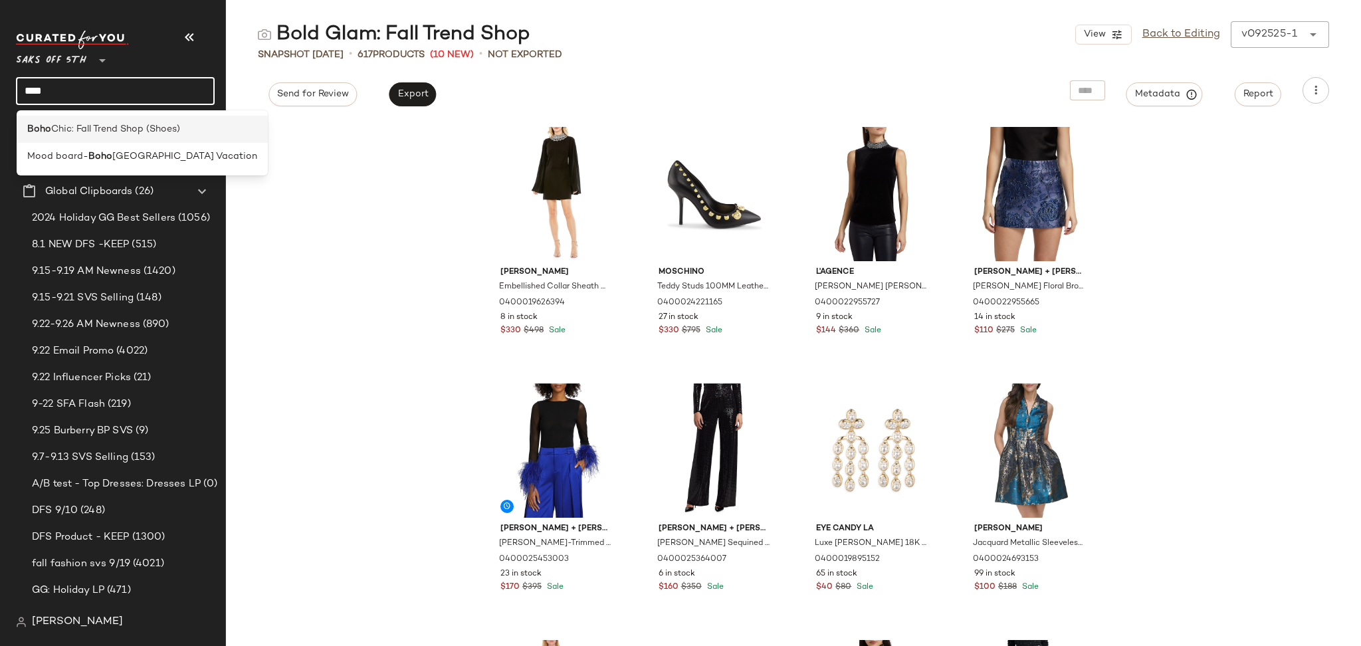
type input "****"
click at [102, 128] on span "Chic: Fall Trend Shop (Shoes)" at bounding box center [115, 129] width 129 height 14
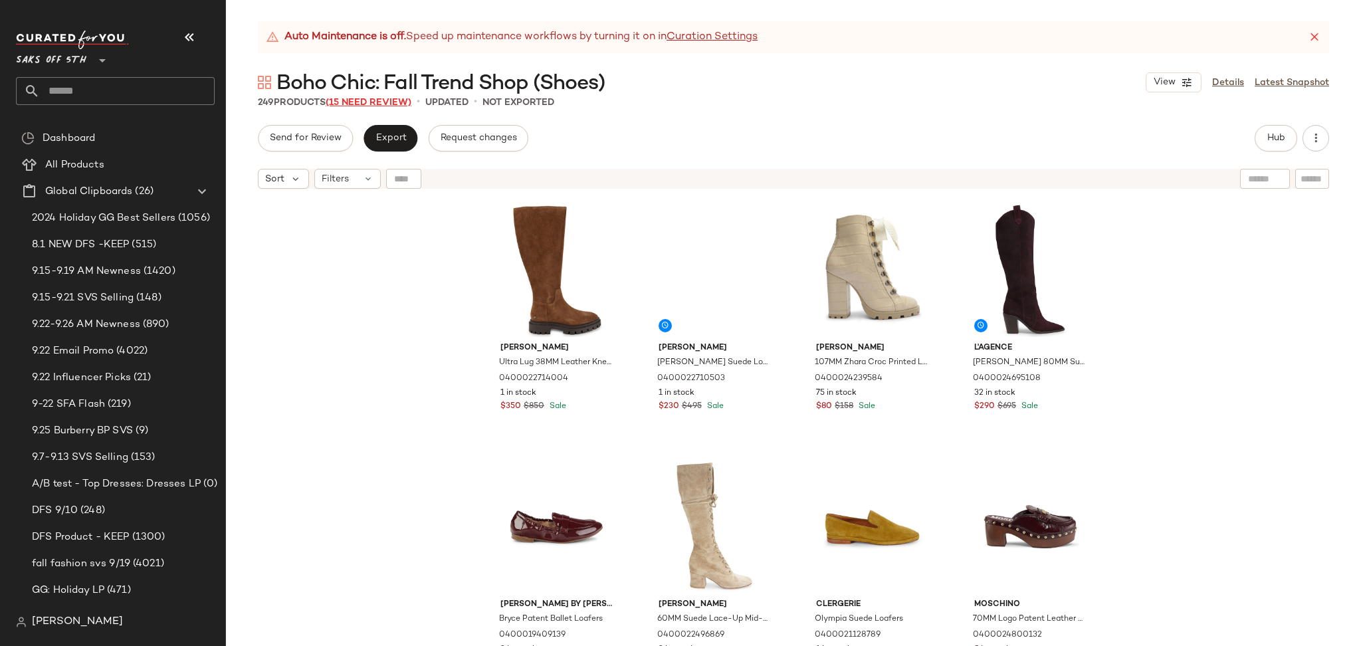
click at [397, 98] on span "(15 Need Review)" at bounding box center [369, 103] width 86 height 10
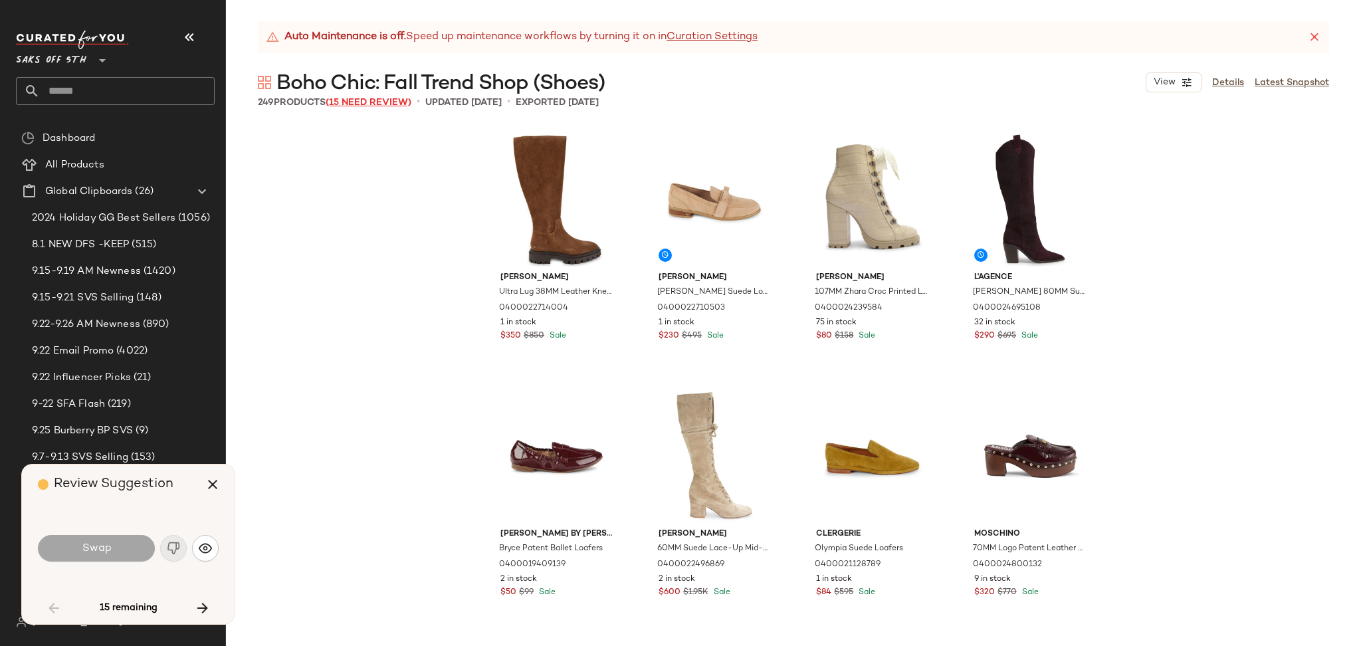
scroll to position [1538, 0]
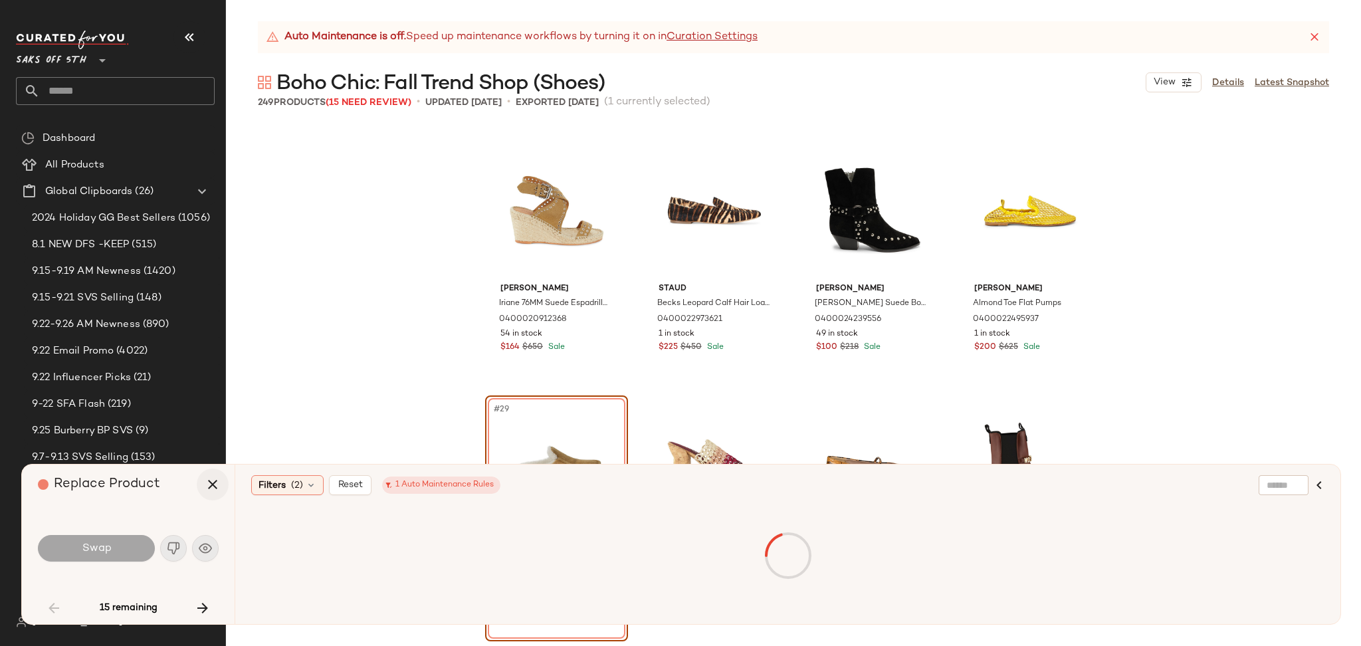
click at [209, 483] on icon "button" at bounding box center [213, 484] width 16 height 16
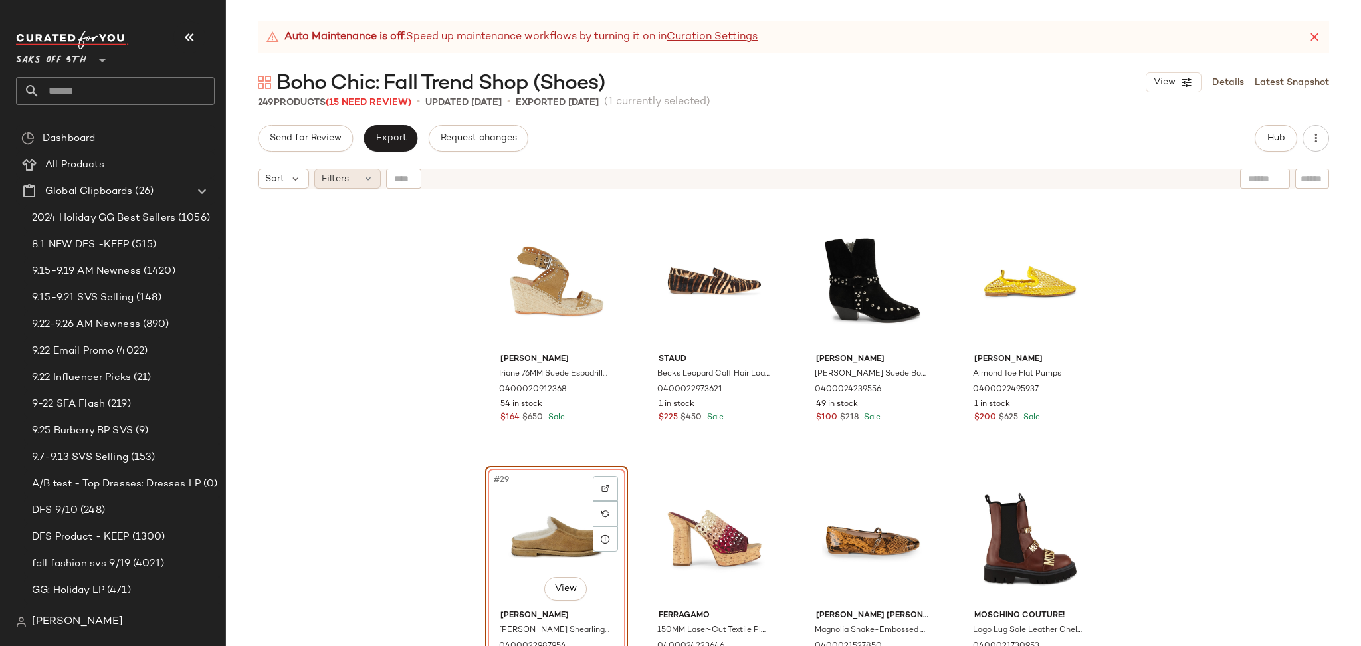
click at [340, 182] on span "Filters" at bounding box center [335, 179] width 27 height 14
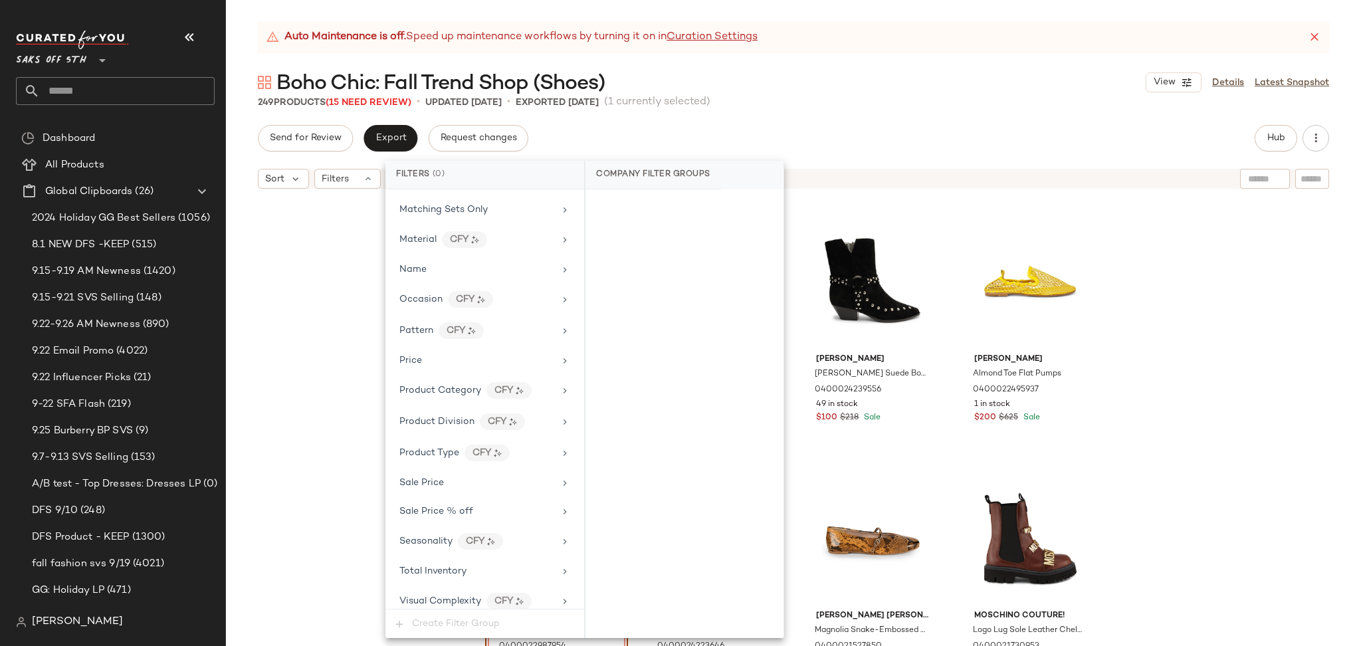
scroll to position [593, 0]
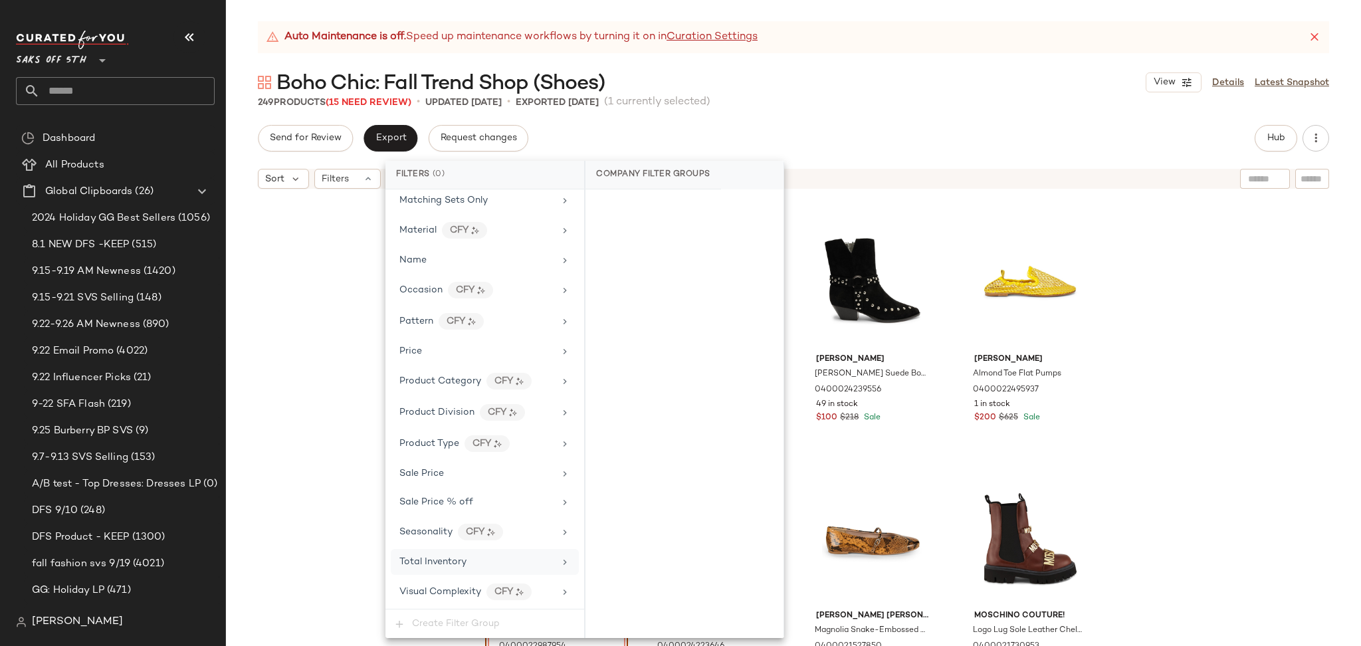
click at [462, 574] on div "Total Inventory" at bounding box center [485, 562] width 188 height 26
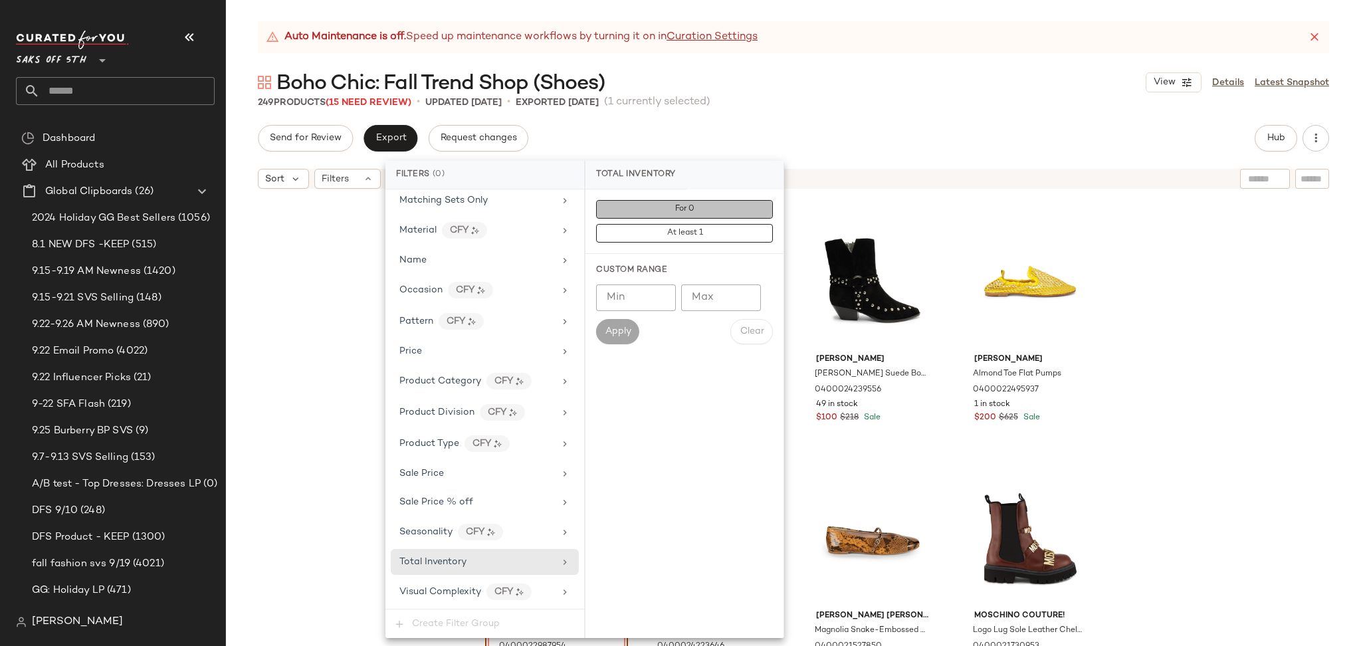
click at [658, 211] on button "For 0" at bounding box center [684, 209] width 177 height 19
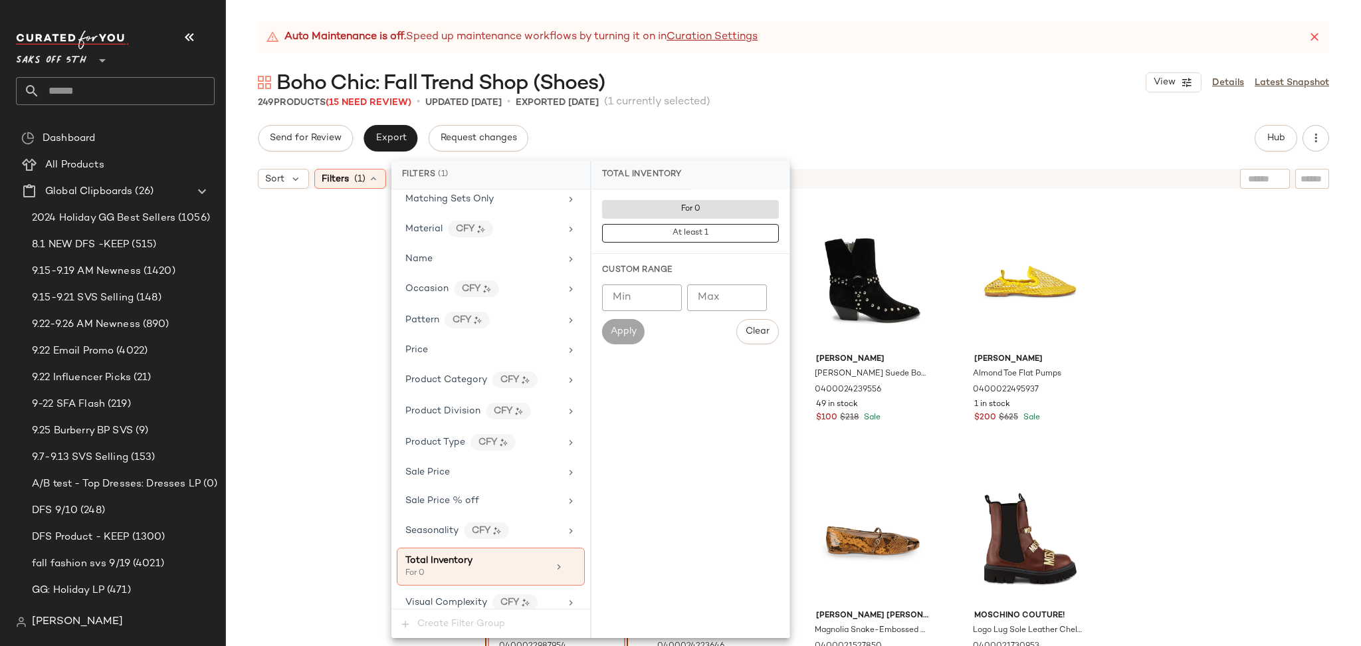
click at [808, 126] on div "Send for Review Export Request changes Hub" at bounding box center [793, 138] width 1071 height 27
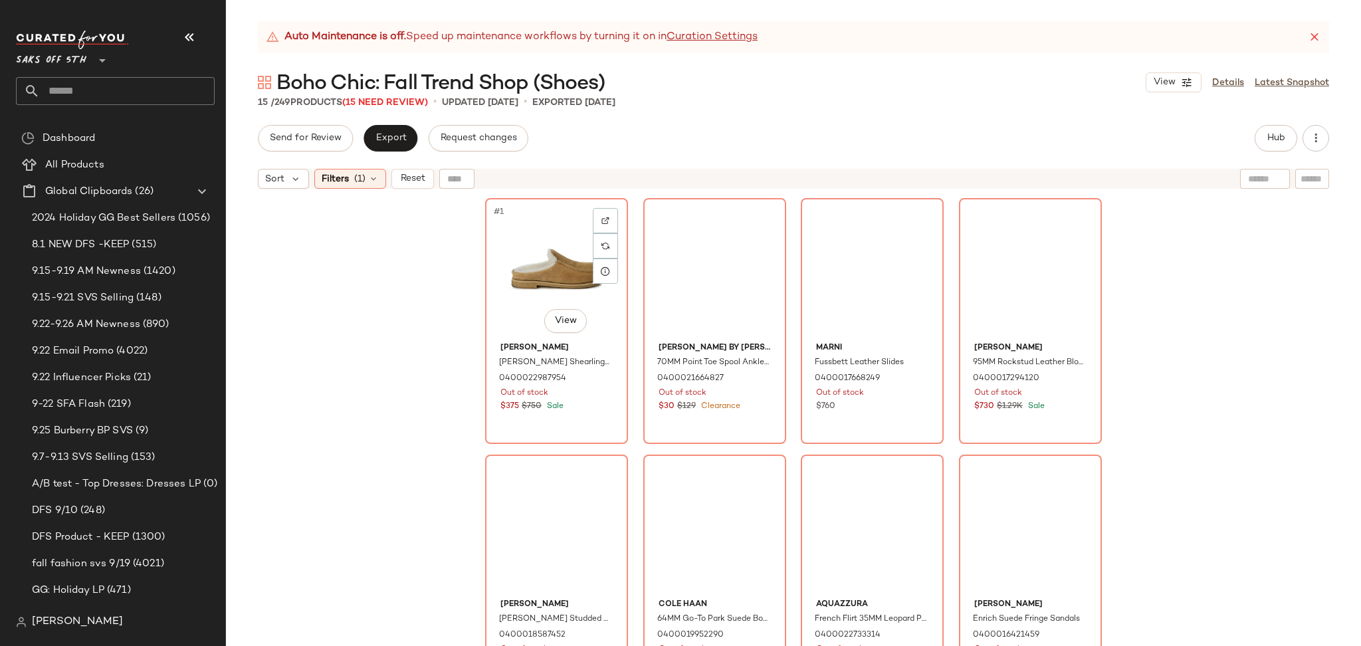
click at [514, 231] on div "#1 View" at bounding box center [557, 270] width 134 height 134
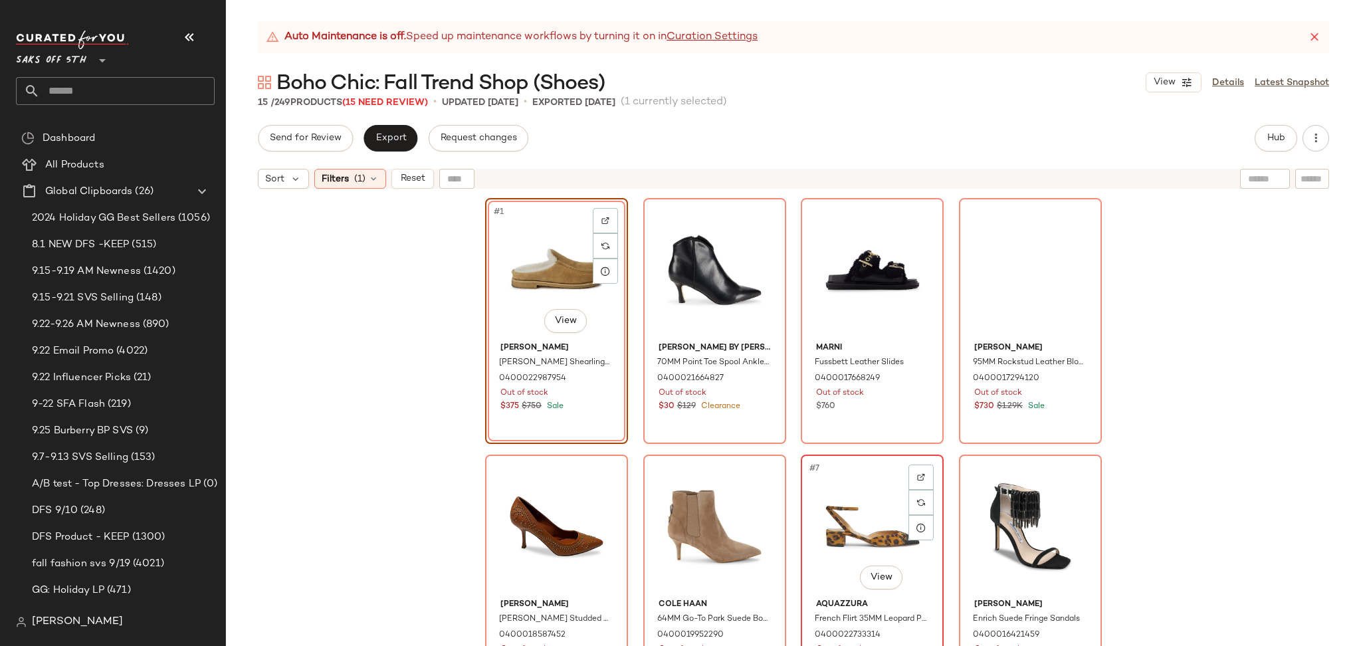
scroll to position [544, 0]
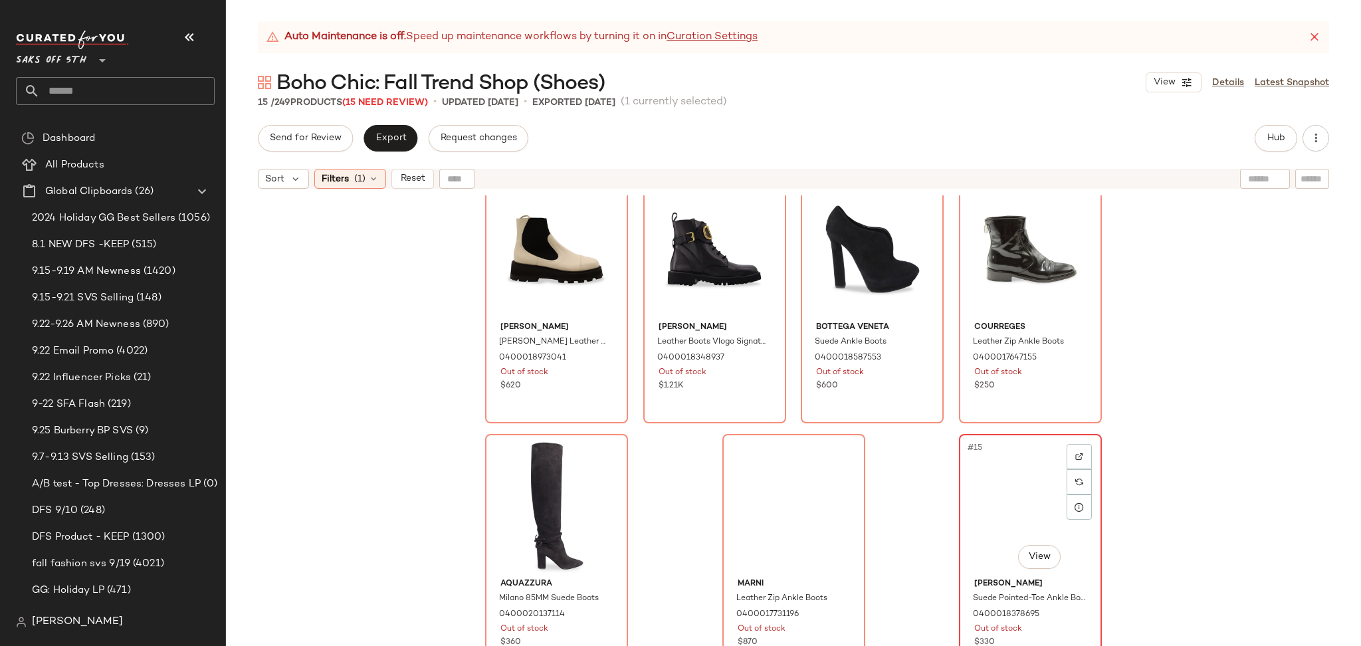
click at [983, 485] on div "#15 View" at bounding box center [1030, 505] width 134 height 134
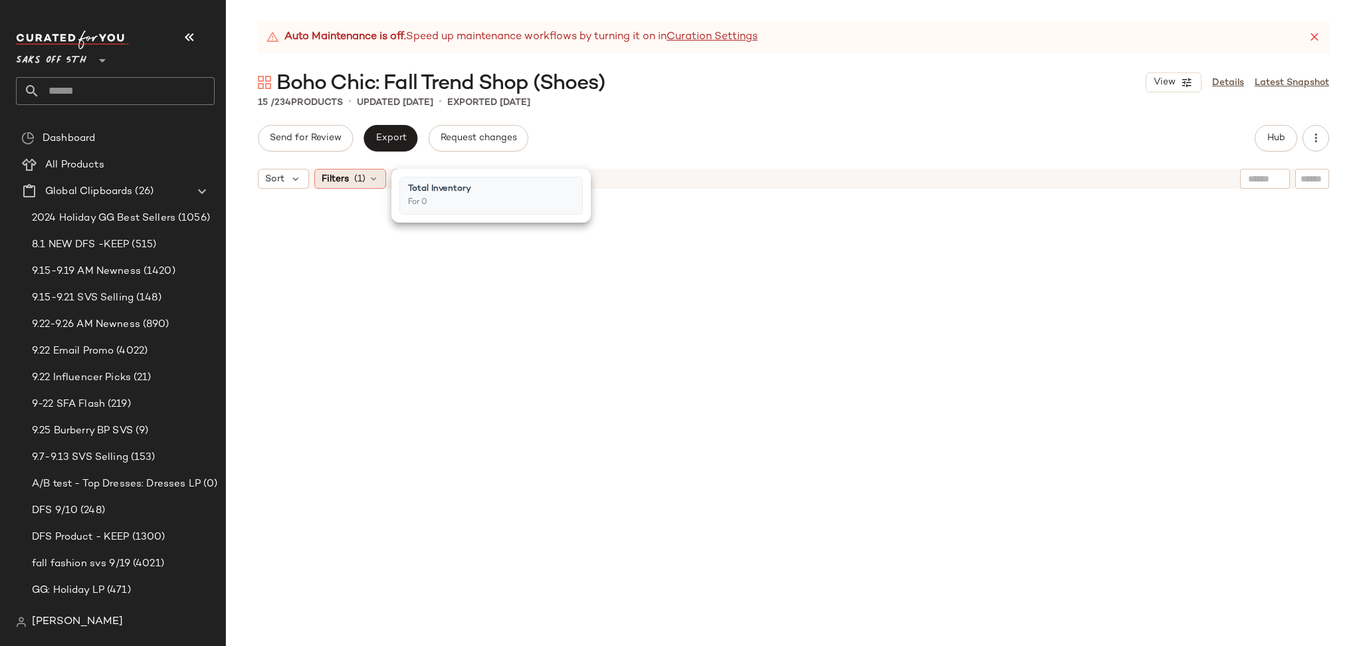
click at [343, 181] on span "Filters" at bounding box center [335, 179] width 27 height 14
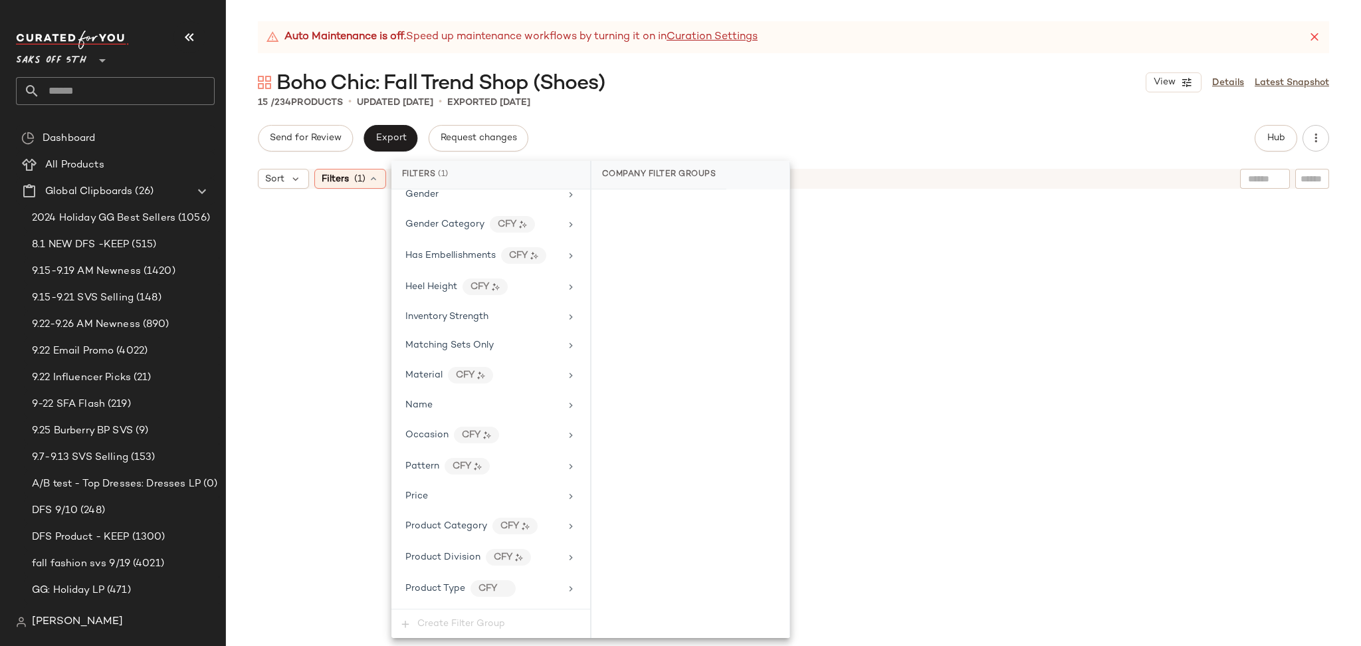
scroll to position [606, 0]
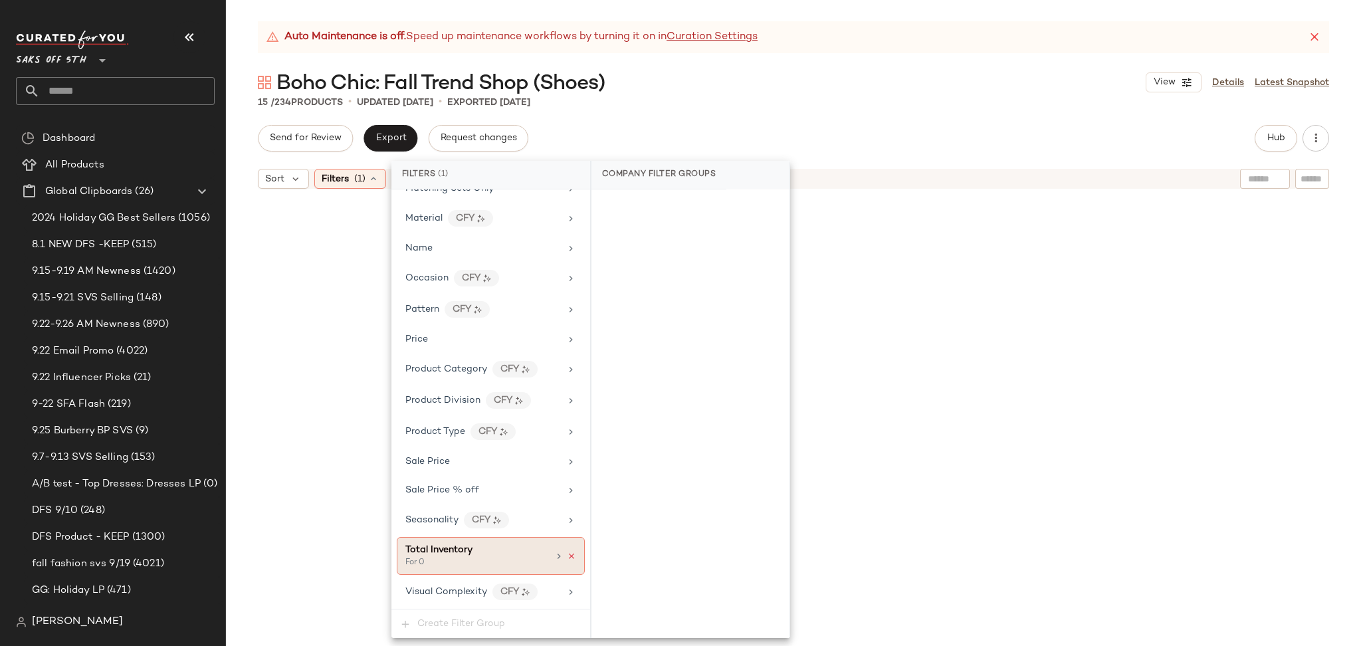
click at [567, 557] on icon at bounding box center [571, 555] width 9 height 9
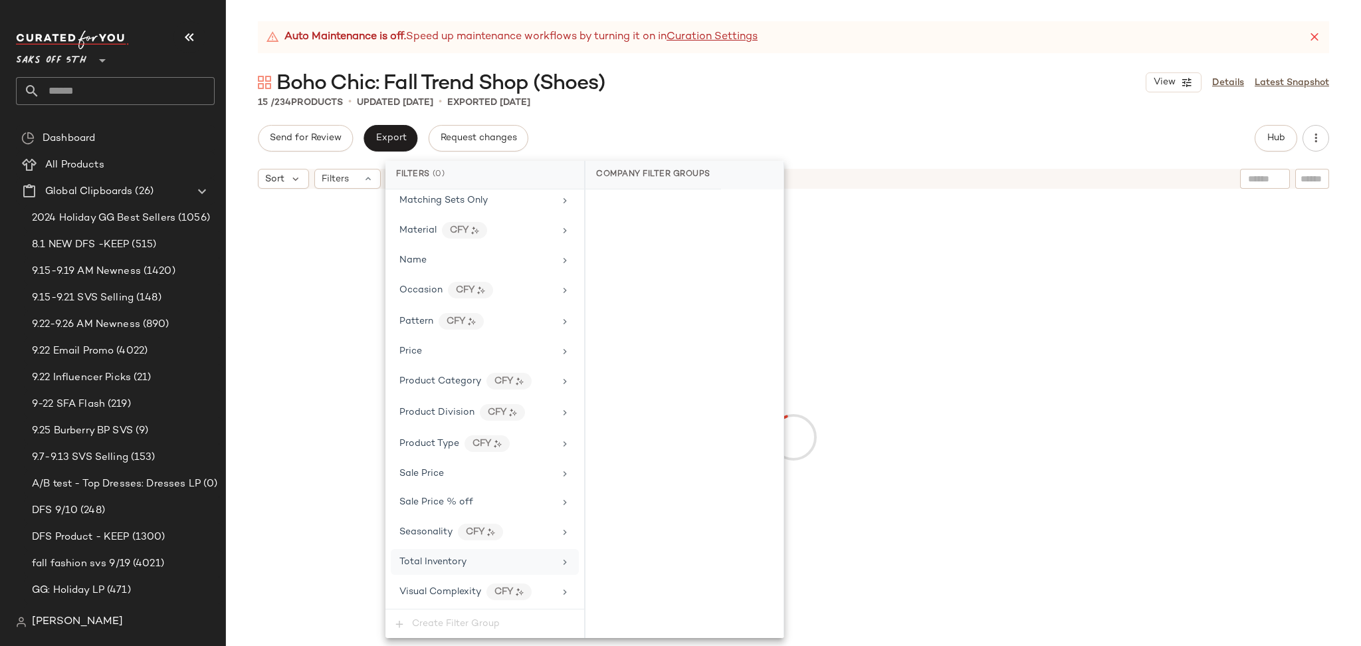
scroll to position [594, 0]
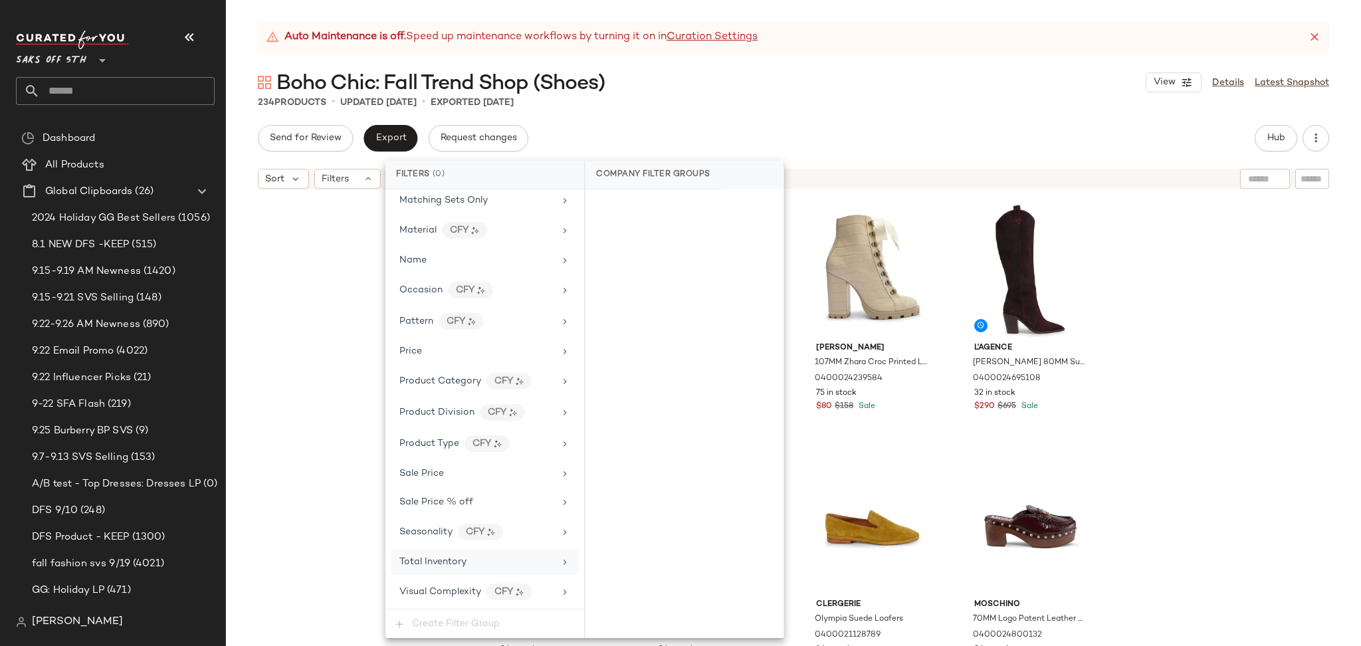
click at [884, 126] on div "Send for Review Export Request changes Hub" at bounding box center [793, 138] width 1071 height 27
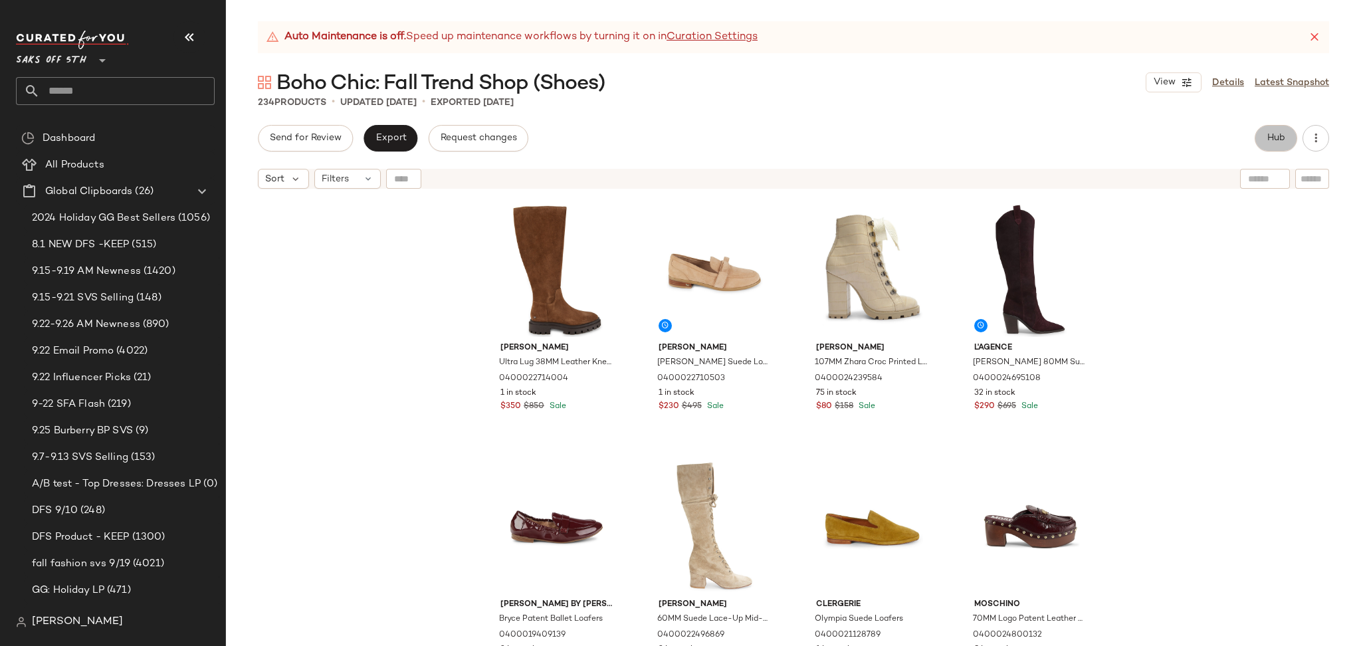
click at [1258, 130] on button "Hub" at bounding box center [1275, 138] width 43 height 27
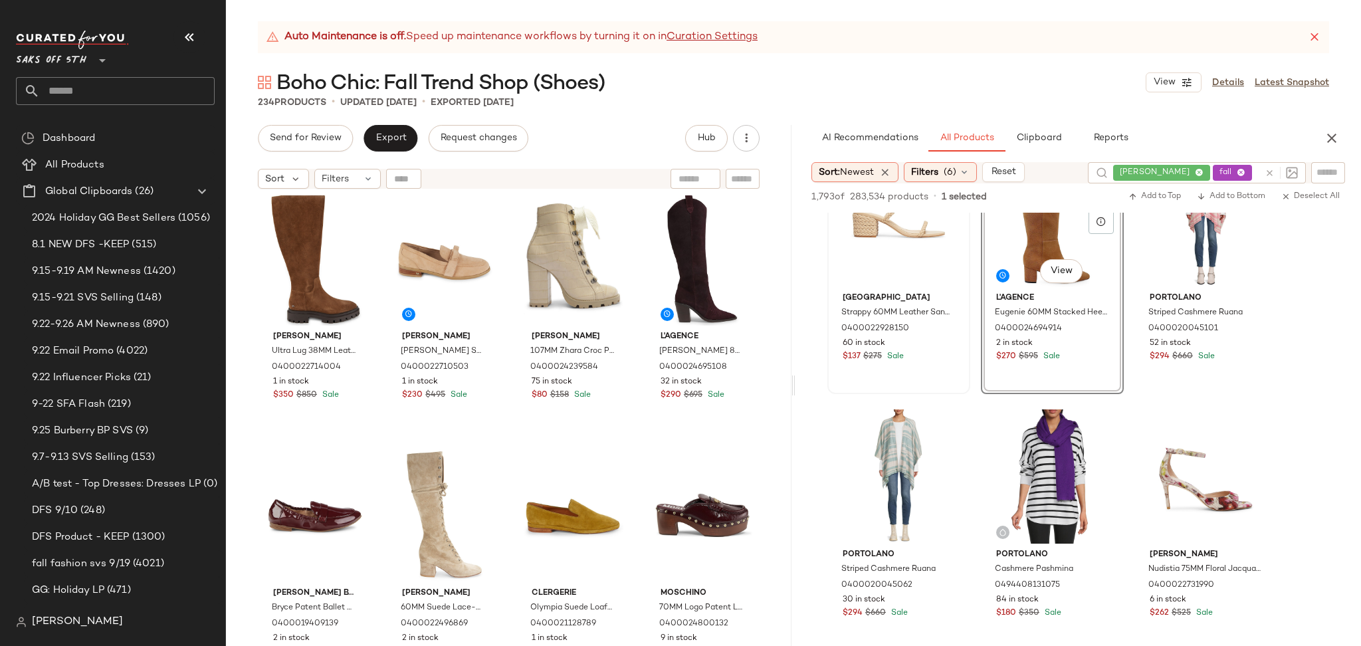
scroll to position [14, 0]
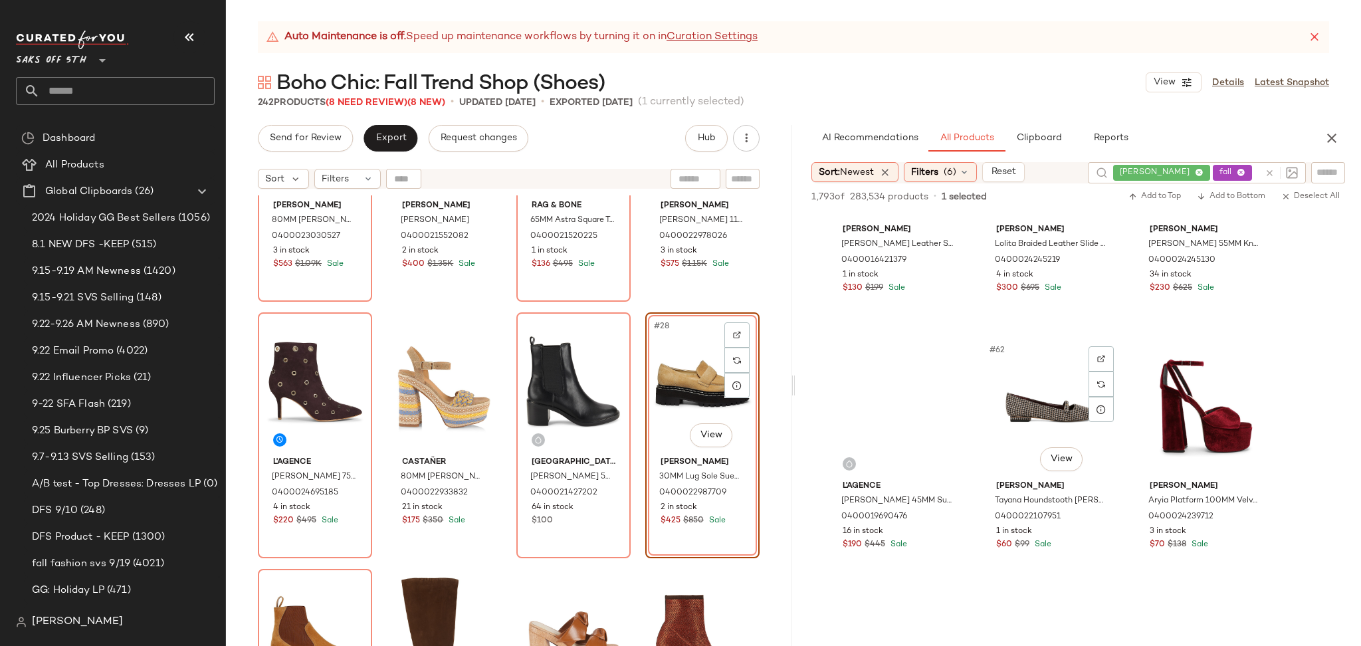
scroll to position [5012, 0]
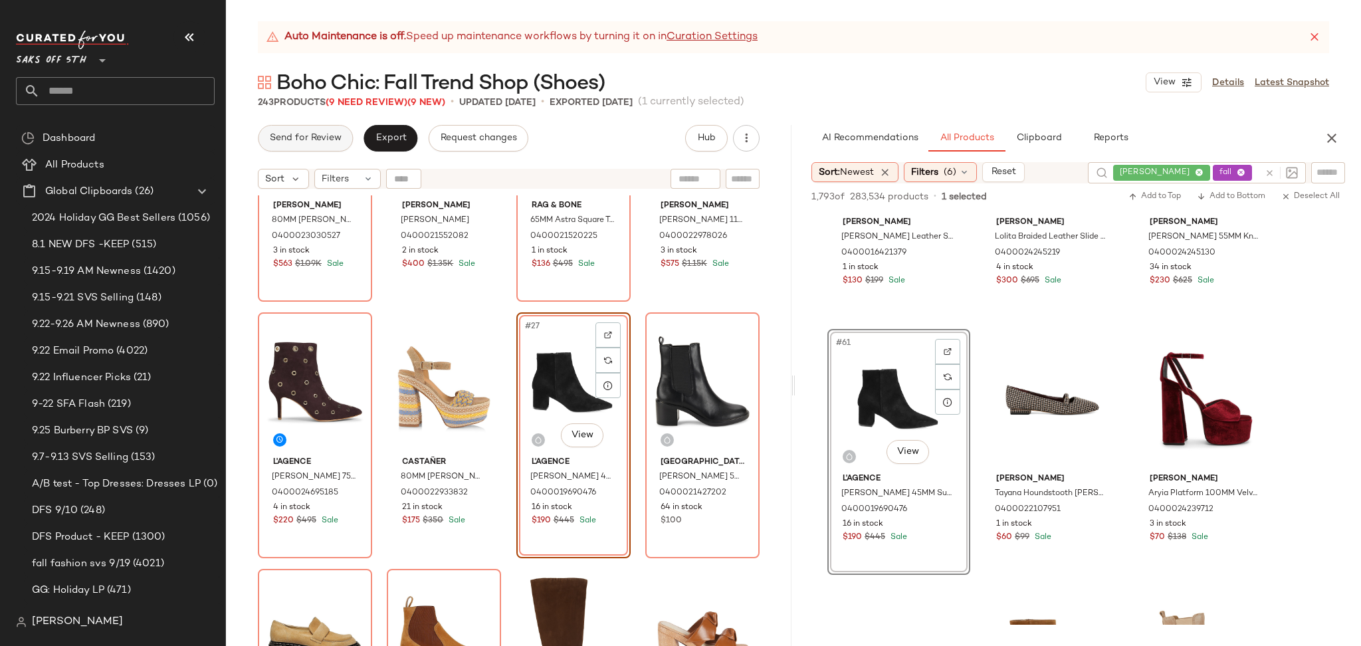
click at [335, 136] on span "Send for Review" at bounding box center [305, 138] width 72 height 11
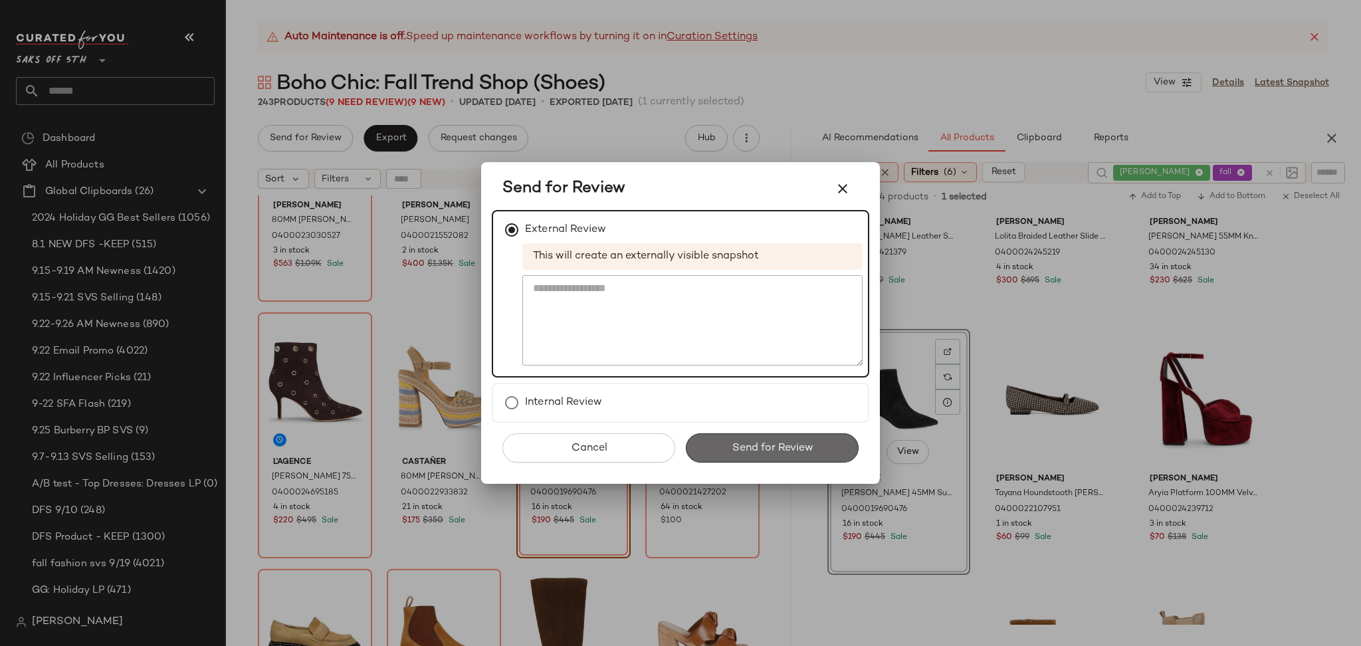
click at [717, 438] on button "Send for Review" at bounding box center [772, 447] width 173 height 29
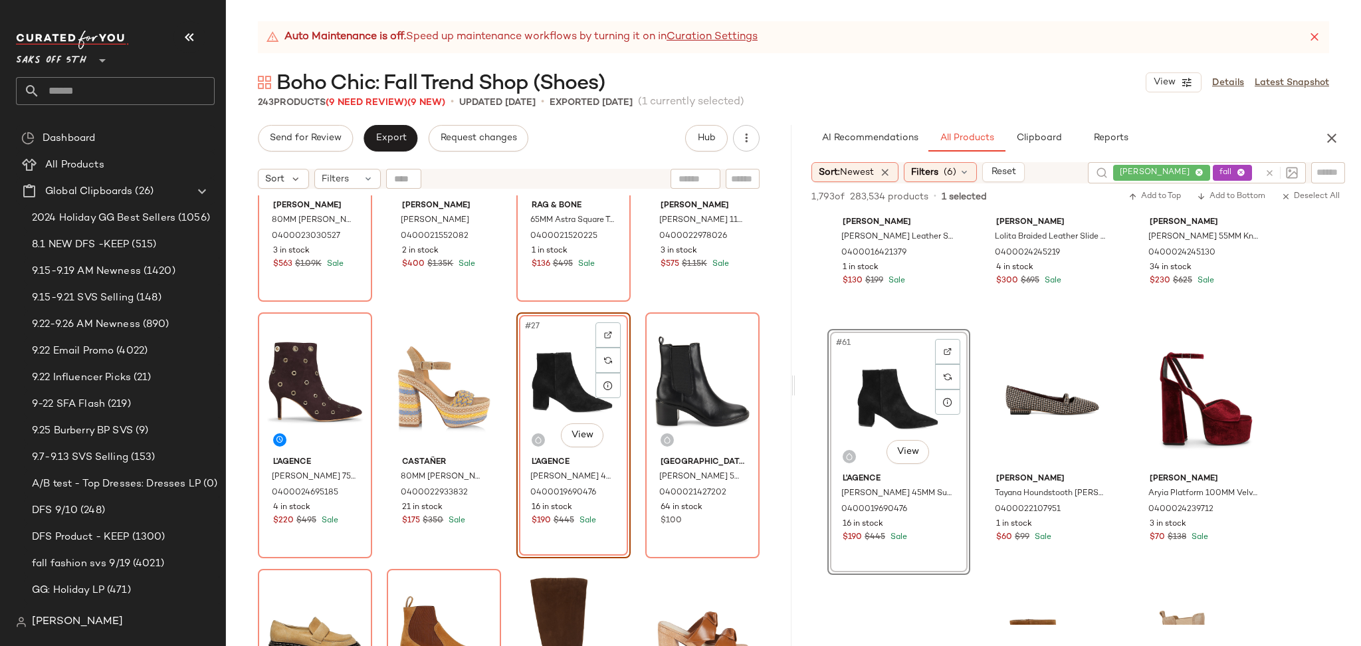
scroll to position [7320, 0]
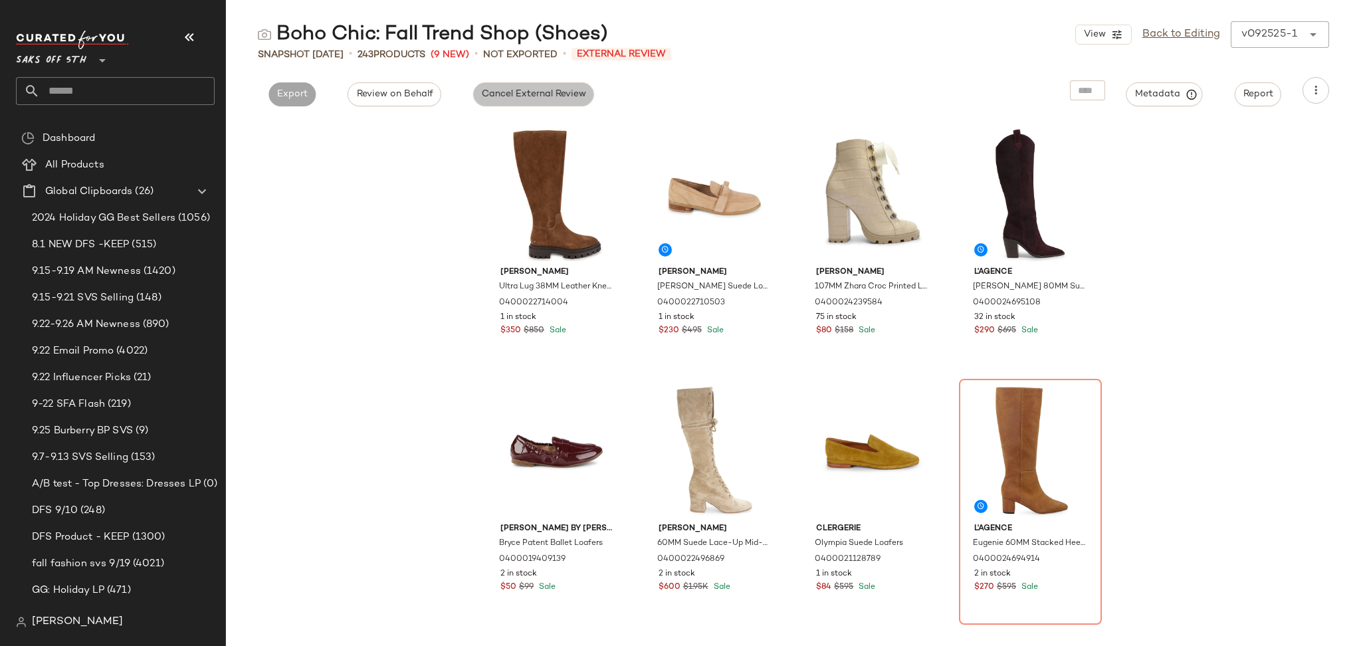
click at [537, 96] on span "Cancel External Review" at bounding box center [533, 94] width 105 height 11
click at [415, 90] on span "Export" at bounding box center [412, 94] width 31 height 11
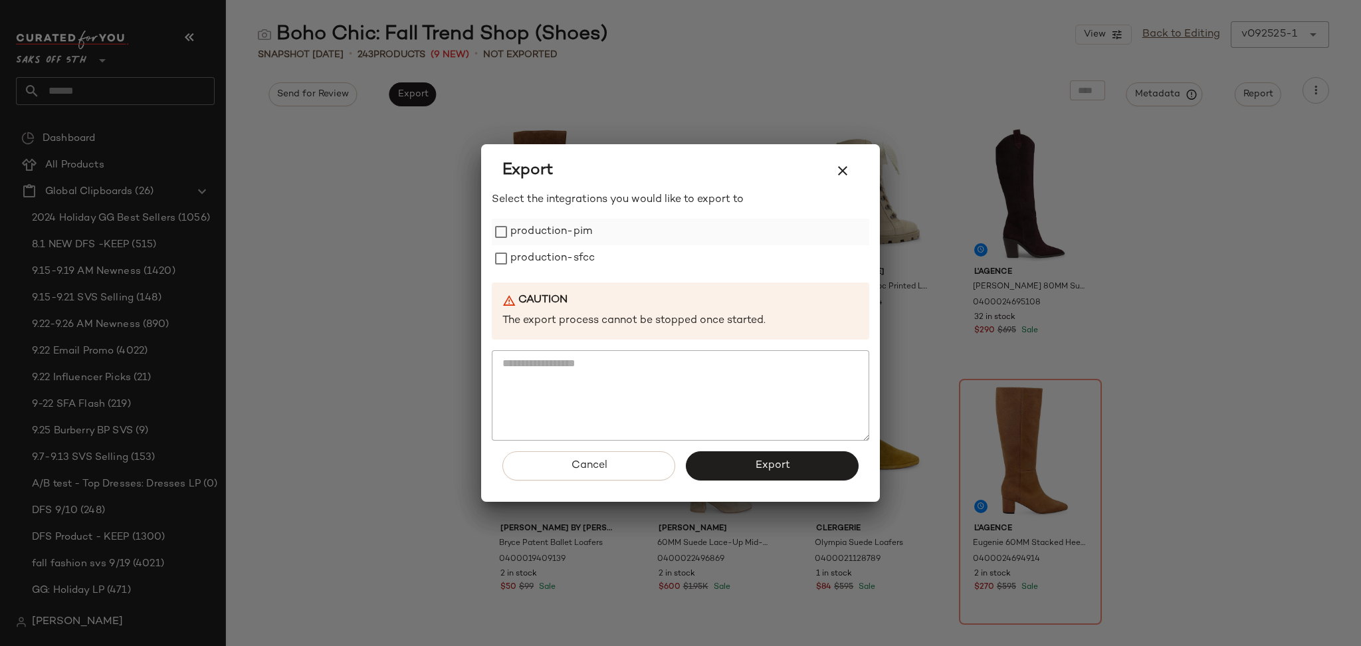
click at [533, 234] on label "production-pim" at bounding box center [551, 232] width 82 height 27
click at [536, 250] on label "production-sfcc" at bounding box center [552, 258] width 84 height 27
click at [739, 458] on button "Export" at bounding box center [772, 465] width 173 height 29
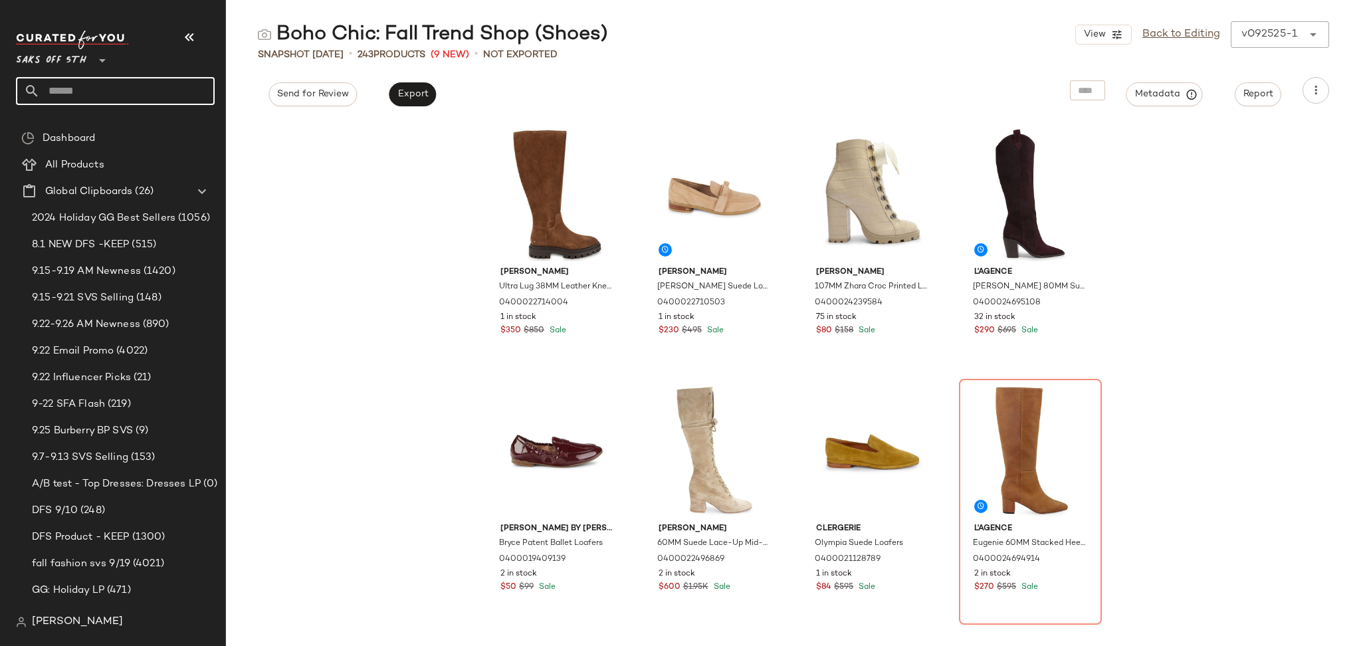
click at [149, 84] on input "text" at bounding box center [127, 91] width 175 height 28
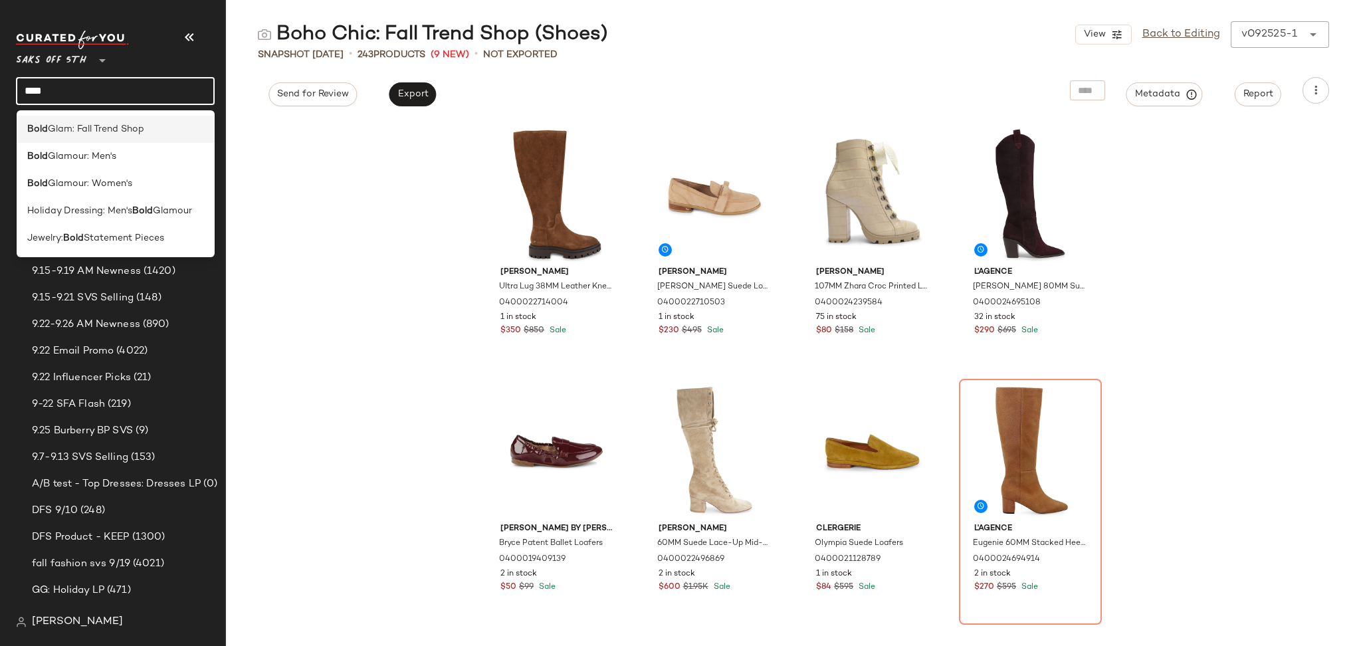
type input "****"
click at [135, 134] on span "Glam: Fall Trend Shop" at bounding box center [96, 129] width 96 height 14
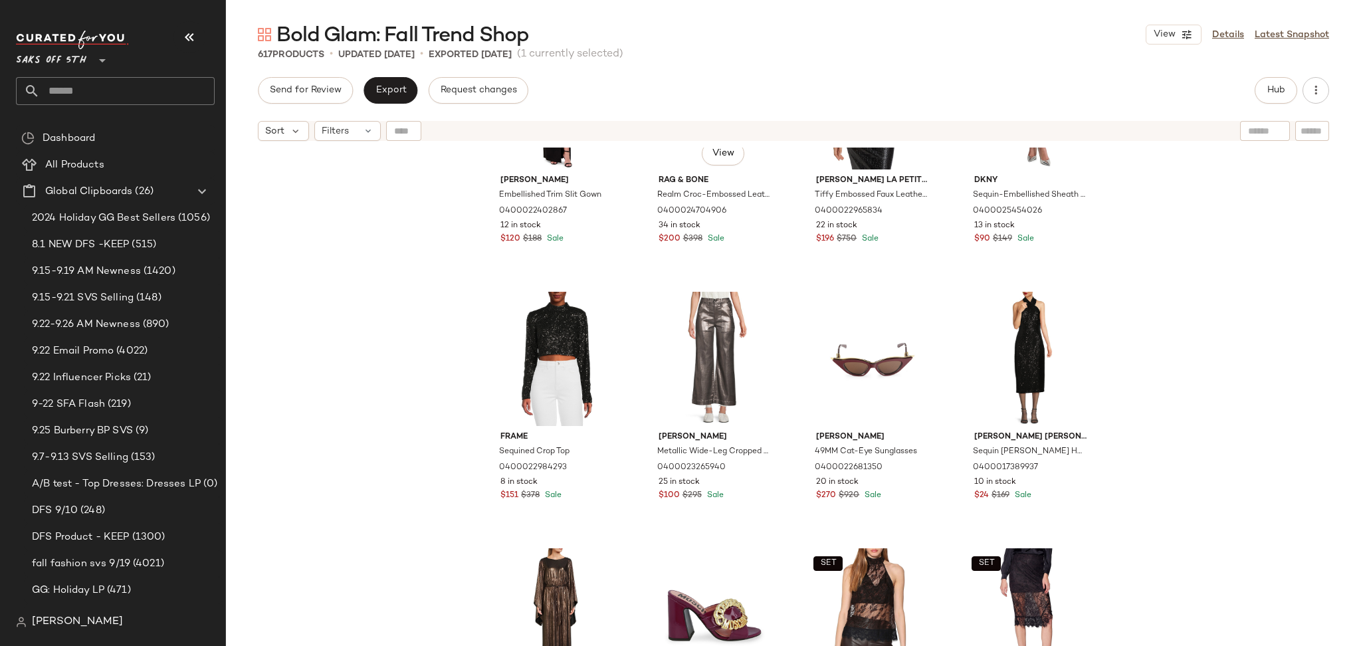
scroll to position [654, 0]
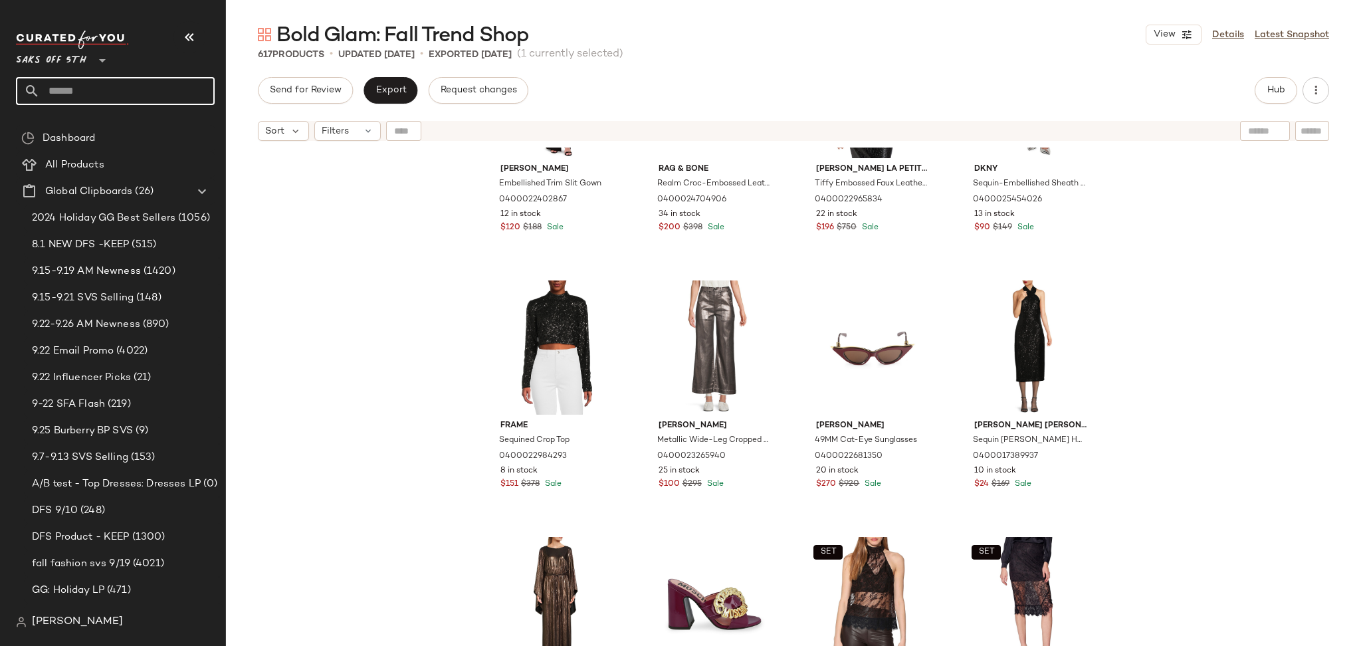
click at [178, 88] on input "text" at bounding box center [127, 91] width 175 height 28
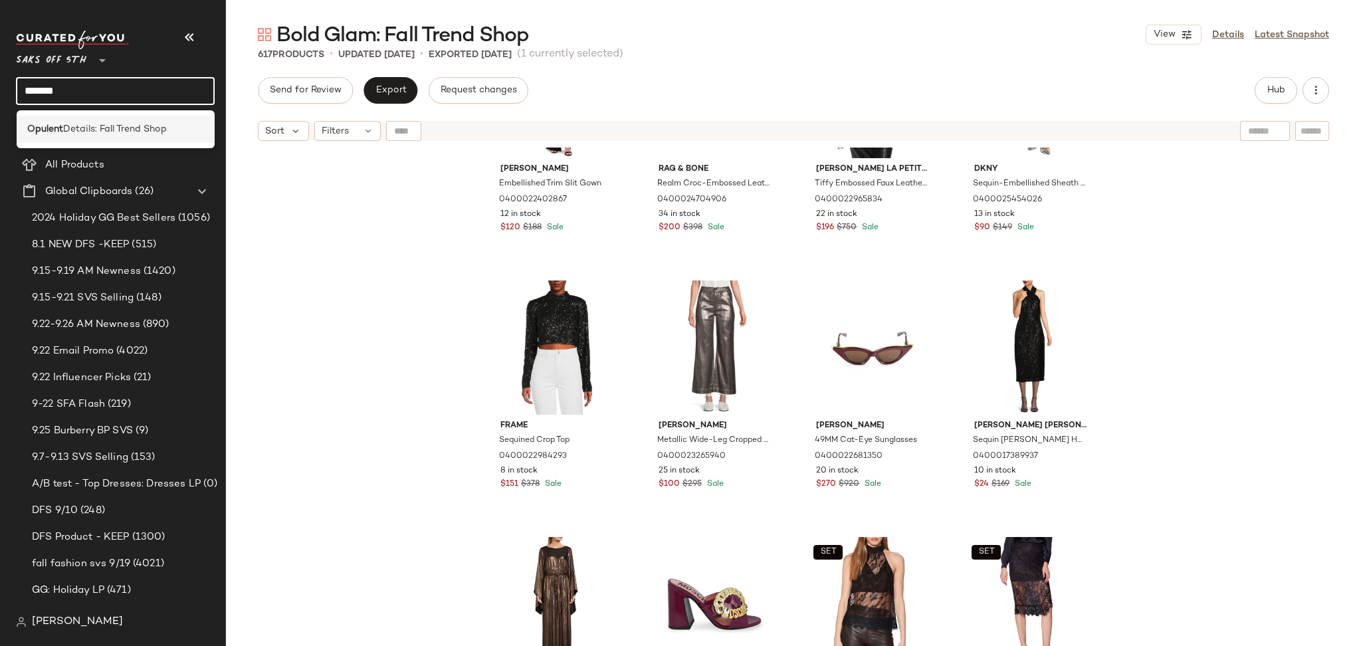
type input "*******"
click at [143, 122] on span "Details: Fall Trend Shop" at bounding box center [115, 129] width 104 height 14
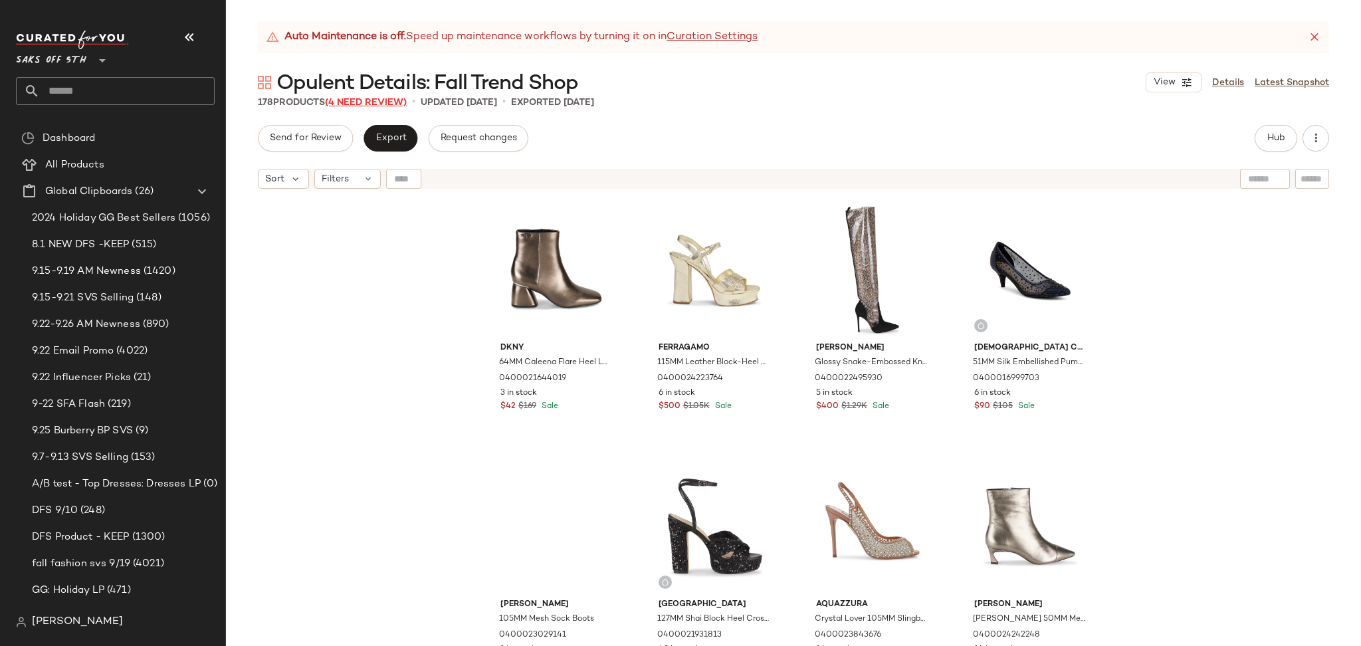
click at [371, 101] on span "(4 Need Review)" at bounding box center [366, 103] width 82 height 10
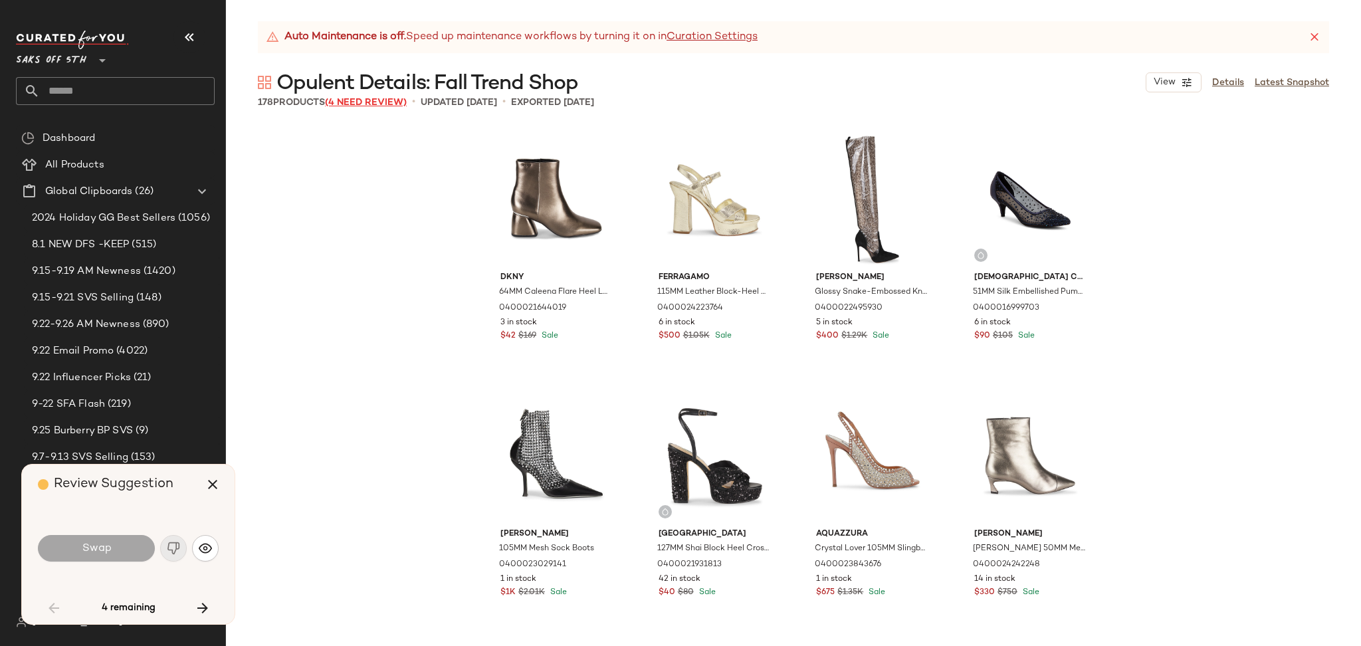
scroll to position [3589, 0]
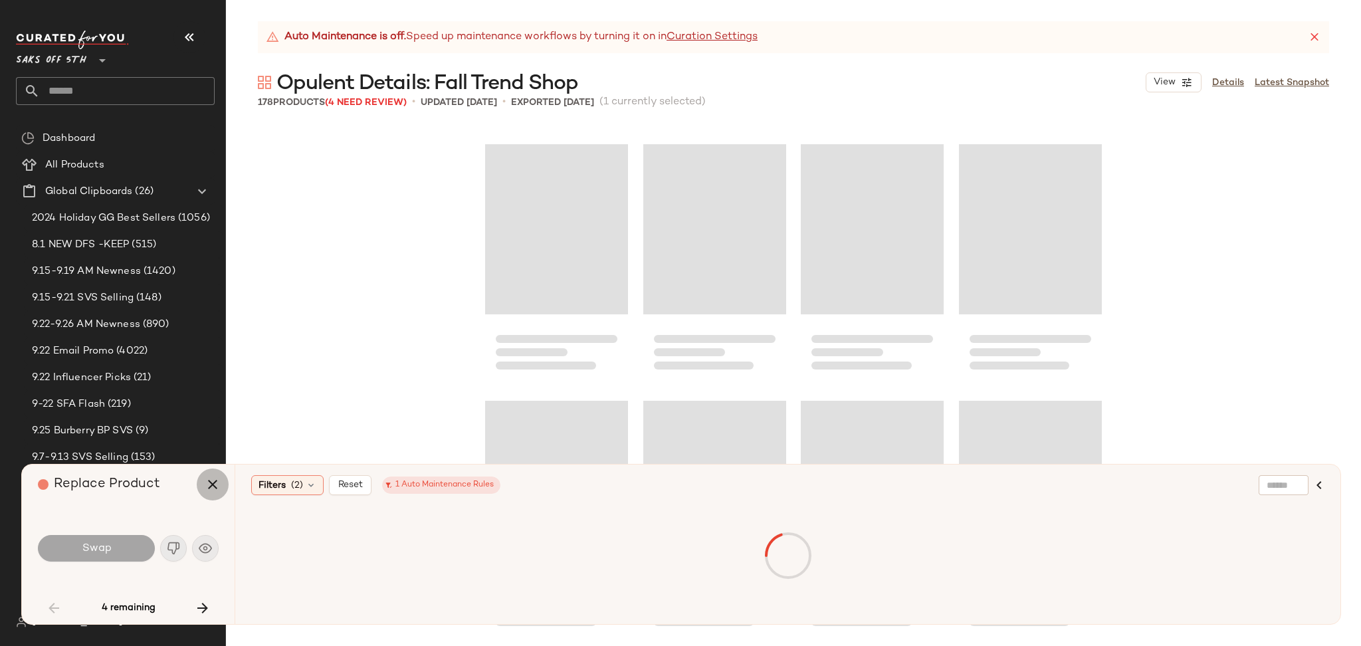
click at [207, 489] on icon "button" at bounding box center [213, 484] width 16 height 16
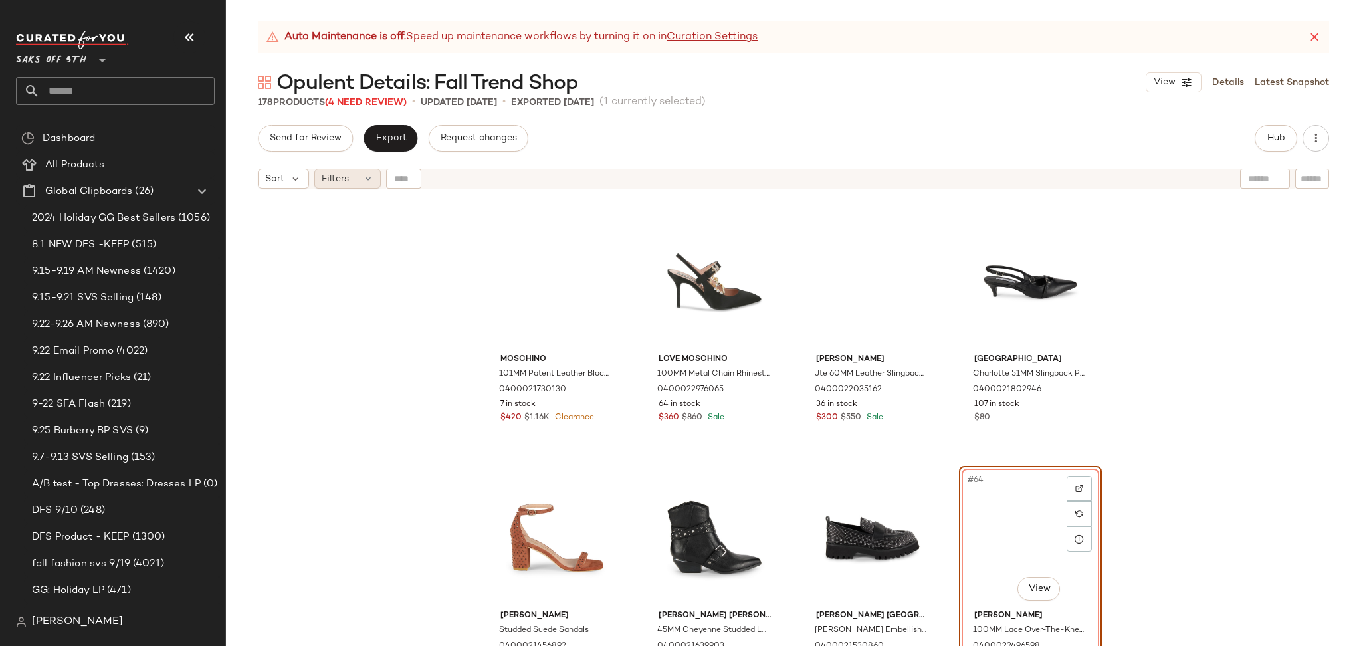
click at [351, 177] on div "Filters" at bounding box center [347, 179] width 66 height 20
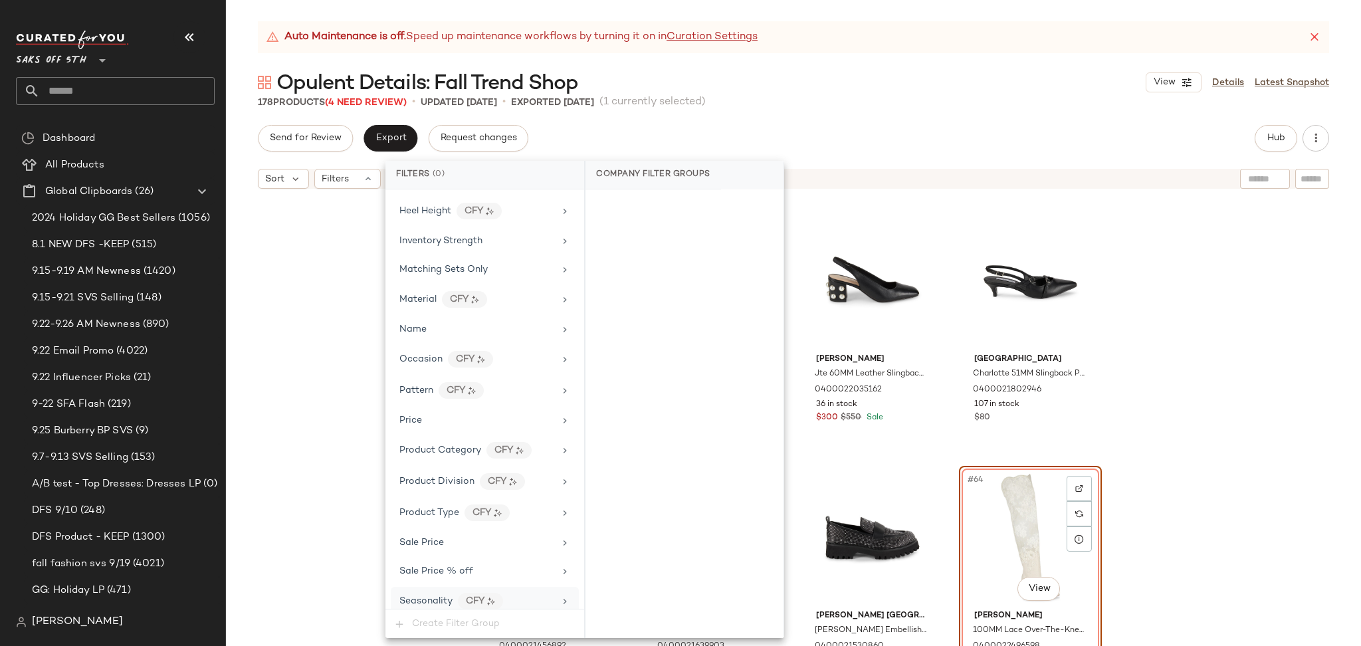
scroll to position [593, 0]
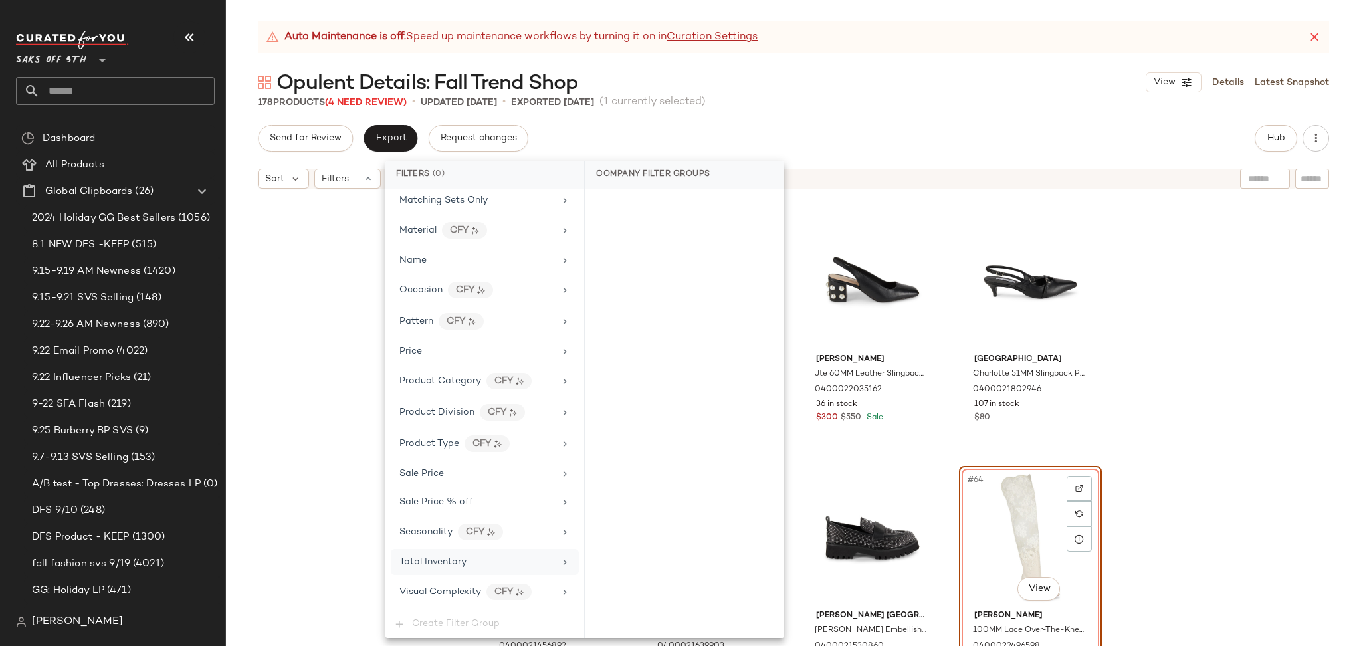
click at [462, 565] on span "Total Inventory" at bounding box center [432, 562] width 67 height 10
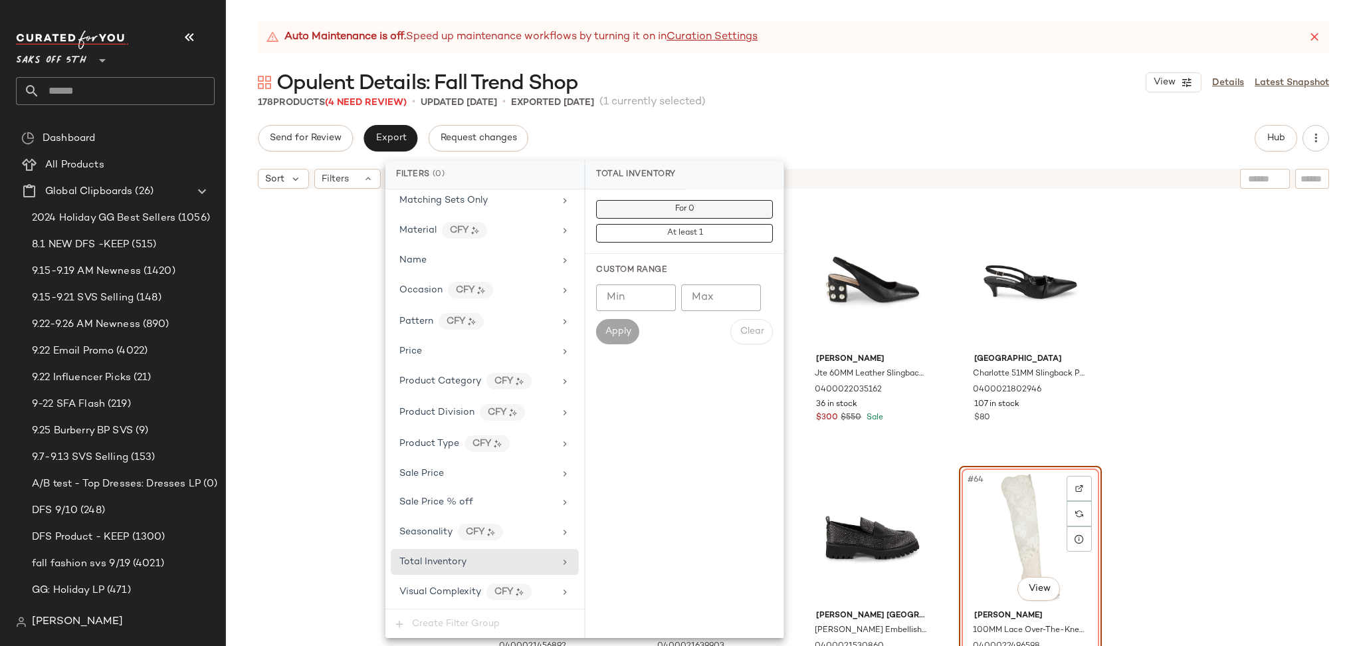
click at [703, 214] on button "For 0" at bounding box center [684, 209] width 177 height 19
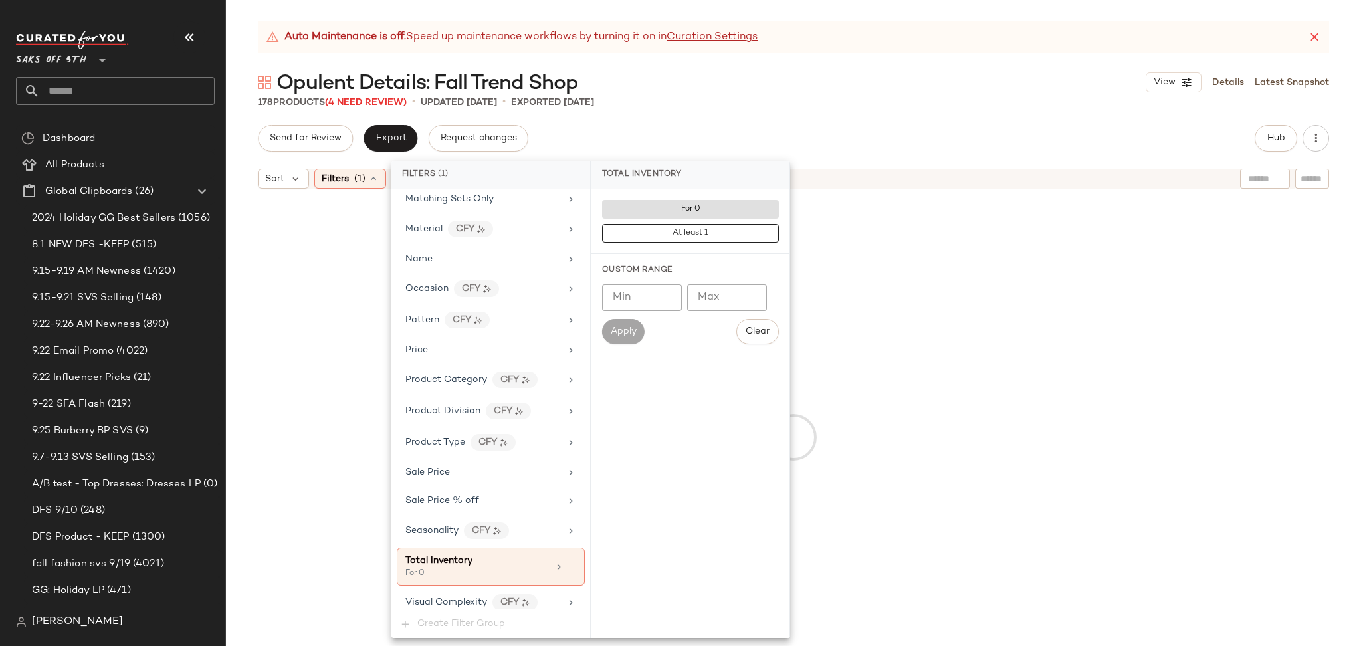
click at [834, 125] on div "Send for Review Export Request changes Hub" at bounding box center [793, 138] width 1071 height 27
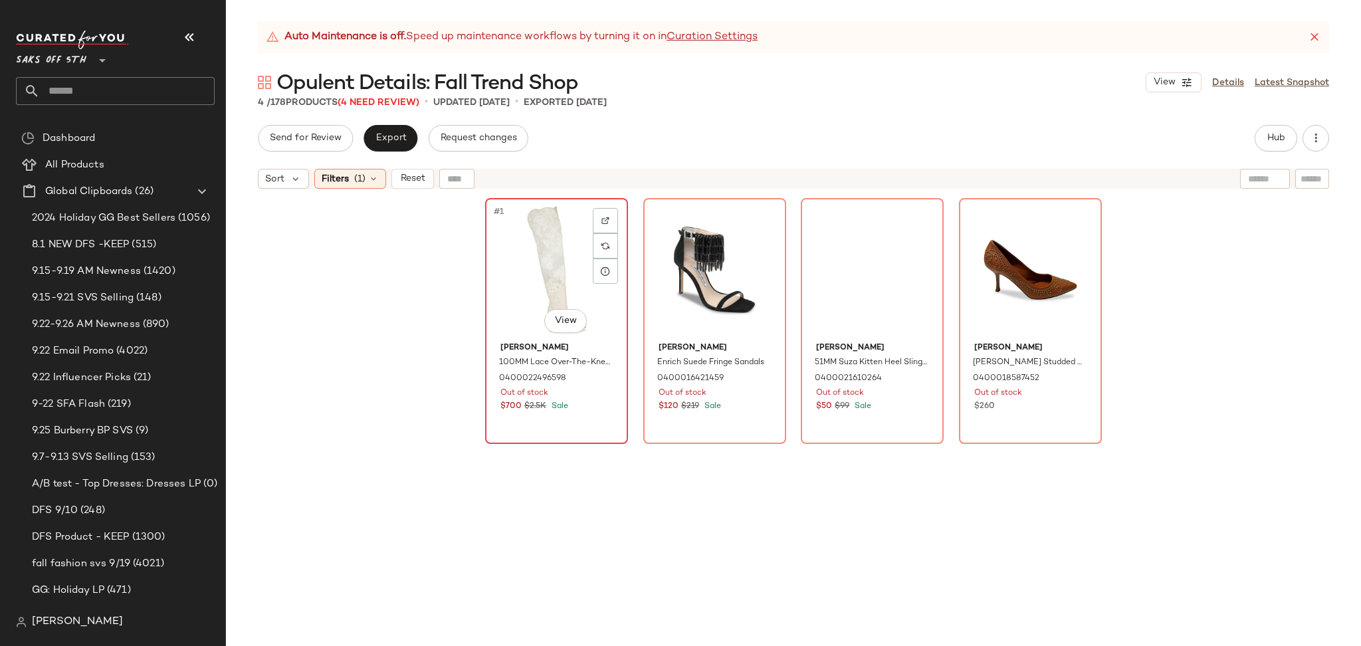
click at [525, 232] on div "#1 View" at bounding box center [557, 270] width 134 height 134
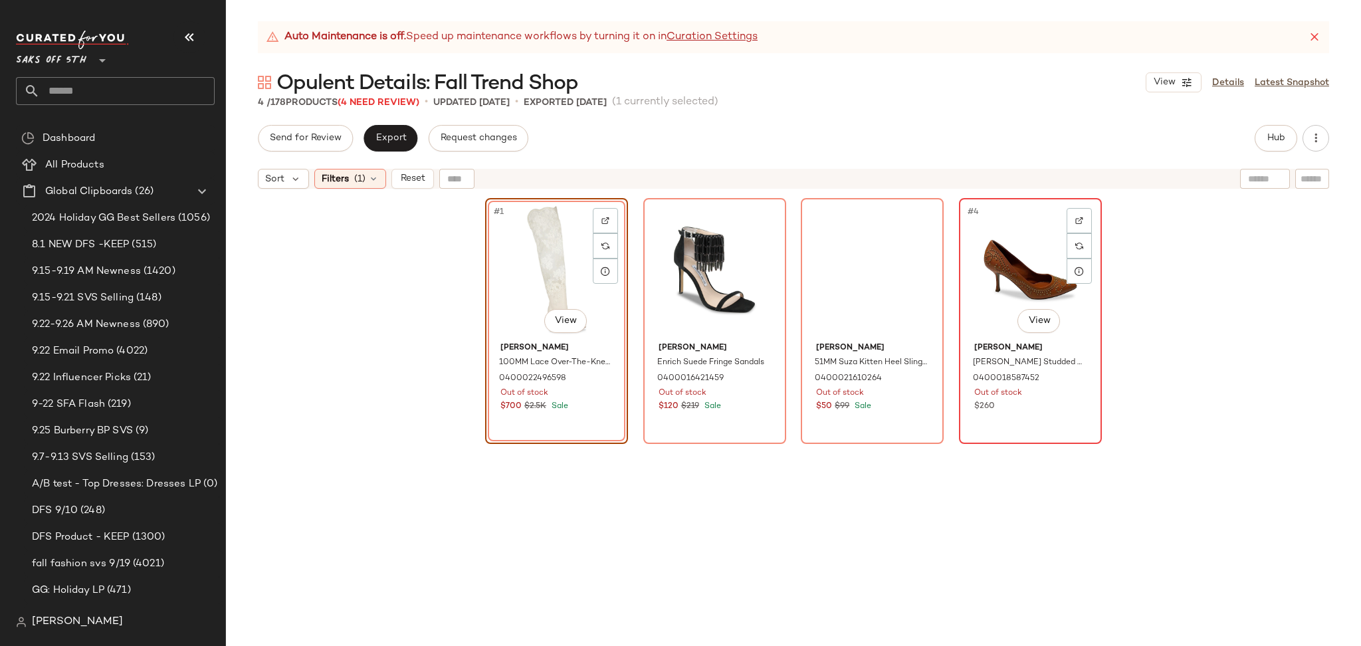
click at [977, 253] on div "#4 View" at bounding box center [1030, 270] width 134 height 134
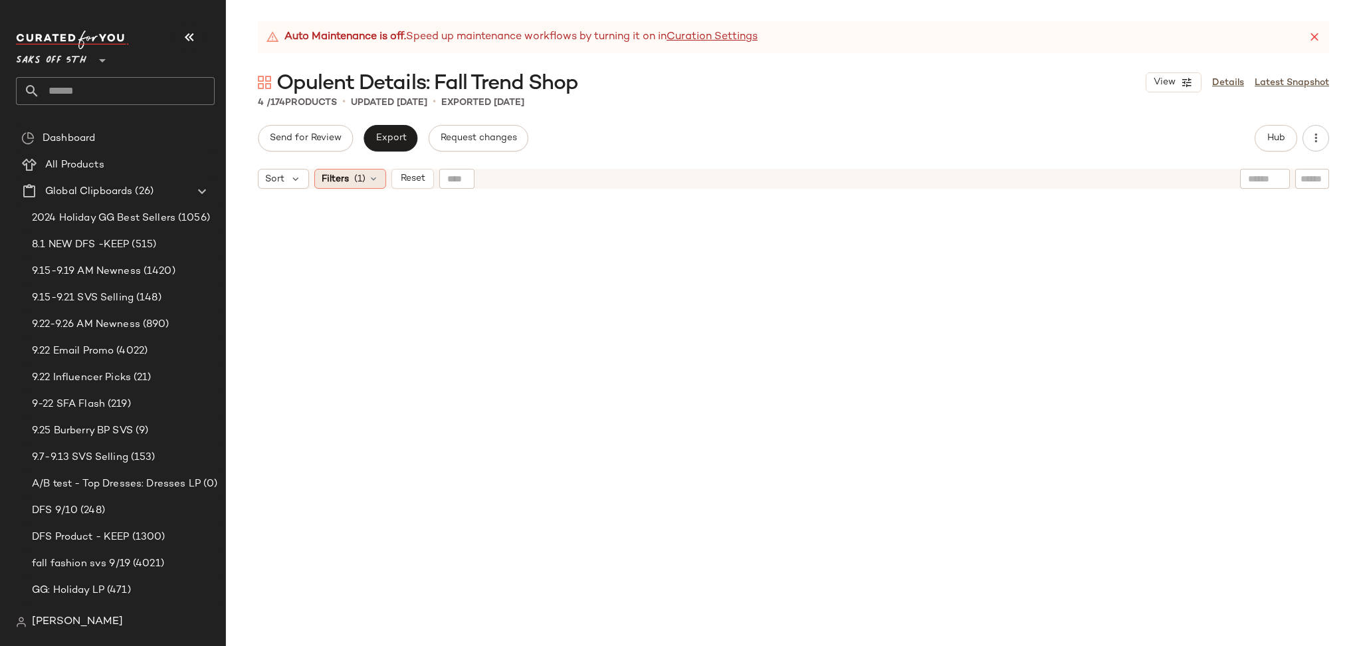
click at [354, 181] on span "(1)" at bounding box center [359, 179] width 11 height 14
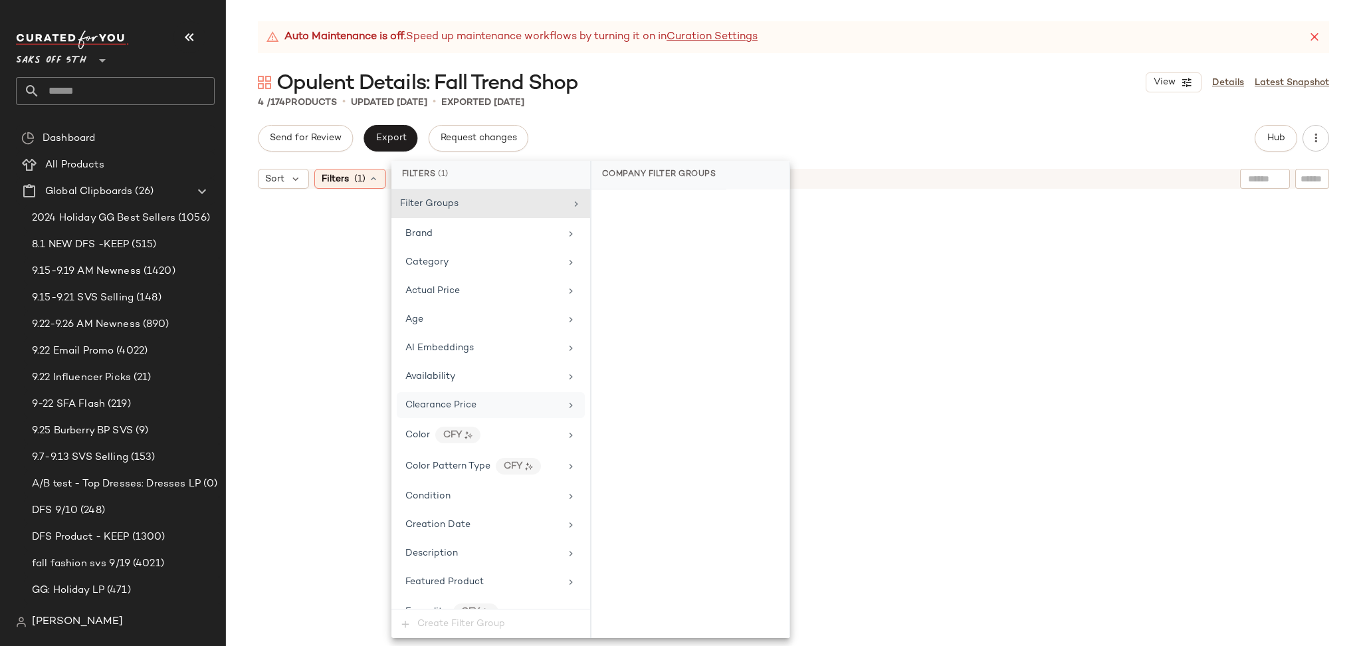
scroll to position [606, 0]
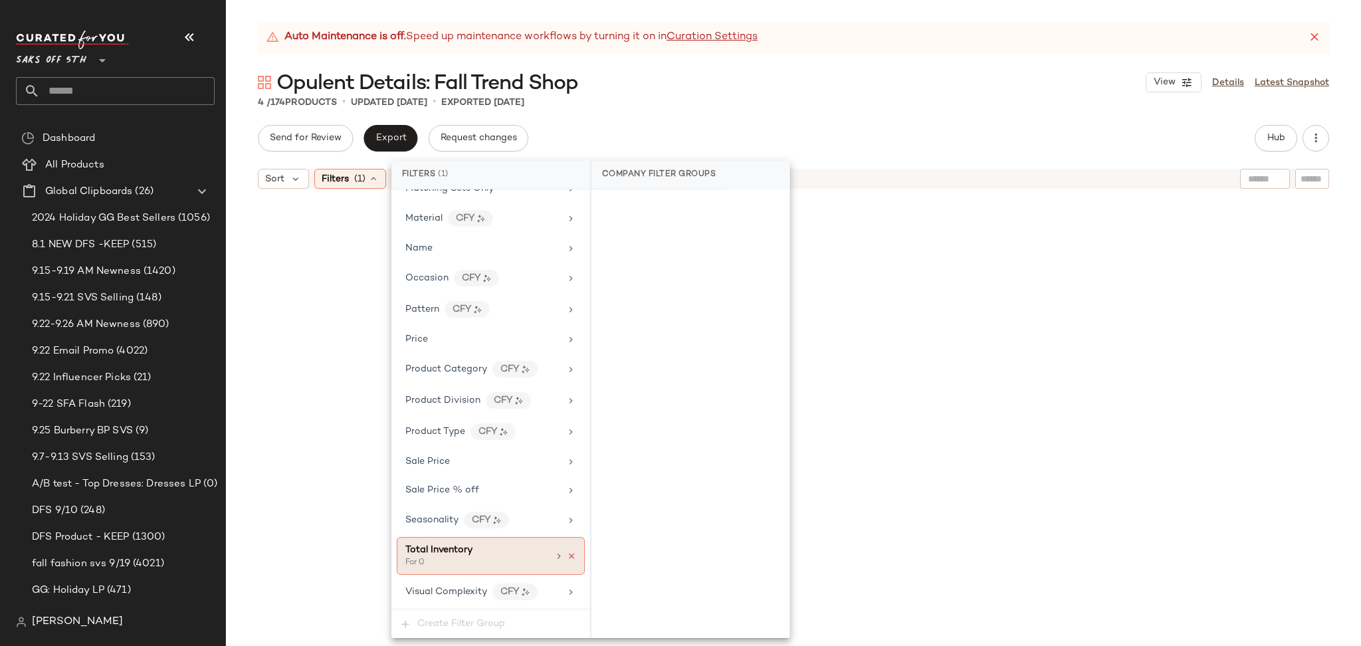
click at [567, 557] on icon at bounding box center [571, 555] width 9 height 9
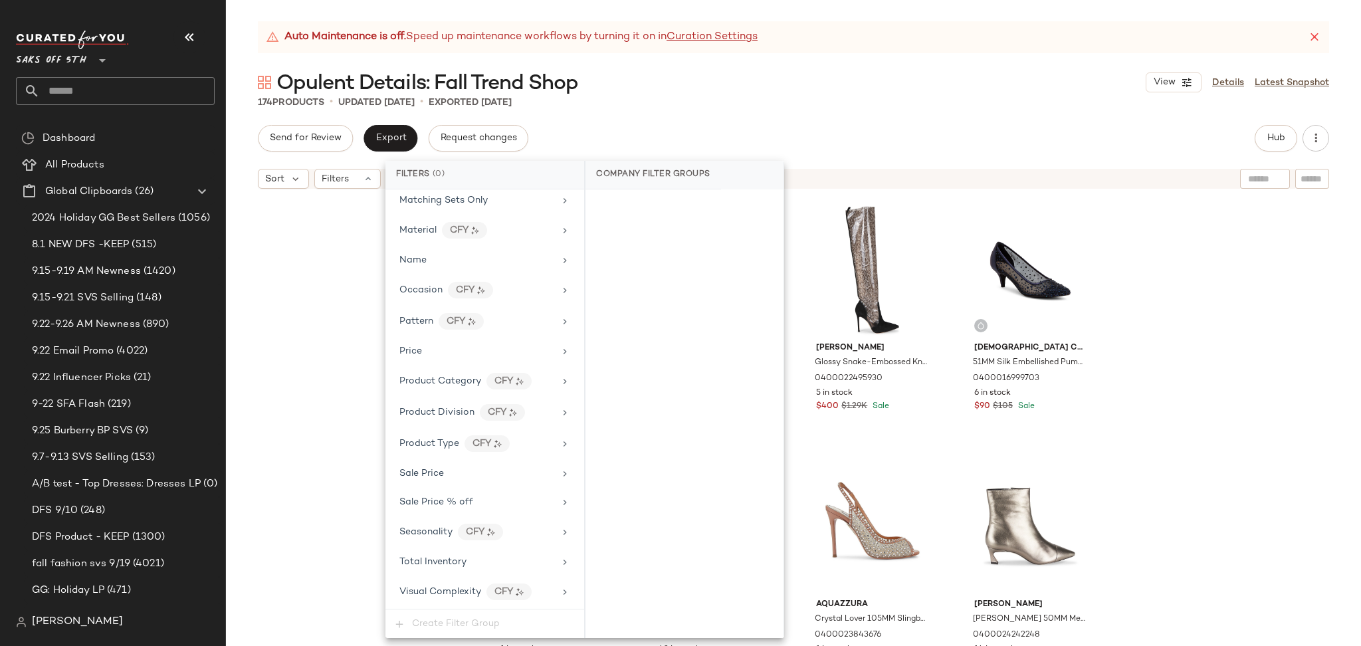
click at [1063, 104] on div "174 Products • updated [DATE] • Exported [DATE]" at bounding box center [793, 102] width 1135 height 13
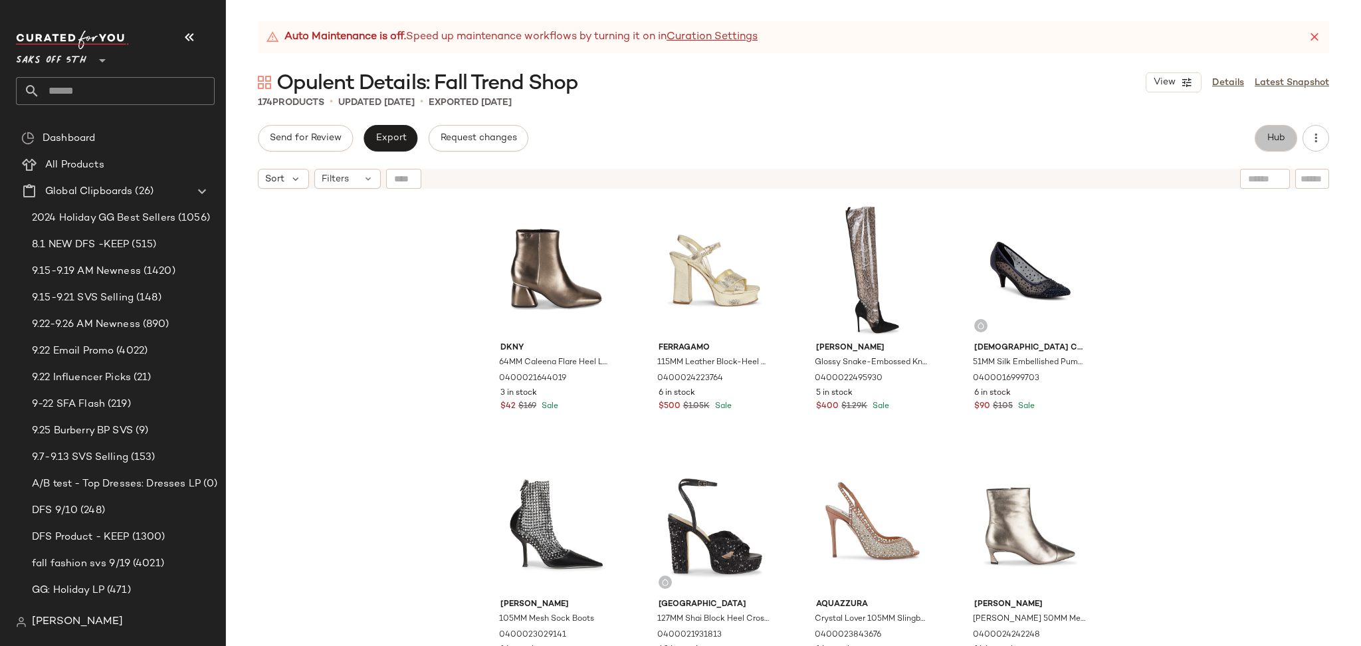
click at [1278, 145] on button "Hub" at bounding box center [1275, 138] width 43 height 27
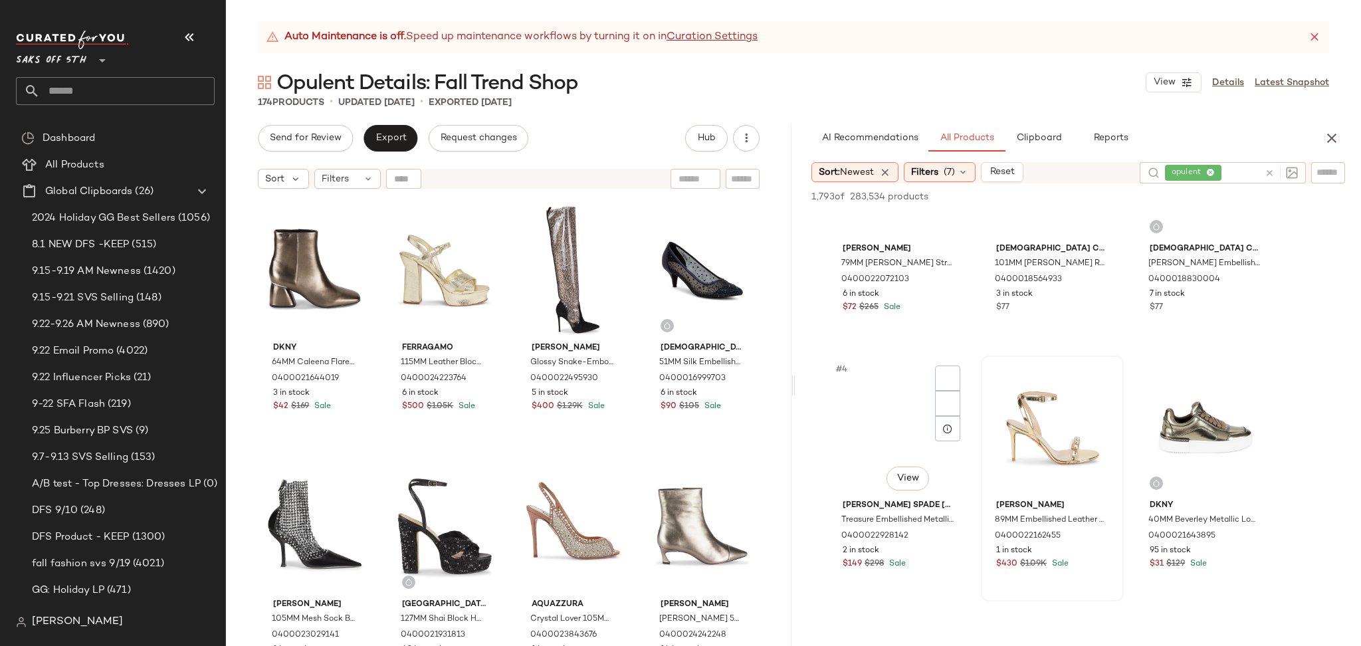
scroll to position [115, 0]
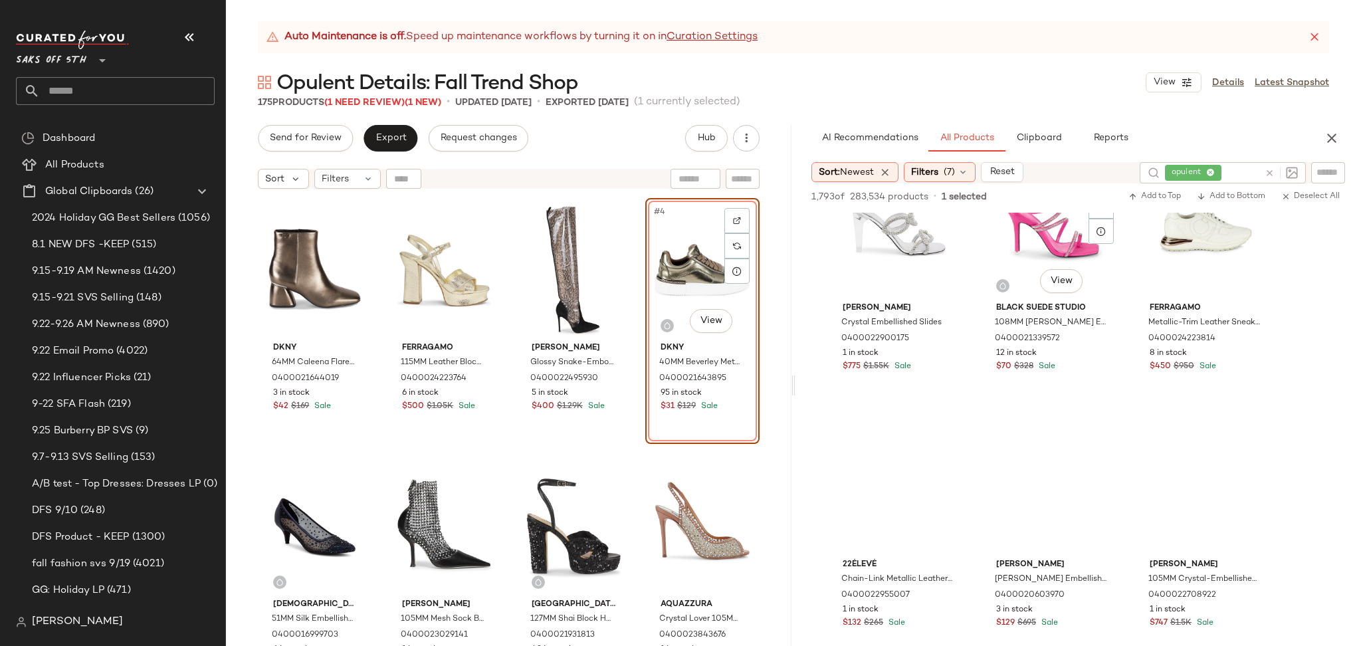
scroll to position [1851, 0]
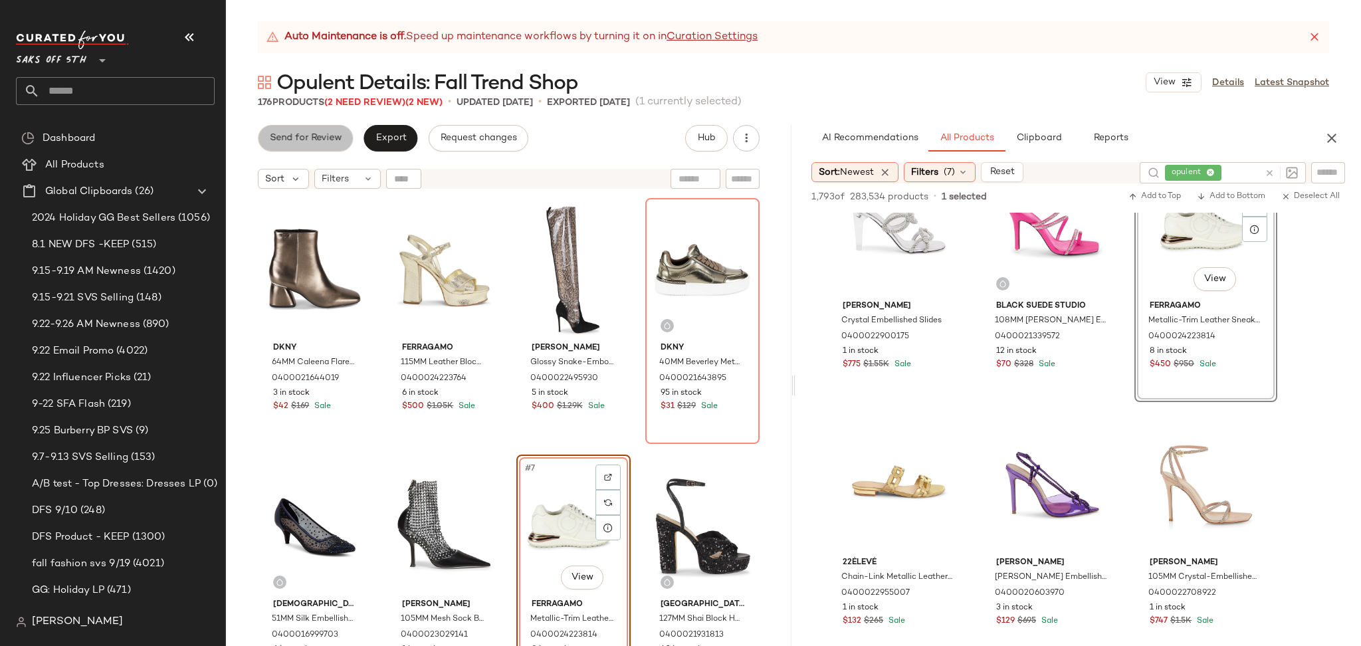
click at [326, 128] on button "Send for Review" at bounding box center [305, 138] width 95 height 27
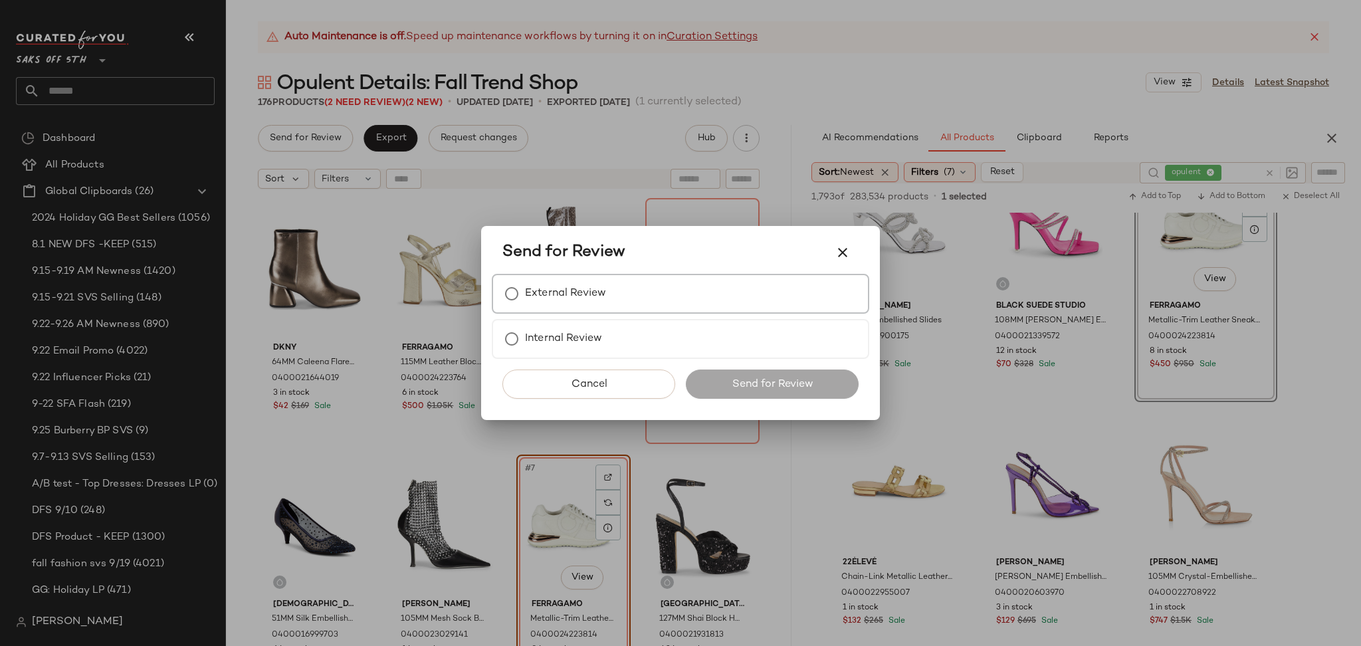
click at [588, 293] on label "External Review" at bounding box center [565, 293] width 81 height 27
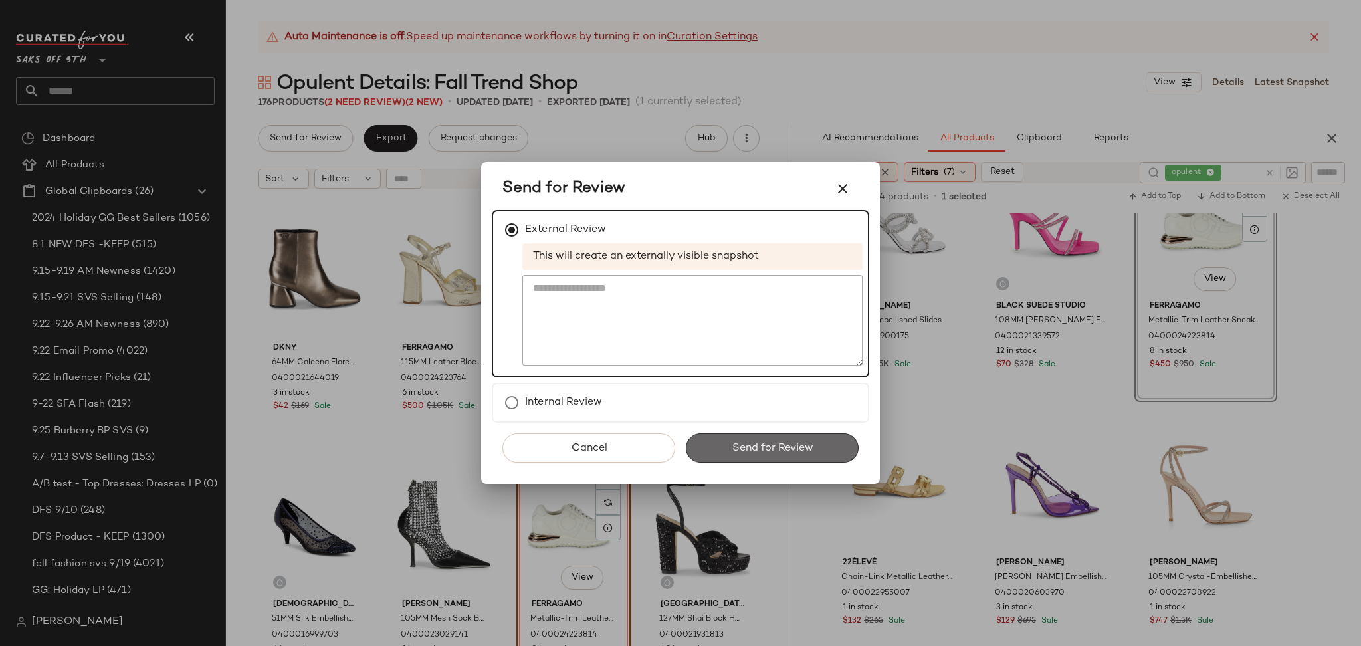
click at [747, 433] on button "Send for Review" at bounding box center [772, 447] width 173 height 29
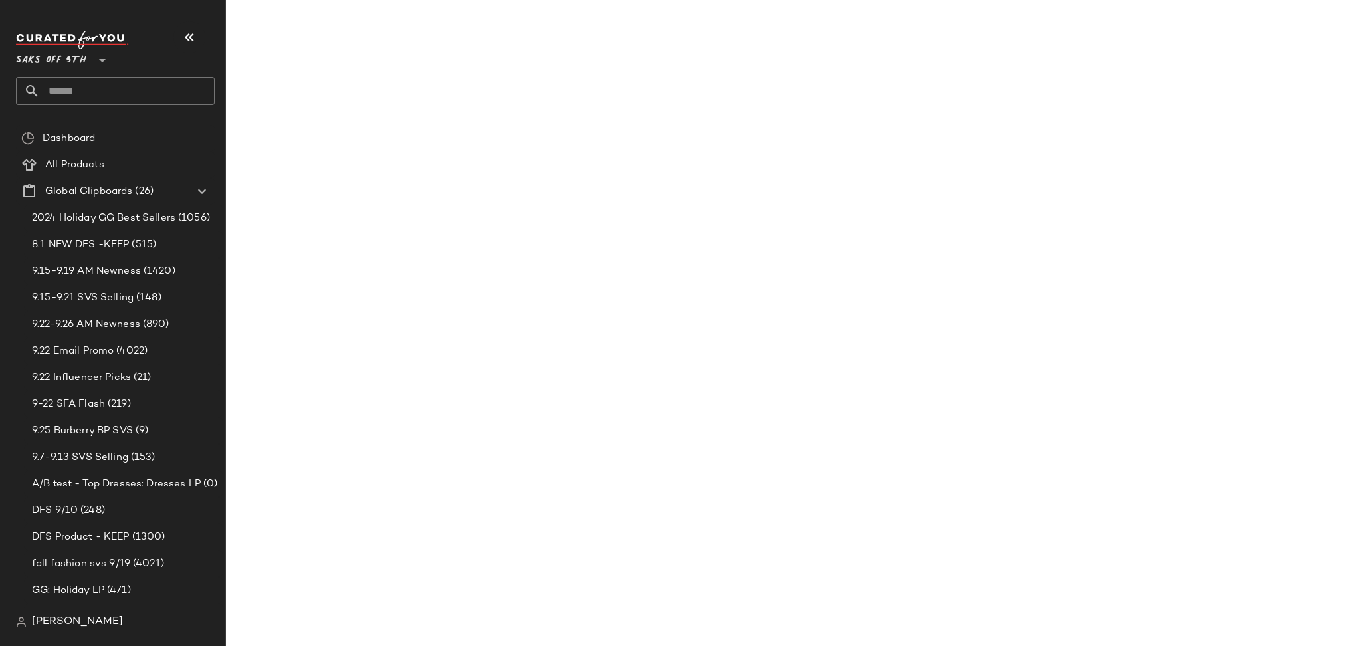
scroll to position [2620, 0]
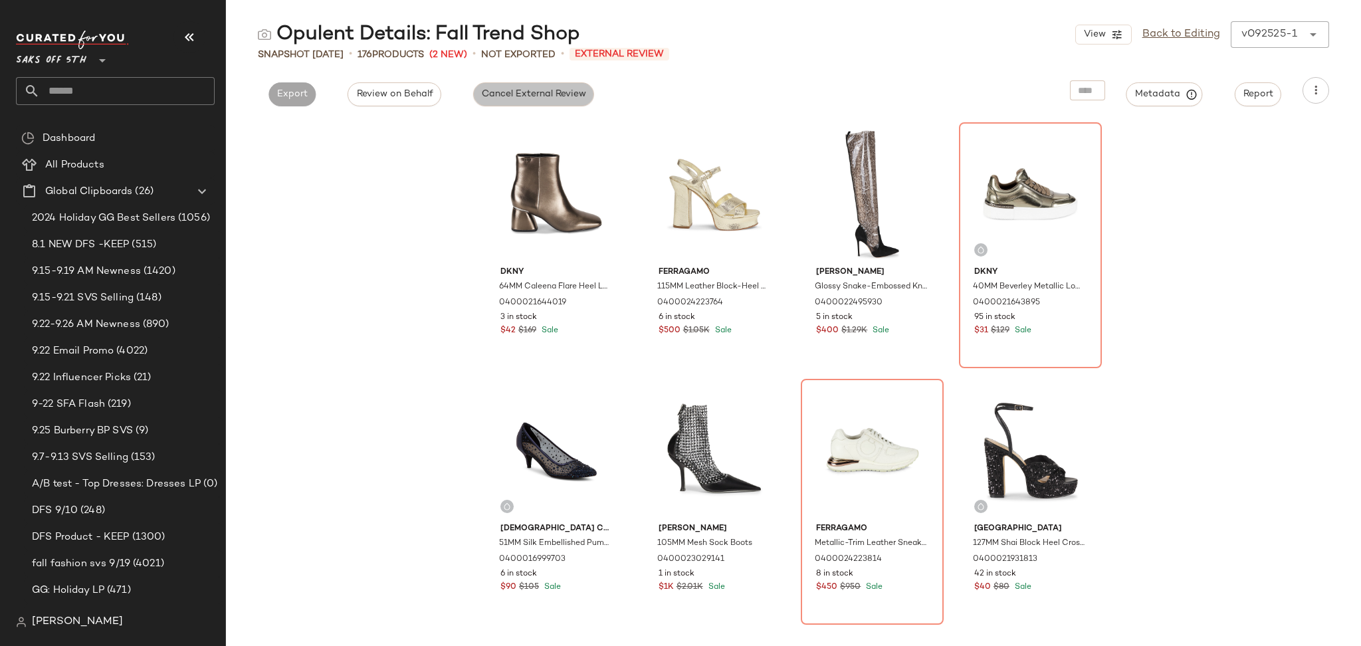
click at [555, 96] on span "Cancel External Review" at bounding box center [533, 94] width 105 height 11
click at [402, 87] on button "Export" at bounding box center [412, 94] width 47 height 24
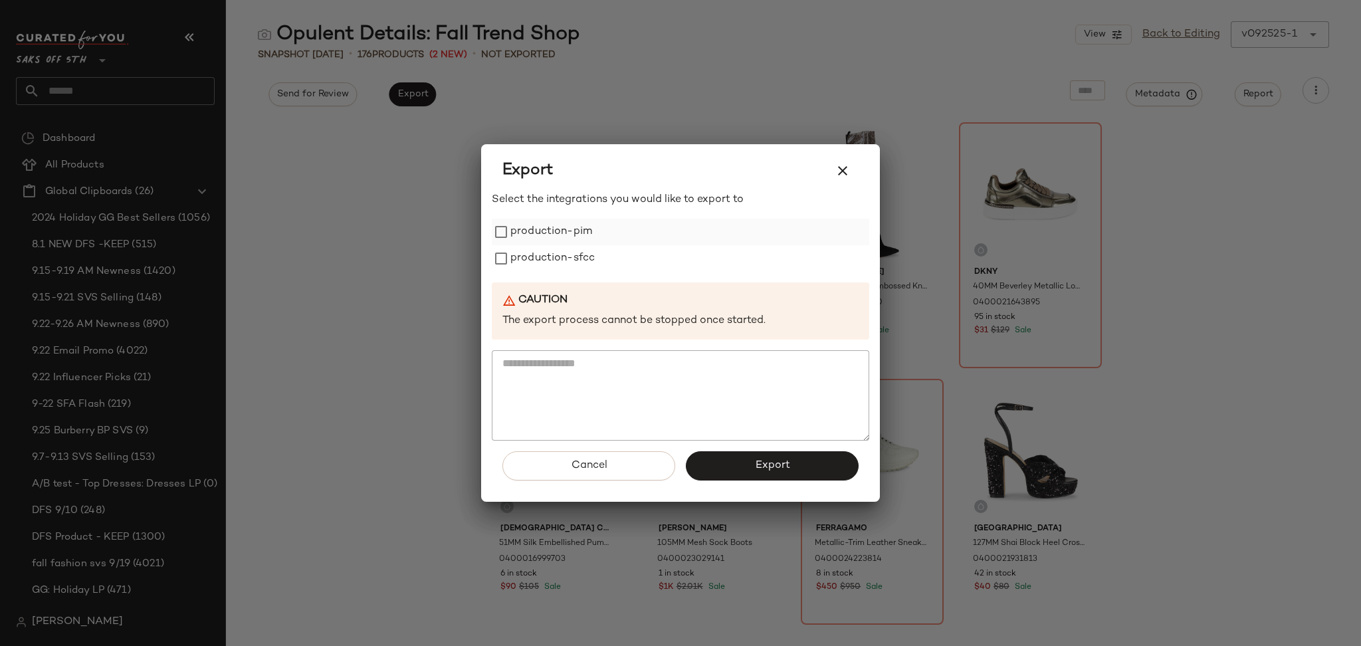
click at [553, 227] on label "production-pim" at bounding box center [551, 232] width 82 height 27
click at [555, 249] on label "production-sfcc" at bounding box center [552, 258] width 84 height 27
click at [725, 467] on button "Export" at bounding box center [772, 465] width 173 height 29
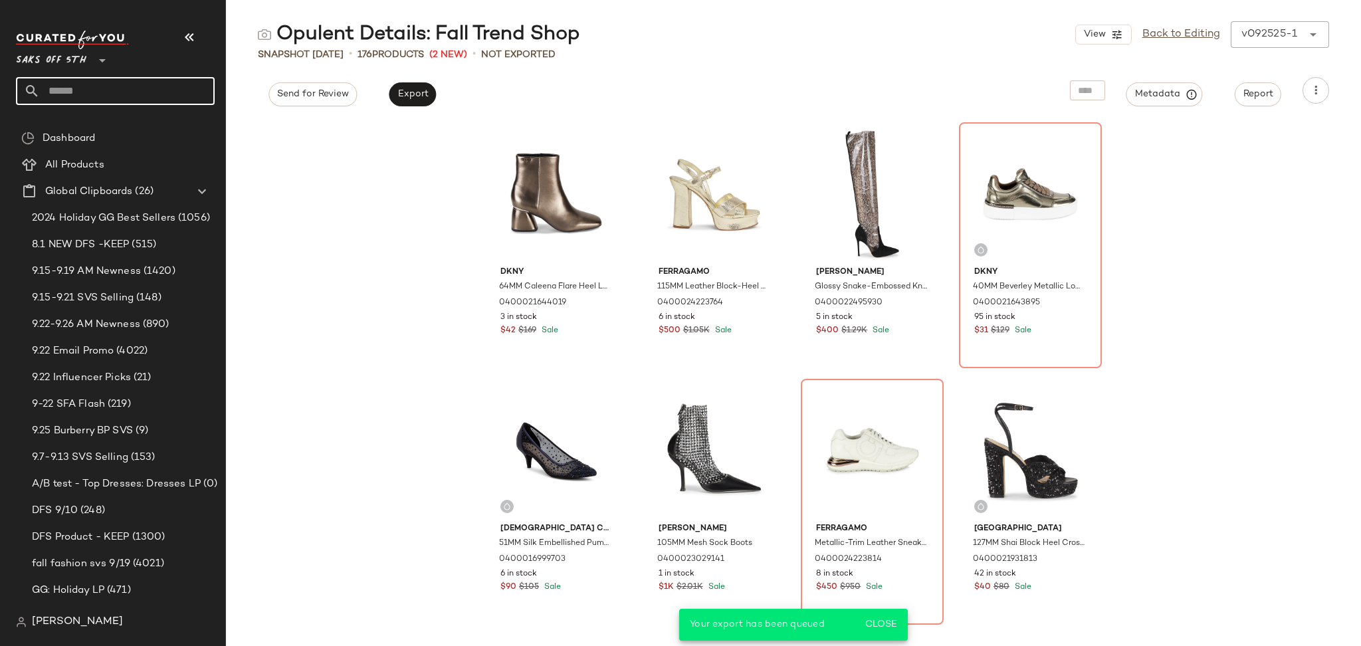
click at [112, 96] on input "text" at bounding box center [127, 91] width 175 height 28
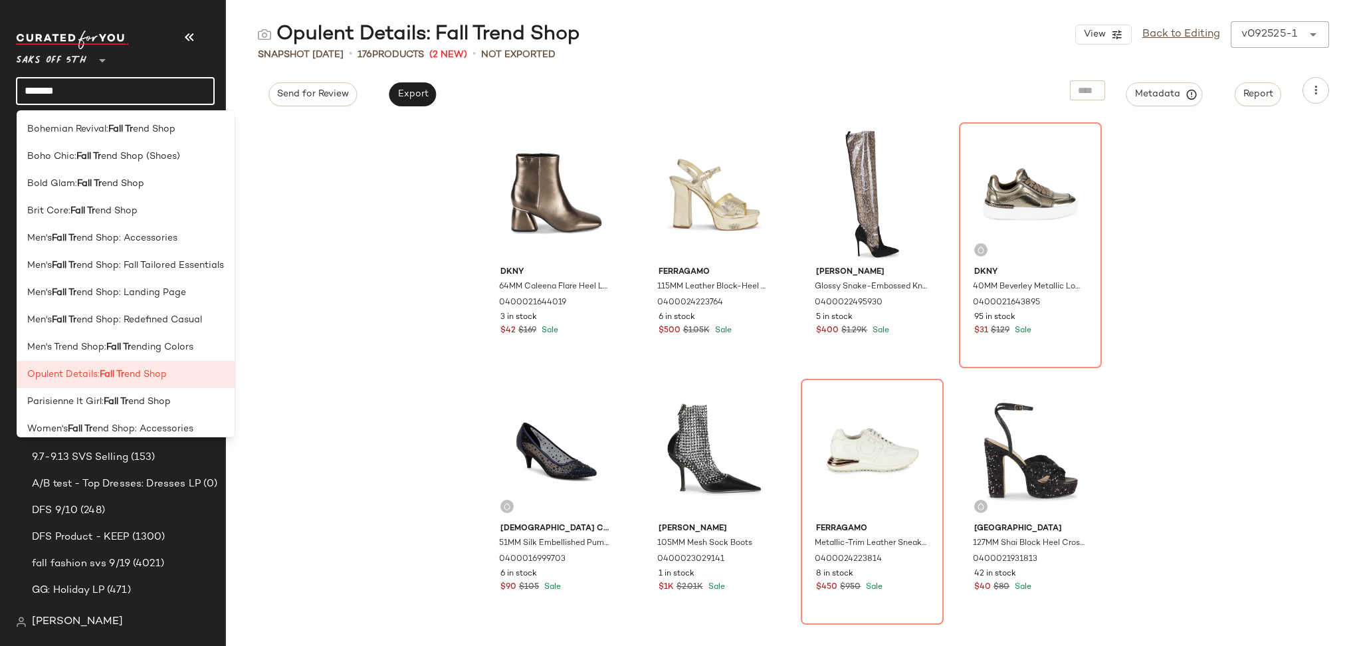
type input "*******"
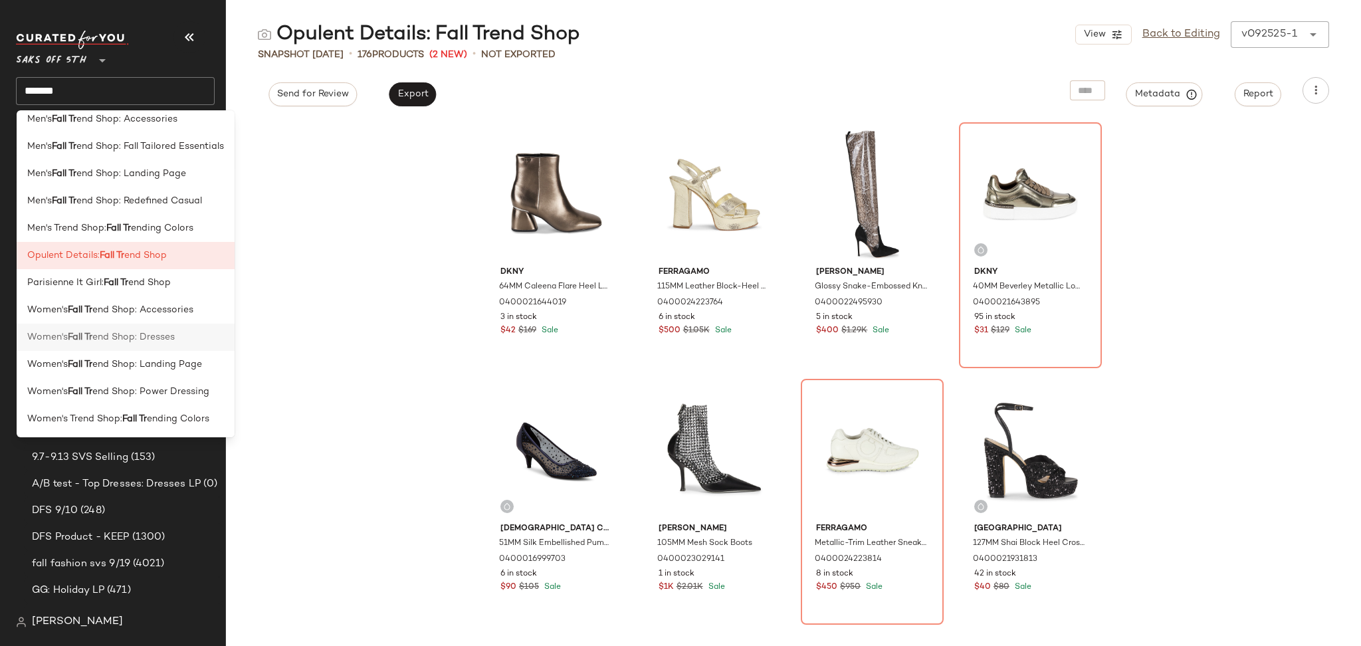
click at [176, 342] on div "Women's Fall Tr end Shop: Dresses" at bounding box center [125, 337] width 197 height 14
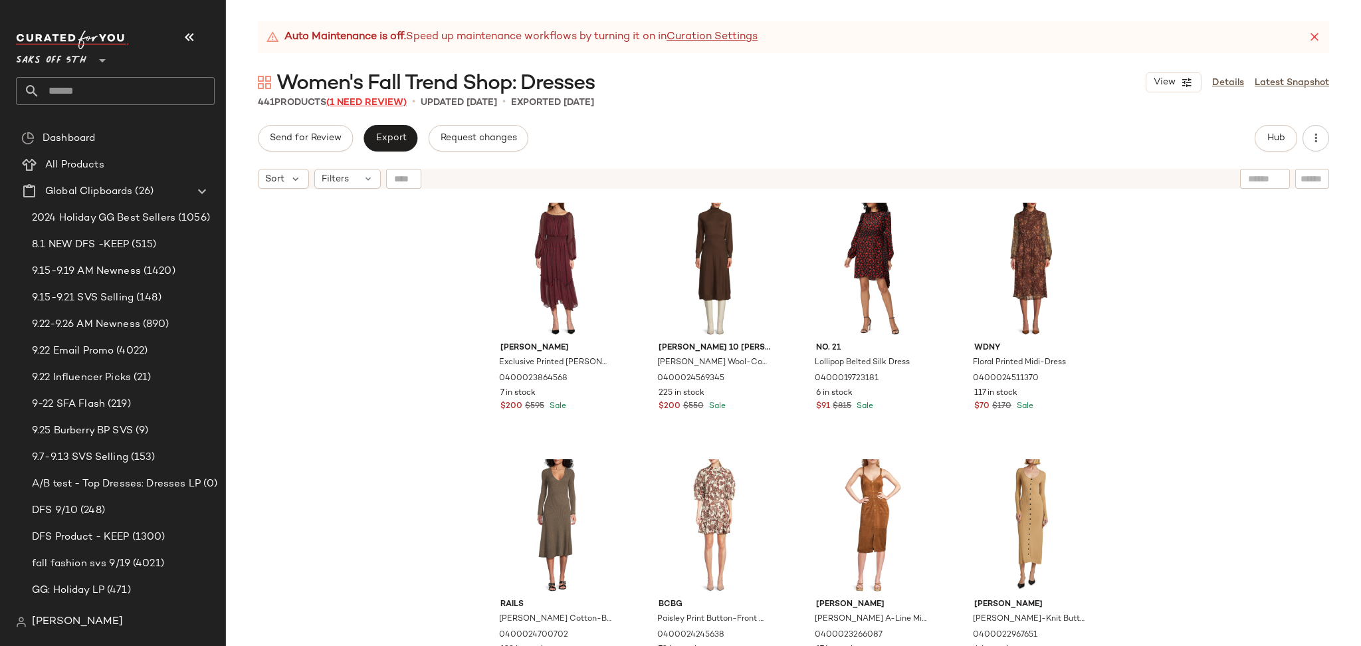
click at [369, 100] on span "(1 Need Review)" at bounding box center [366, 103] width 80 height 10
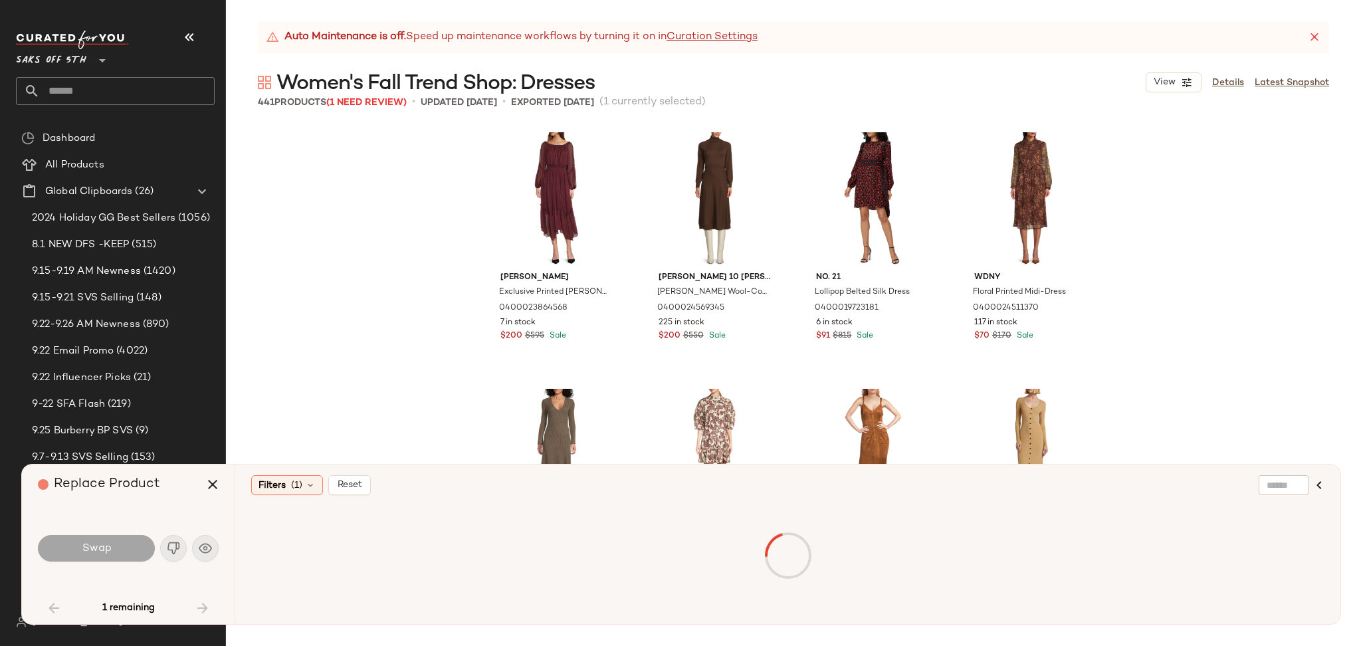
scroll to position [3333, 0]
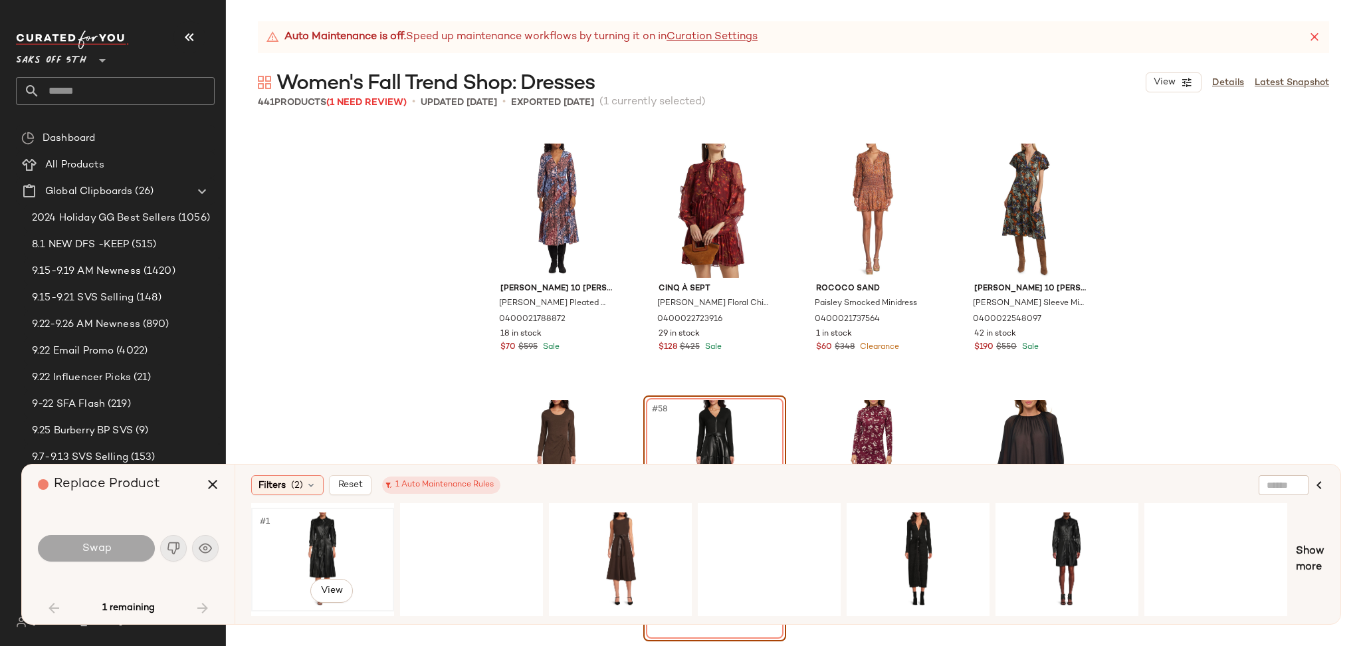
click at [304, 536] on div "#1 View" at bounding box center [323, 559] width 134 height 94
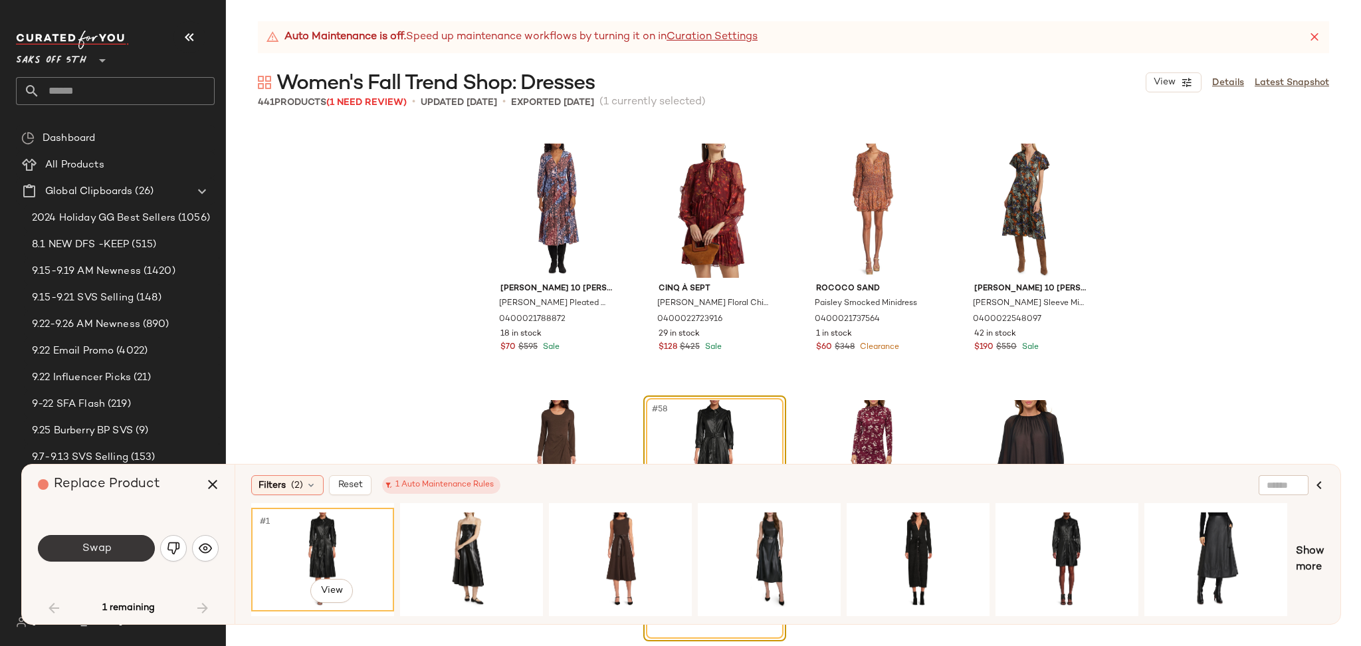
click at [122, 536] on button "Swap" at bounding box center [96, 548] width 117 height 27
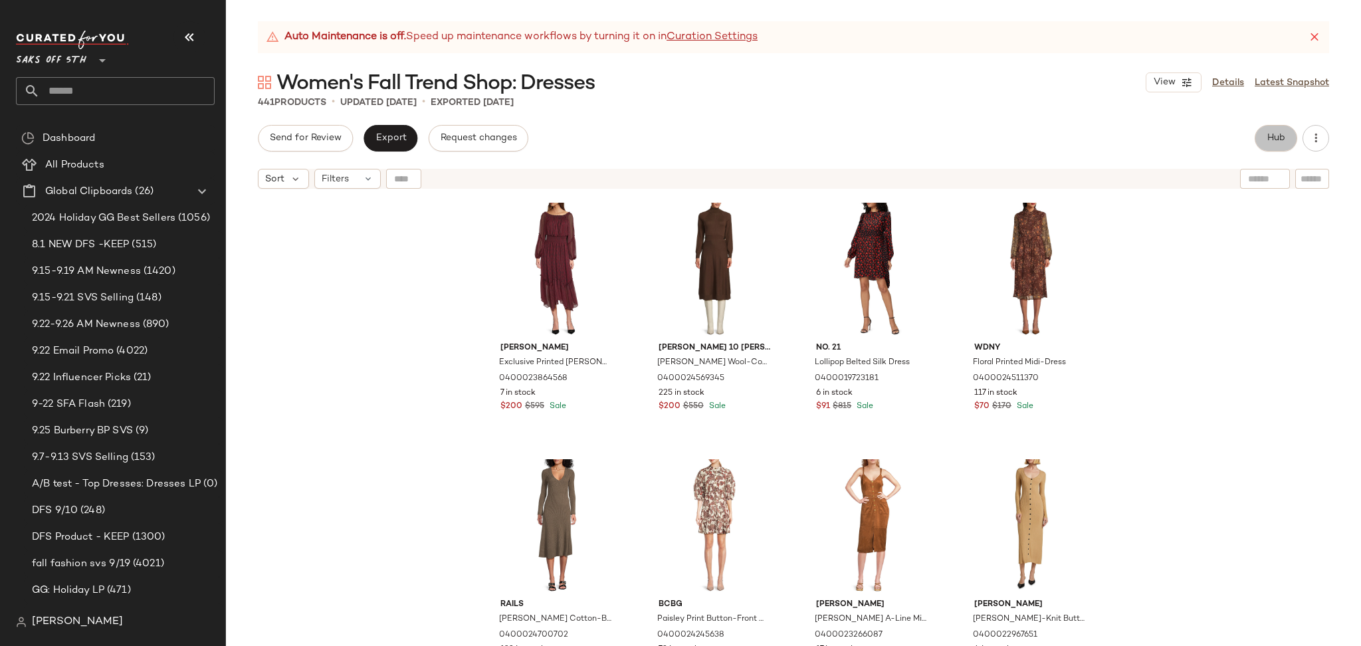
click at [1275, 137] on span "Hub" at bounding box center [1275, 138] width 19 height 11
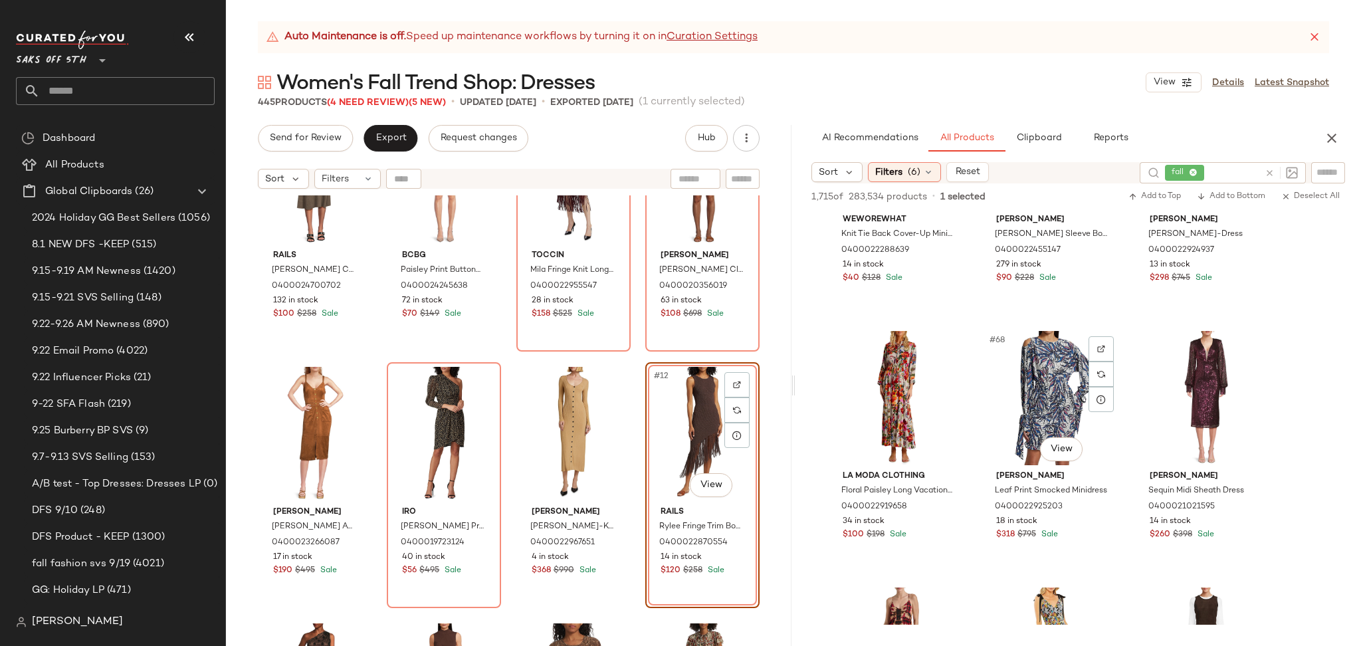
scroll to position [5530, 0]
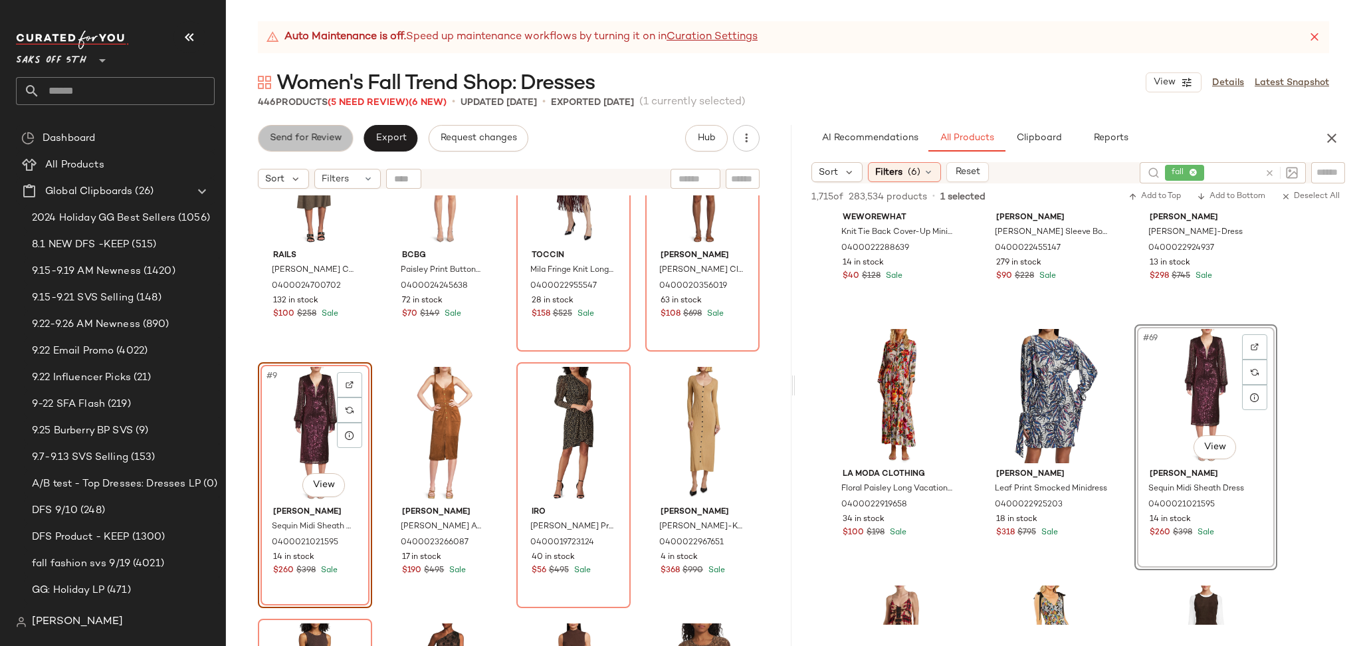
click at [312, 127] on button "Send for Review" at bounding box center [305, 138] width 95 height 27
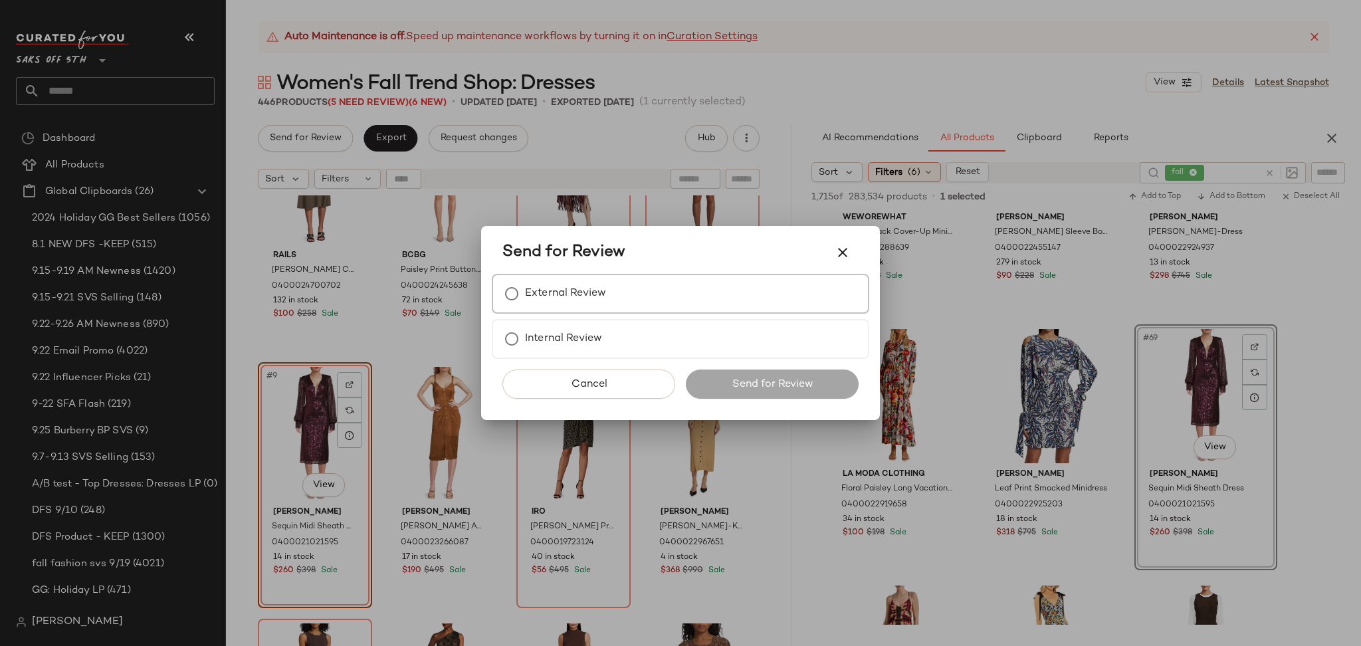
click at [533, 285] on label "External Review" at bounding box center [565, 293] width 81 height 27
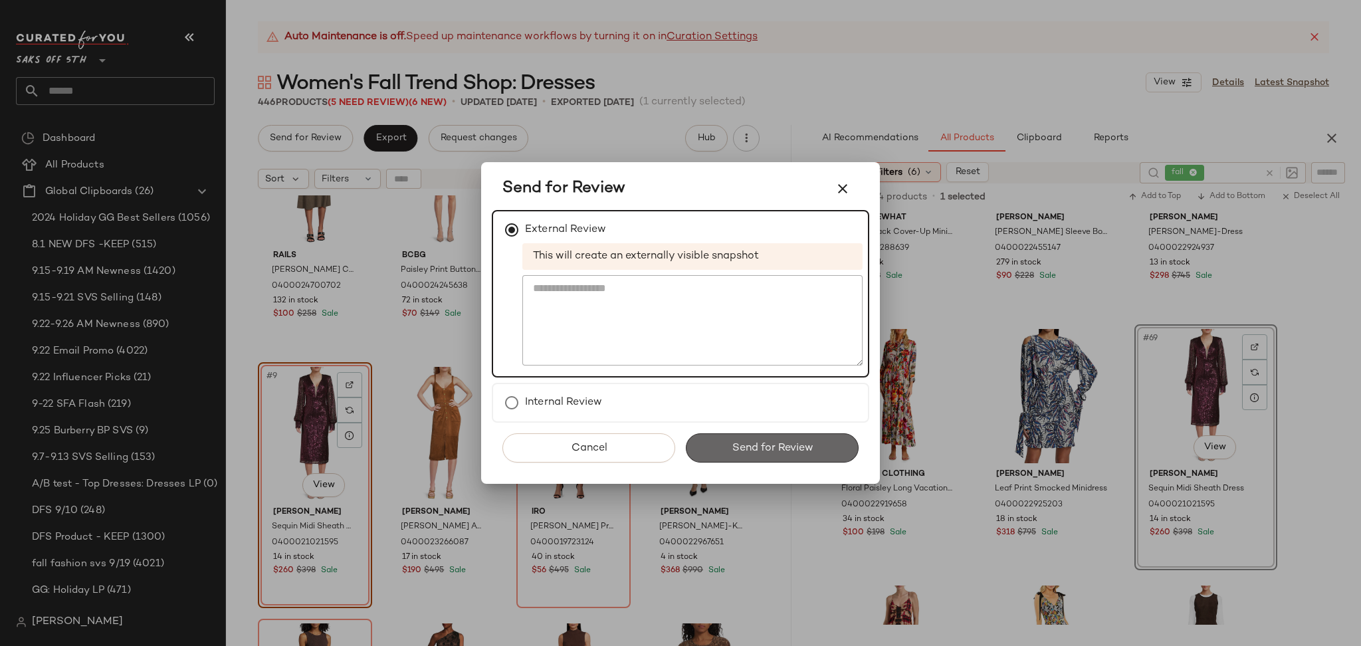
click at [745, 437] on button "Send for Review" at bounding box center [772, 447] width 173 height 29
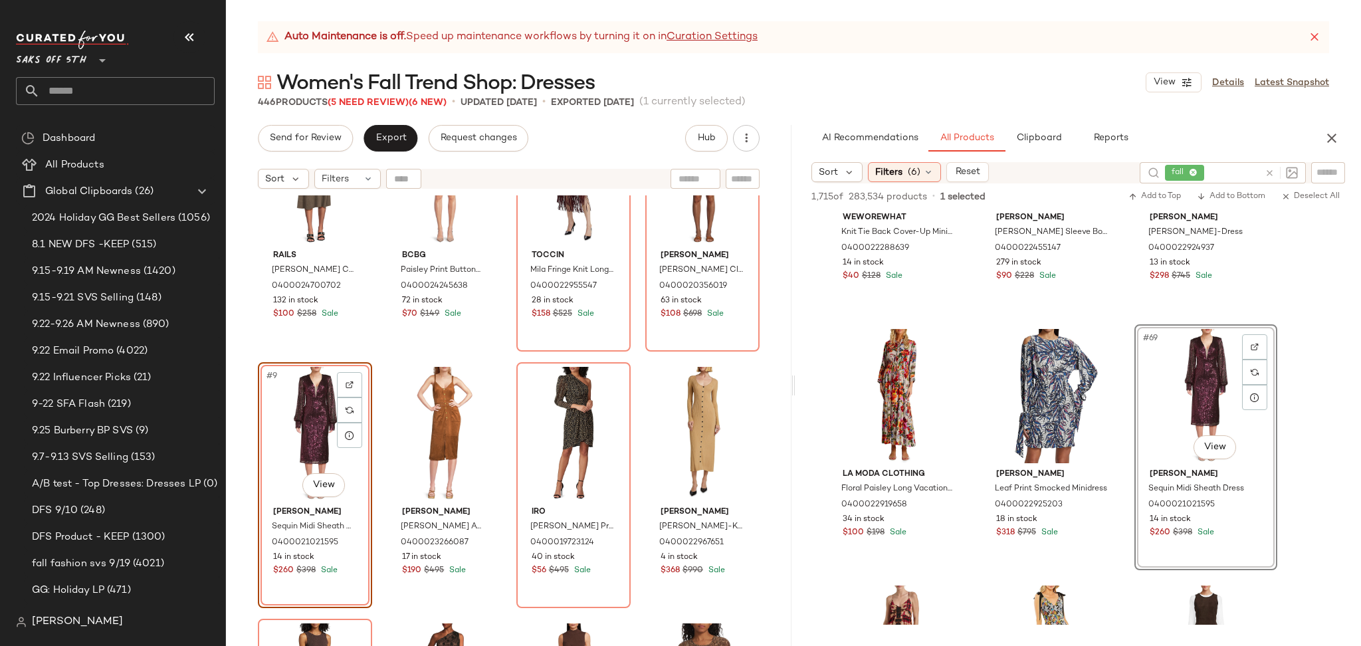
scroll to position [8094, 0]
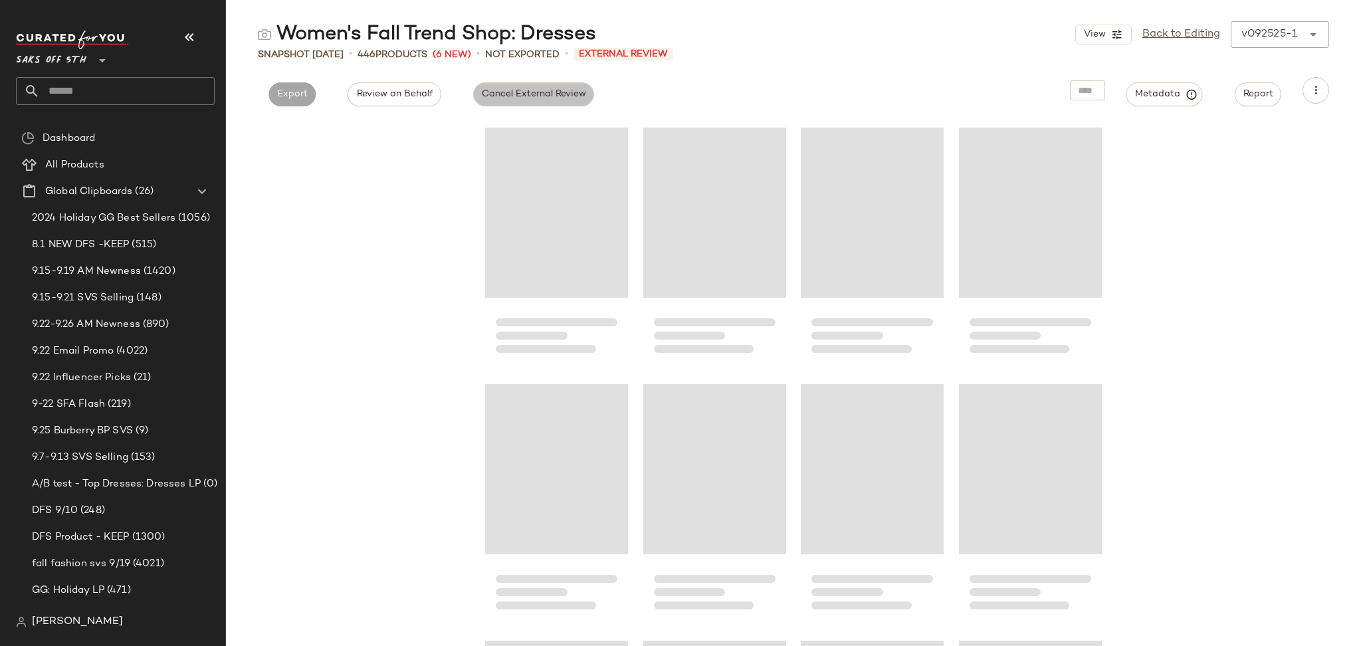
click at [509, 102] on button "Cancel External Review" at bounding box center [533, 94] width 121 height 24
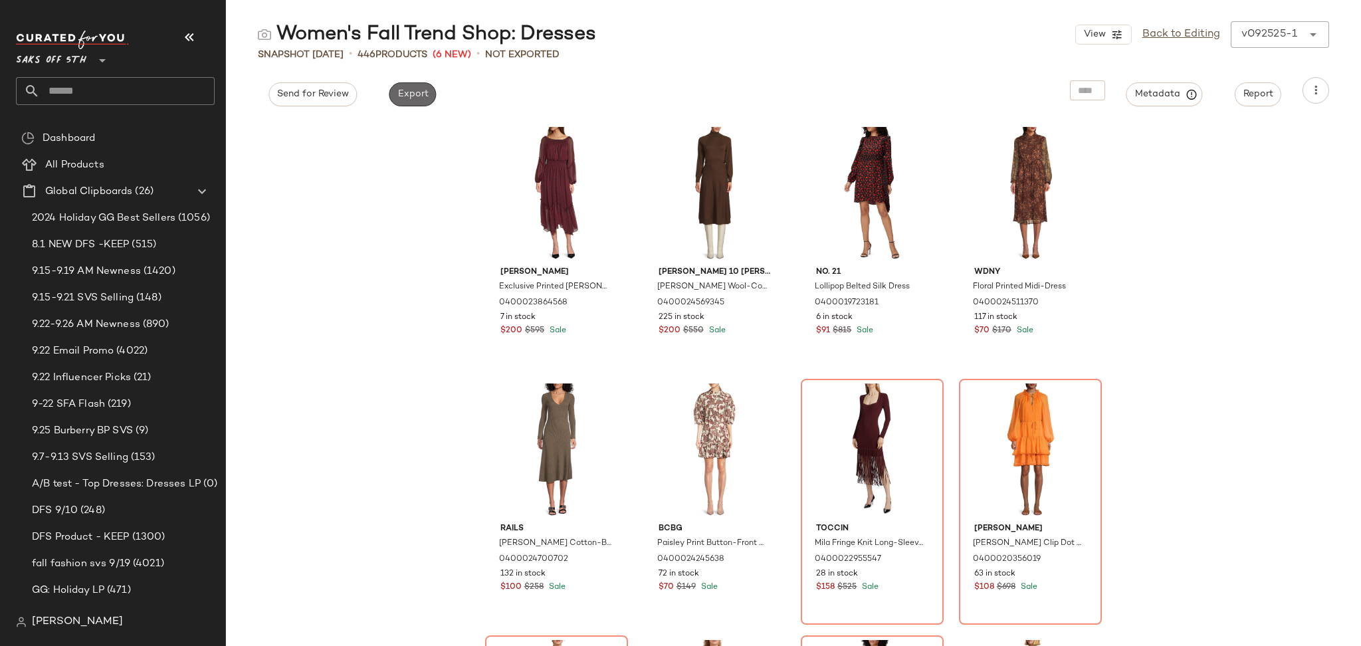
click at [426, 98] on span "Export" at bounding box center [412, 94] width 31 height 11
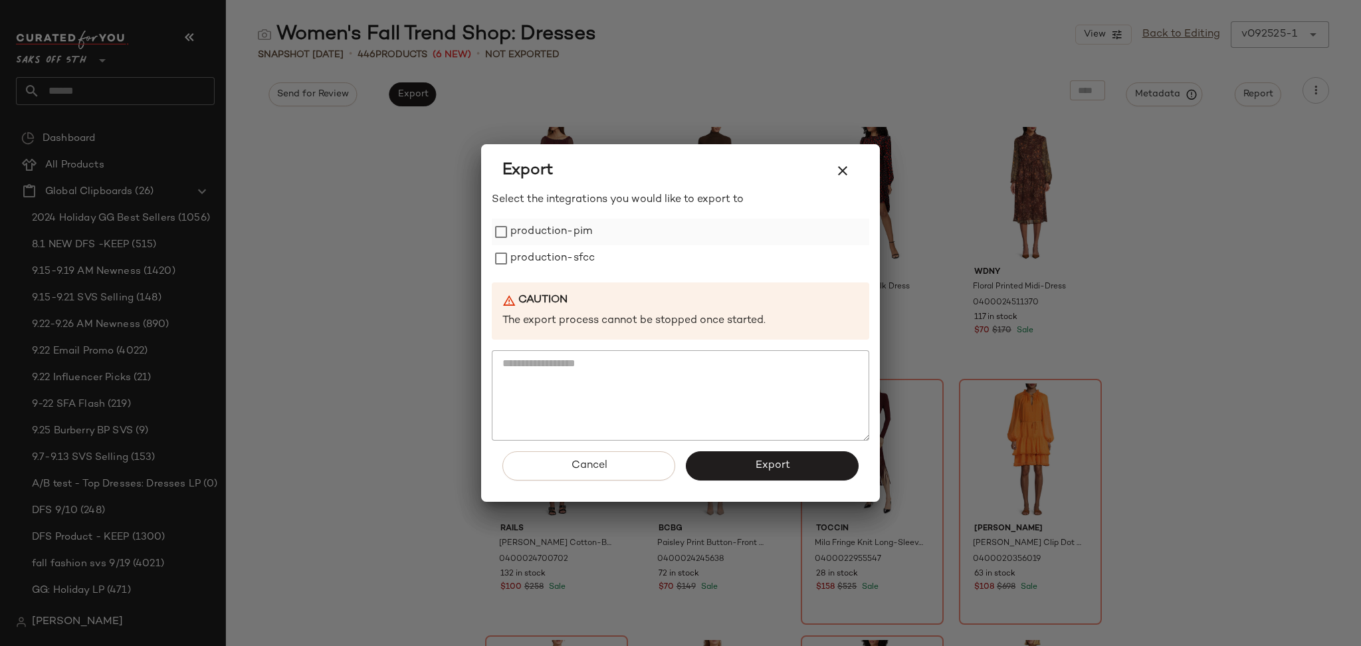
click at [557, 236] on label "production-pim" at bounding box center [551, 232] width 82 height 27
click at [558, 259] on label "production-sfcc" at bounding box center [552, 258] width 84 height 27
click at [738, 474] on button "Export" at bounding box center [772, 465] width 173 height 29
